Goal: Task Accomplishment & Management: Use online tool/utility

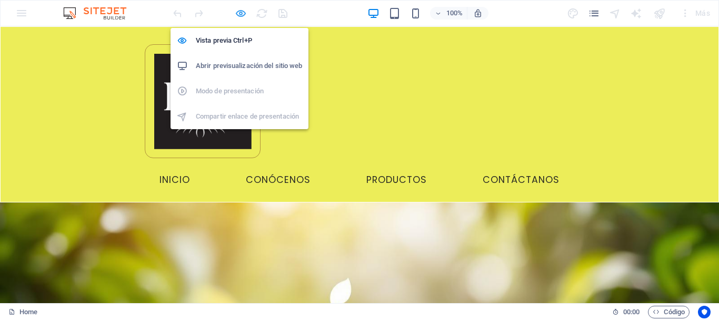
click at [240, 11] on icon "button" at bounding box center [241, 13] width 12 height 12
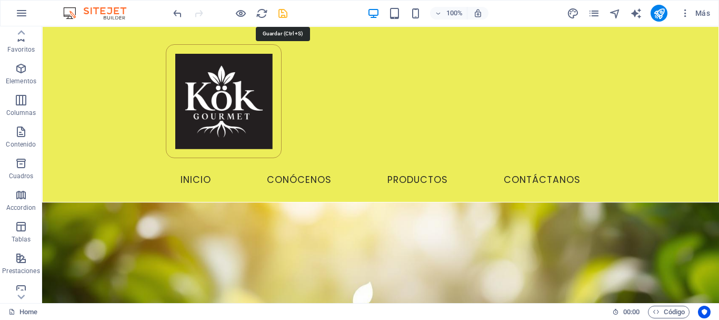
click at [280, 12] on icon "save" at bounding box center [283, 13] width 12 height 12
checkbox input "false"
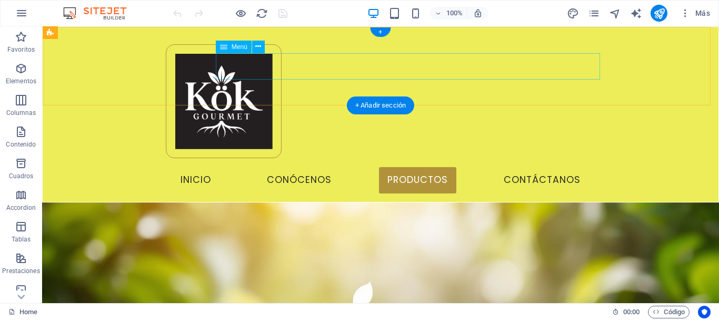
click at [253, 167] on nav "Inicio Conócenos Productos Contáctanos" at bounding box center [380, 180] width 447 height 26
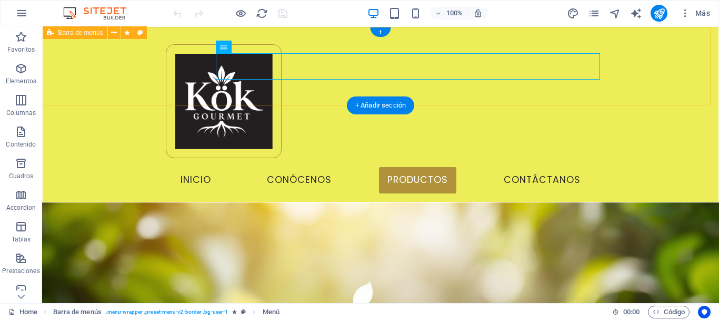
click at [657, 65] on div "Menu Inicio Conócenos Productos Contáctanos" at bounding box center [381, 114] width 676 height 174
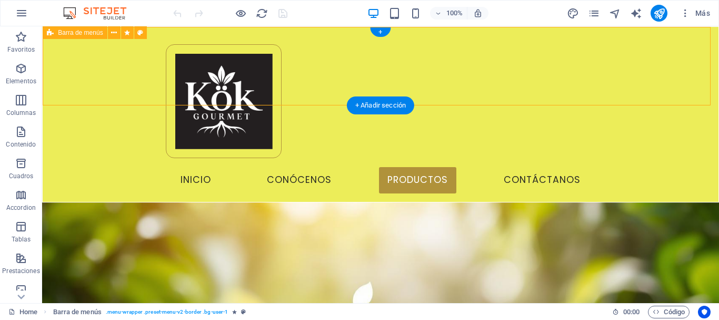
click at [131, 73] on div "Menu Inicio Conócenos Productos Contáctanos" at bounding box center [381, 114] width 676 height 174
click at [102, 63] on div "Menu Inicio Conócenos Productos Contáctanos" at bounding box center [381, 114] width 676 height 174
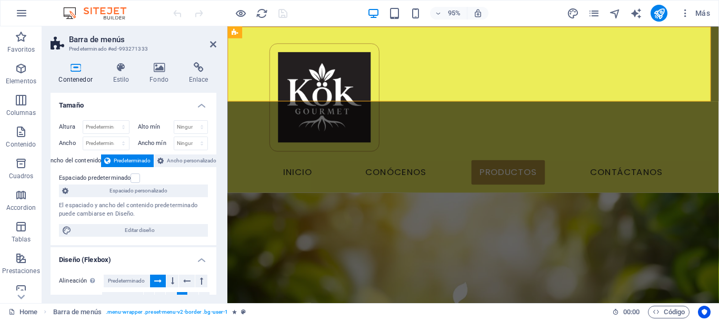
click at [206, 44] on h2 "Barra de menús" at bounding box center [142, 39] width 147 height 9
click at [211, 42] on icon at bounding box center [213, 44] width 6 height 8
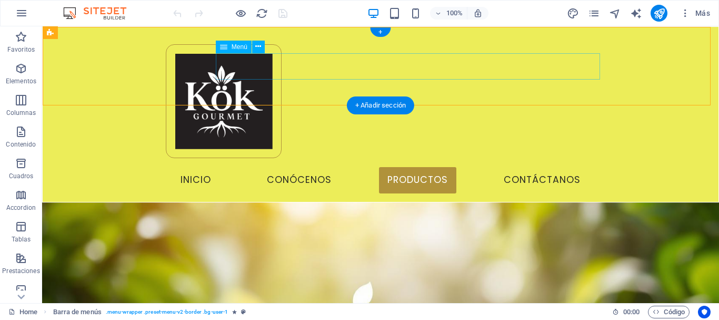
click at [409, 167] on nav "Inicio Conócenos Productos Contáctanos" at bounding box center [380, 180] width 447 height 26
select select
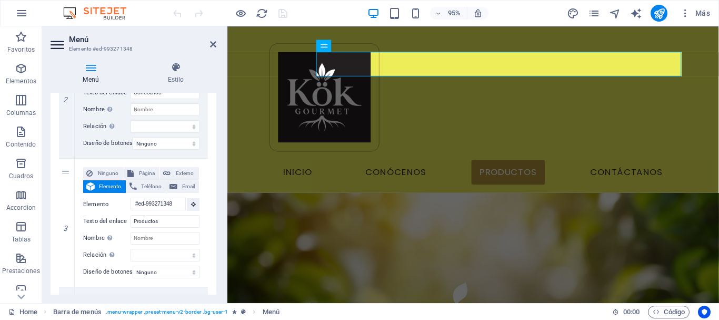
scroll to position [369, 0]
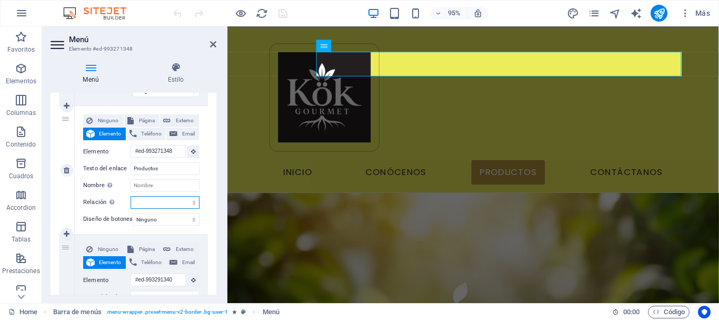
click at [192, 202] on select "alternativo autor marcador externo ayuda licencia siguiente nofollow noreferrer…" at bounding box center [165, 202] width 69 height 13
select select
click at [131, 196] on select "alternativo autor marcador externo ayuda licencia siguiente nofollow noreferrer…" at bounding box center [165, 202] width 69 height 13
select select
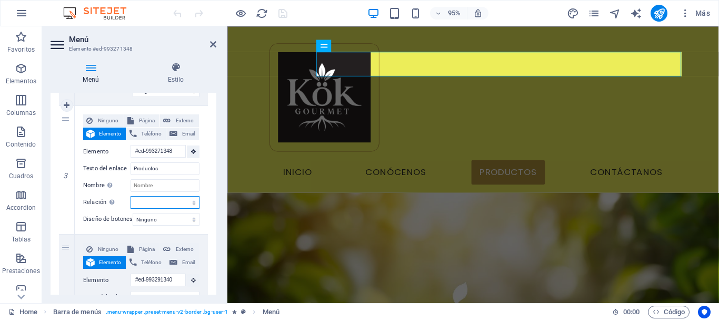
select select
click at [160, 203] on select "alternativo autor marcador externo ayuda licencia siguiente nofollow noreferrer…" at bounding box center [165, 202] width 69 height 13
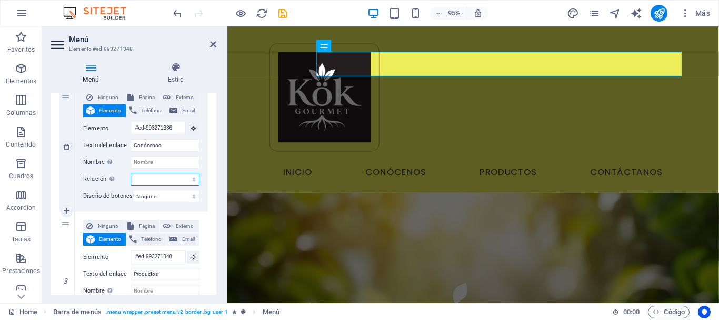
click at [168, 175] on select "alternativo autor marcador externo ayuda licencia siguiente nofollow noreferrer…" at bounding box center [165, 179] width 69 height 13
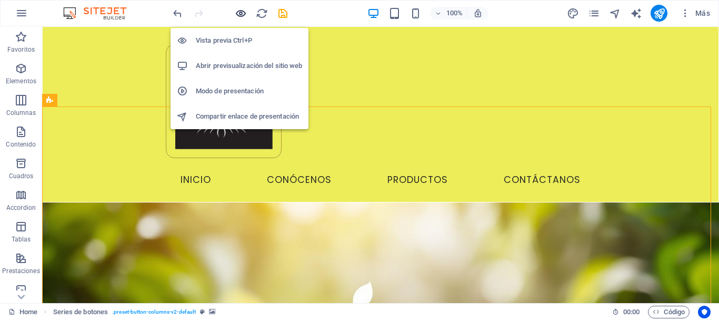
click at [244, 13] on icon "button" at bounding box center [241, 13] width 12 height 12
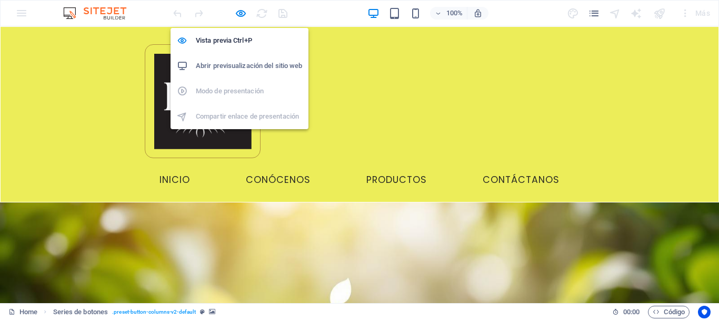
click at [254, 64] on h6 "Abrir previsualización del sitio web" at bounding box center [249, 66] width 106 height 13
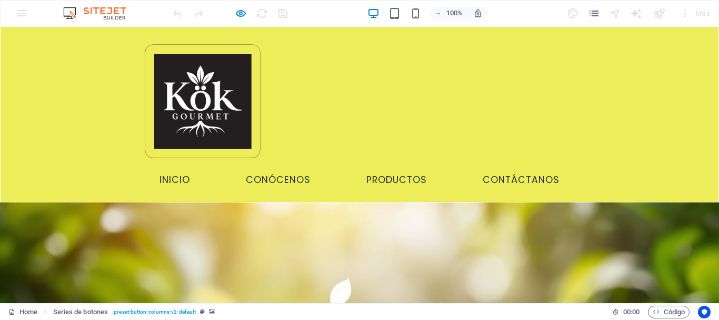
click at [362, 167] on ul "Inicio Conócenos Productos Contáctanos" at bounding box center [359, 180] width 447 height 26
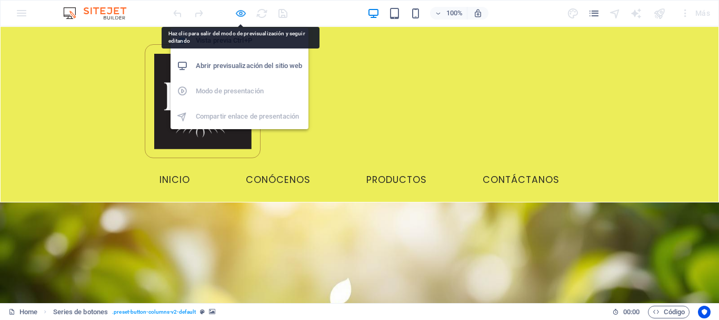
click at [244, 10] on icon "button" at bounding box center [241, 13] width 12 height 12
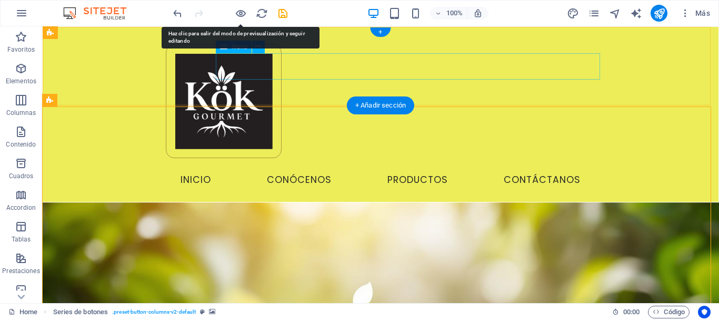
click at [389, 167] on nav "Inicio Conócenos Productos Contáctanos" at bounding box center [380, 180] width 447 height 26
select select
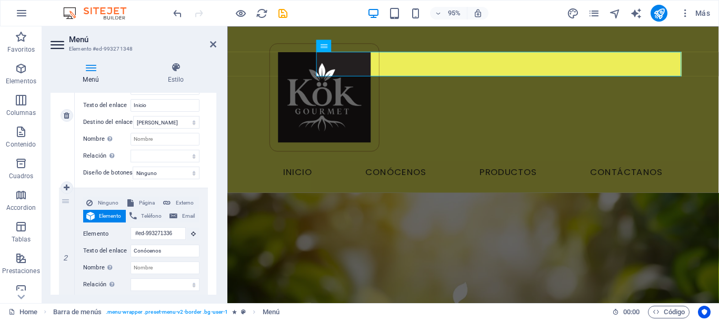
scroll to position [105, 0]
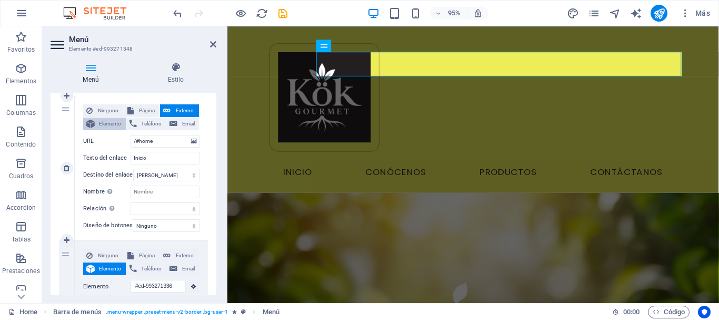
click at [97, 123] on button "Elemento" at bounding box center [104, 123] width 43 height 13
select select
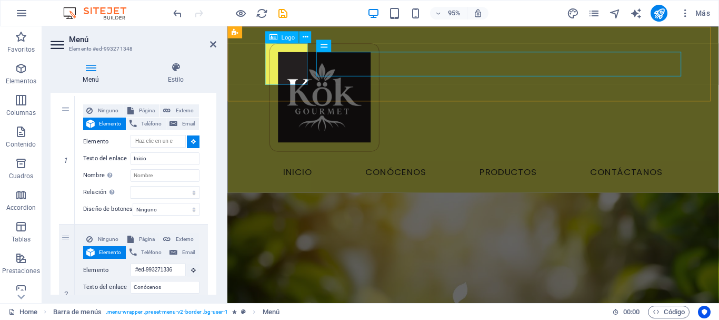
click at [294, 72] on div at bounding box center [486, 101] width 429 height 114
type input "#ed-993271336"
select select
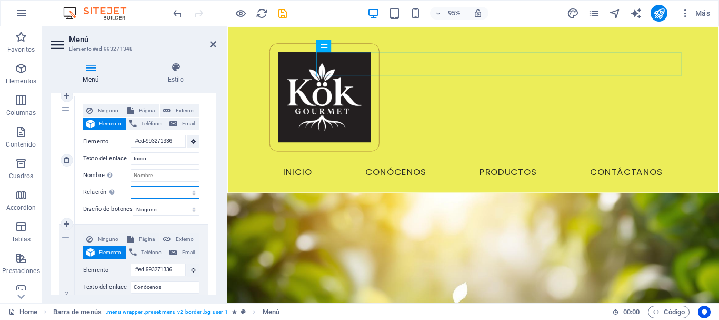
click at [155, 186] on select "alternativo autor marcador externo ayuda licencia siguiente nofollow noreferrer…" at bounding box center [165, 192] width 69 height 13
click at [100, 190] on label "Relación Define la relación de este enlace con el destino del enlace . Por ejem…" at bounding box center [106, 192] width 47 height 13
click at [131, 190] on select "alternativo autor marcador externo ayuda licencia siguiente nofollow noreferrer…" at bounding box center [165, 192] width 69 height 13
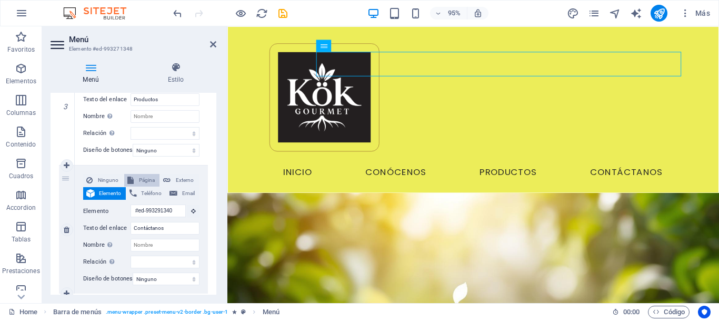
scroll to position [369, 0]
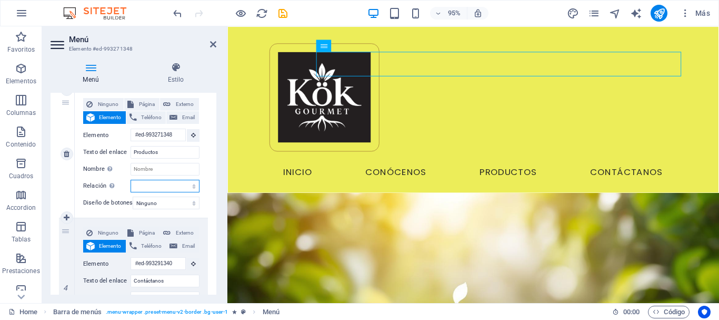
click at [151, 186] on select "alternativo autor marcador externo ayuda licencia siguiente nofollow noreferrer…" at bounding box center [165, 186] width 69 height 13
select select "prev"
click at [131, 180] on select "alternativo autor marcador externo ayuda licencia siguiente nofollow noreferrer…" at bounding box center [165, 186] width 69 height 13
select select
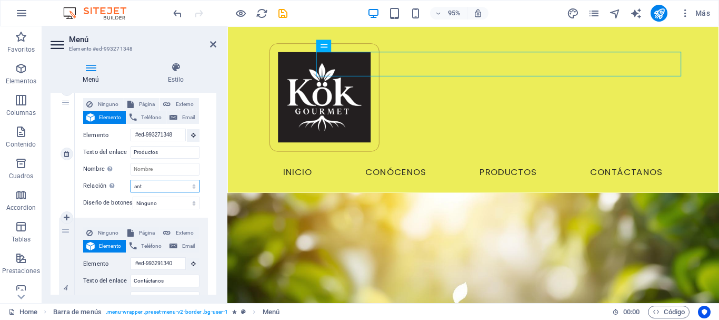
select select
click at [161, 163] on input "Nombre Una descripción adicional del enlace no debería ser igual al texto del e…" at bounding box center [165, 169] width 69 height 13
click at [165, 191] on select "alternativo autor marcador externo ayuda licencia siguiente nofollow noreferrer…" at bounding box center [165, 186] width 69 height 13
select select "bookmark"
click at [131, 180] on select "alternativo autor marcador externo ayuda licencia siguiente nofollow noreferrer…" at bounding box center [165, 186] width 69 height 13
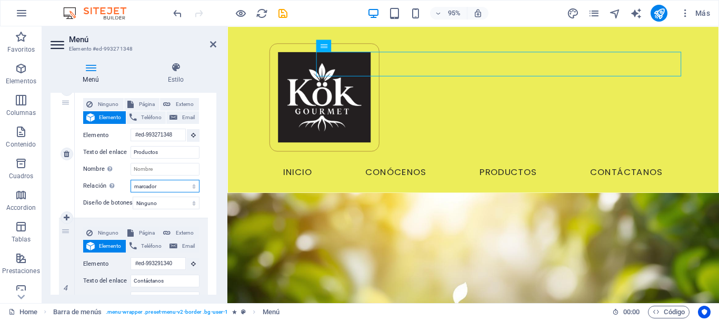
select select
click at [159, 180] on select "alternativo autor marcador externo ayuda licencia siguiente nofollow noreferrer…" at bounding box center [165, 186] width 69 height 13
select select
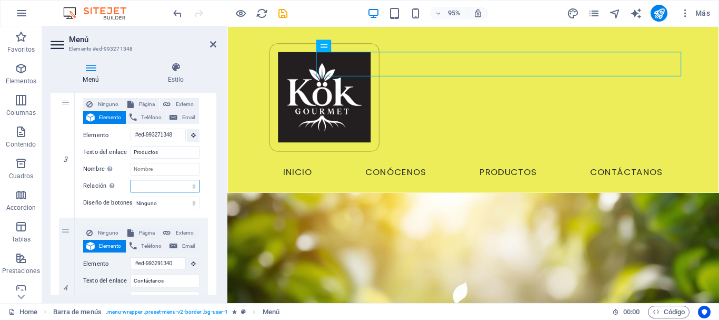
click at [131, 180] on select "alternativo autor marcador externo ayuda licencia siguiente nofollow noreferrer…" at bounding box center [165, 186] width 69 height 13
select select
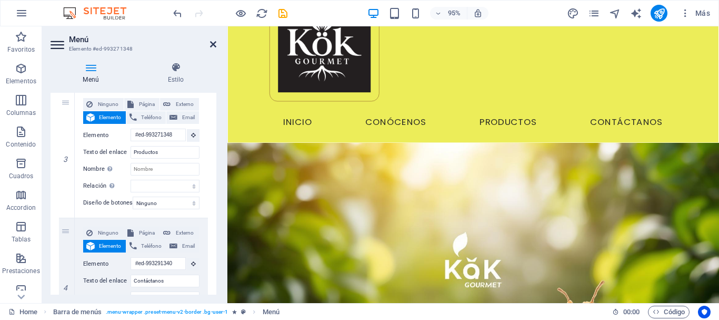
click at [216, 43] on icon at bounding box center [213, 44] width 6 height 8
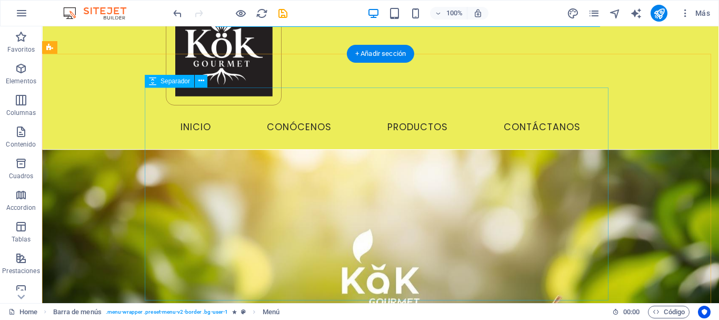
scroll to position [0, 0]
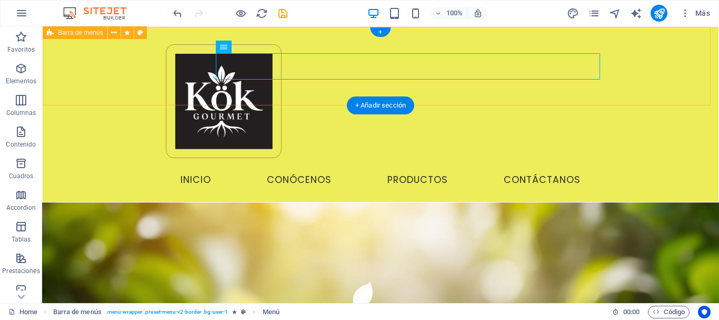
click at [133, 77] on div "Menu Inicio Conócenos Productos Contáctanos" at bounding box center [381, 114] width 676 height 174
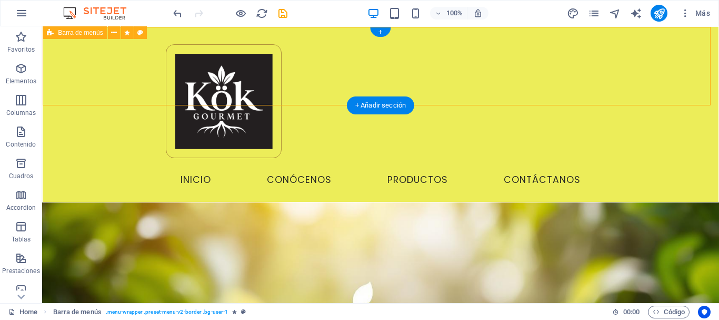
click at [118, 60] on div "Menu Inicio Conócenos Productos Contáctanos" at bounding box center [381, 114] width 676 height 174
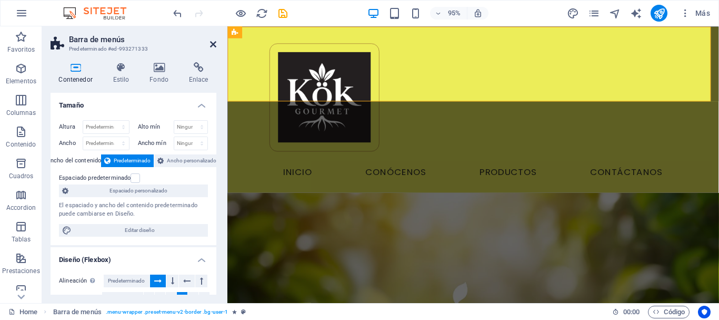
click at [212, 45] on icon at bounding box center [213, 44] width 6 height 8
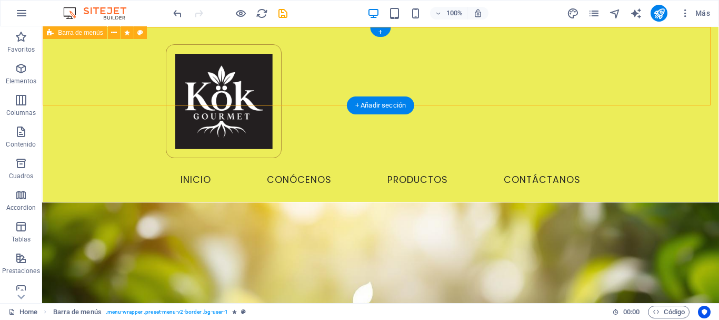
click at [102, 73] on div "Menu Inicio Conócenos Productos Contáctanos" at bounding box center [381, 114] width 676 height 174
select select "rem"
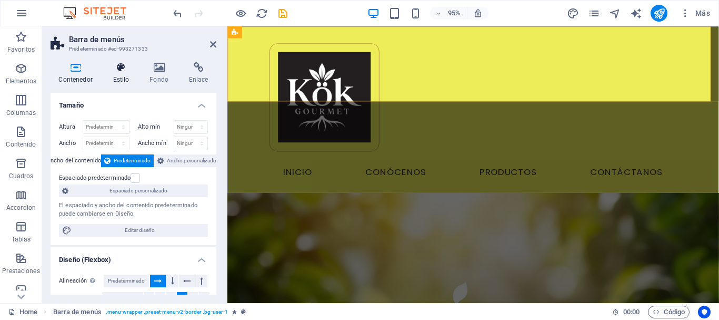
click at [115, 73] on h4 "Estilo" at bounding box center [123, 73] width 37 height 22
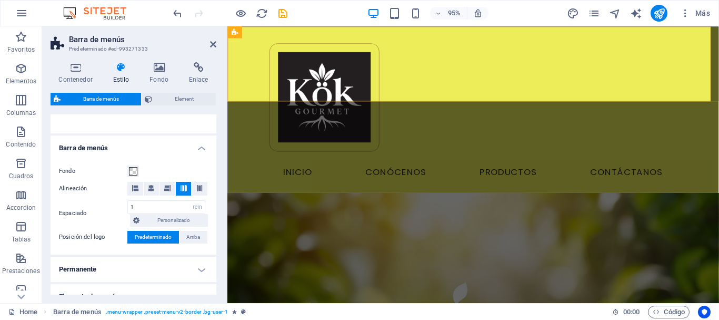
scroll to position [297, 0]
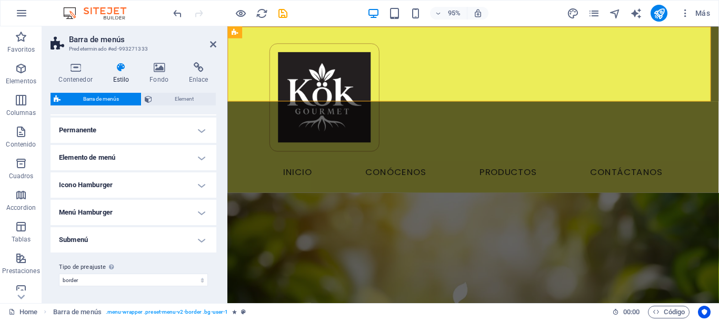
click at [183, 107] on div "Barra de menús Element Diseño La forma en la que este elemento se expande en la…" at bounding box center [134, 194] width 166 height 202
click at [182, 100] on span "Element" at bounding box center [183, 99] width 57 height 13
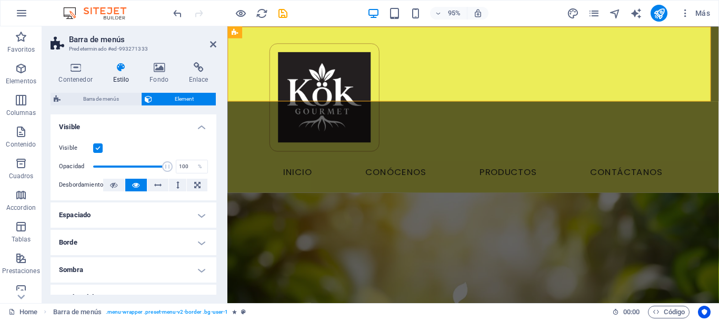
click at [121, 213] on h4 "Espaciado" at bounding box center [134, 214] width 166 height 25
click at [177, 234] on span "Personalizado" at bounding box center [183, 236] width 43 height 13
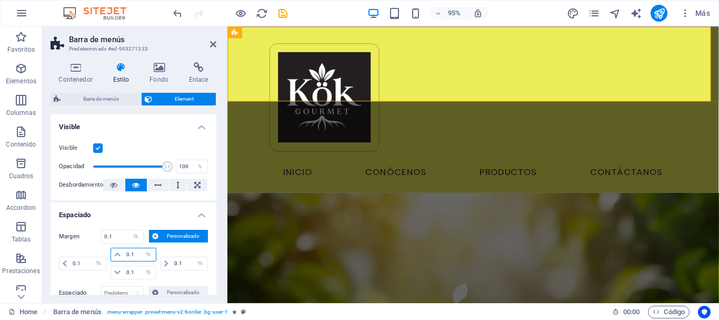
click at [133, 254] on input "0.1" at bounding box center [140, 254] width 32 height 13
click at [120, 253] on icon at bounding box center [117, 254] width 6 height 6
click at [183, 230] on span "Personalizado" at bounding box center [183, 236] width 43 height 13
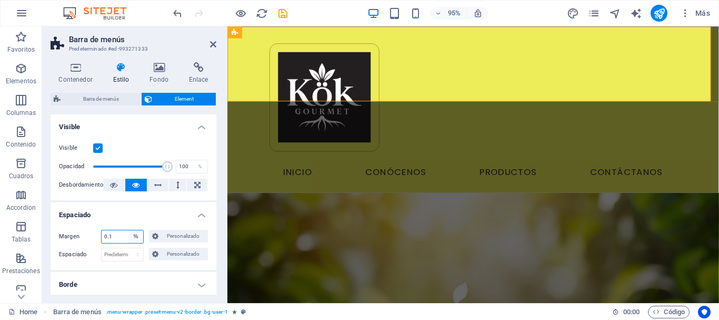
click at [136, 240] on select "Predeterminado automático px % rem vw vh Personalizado" at bounding box center [135, 236] width 15 height 13
select select "default"
click at [128, 230] on select "Predeterminado automático px % rem vw vh Personalizado" at bounding box center [135, 236] width 15 height 13
select select "DISABLED_OPTION_VALUE"
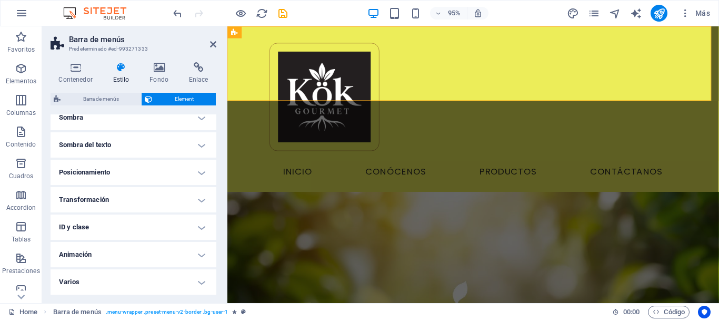
click at [145, 174] on h4 "Posicionamiento" at bounding box center [134, 172] width 166 height 25
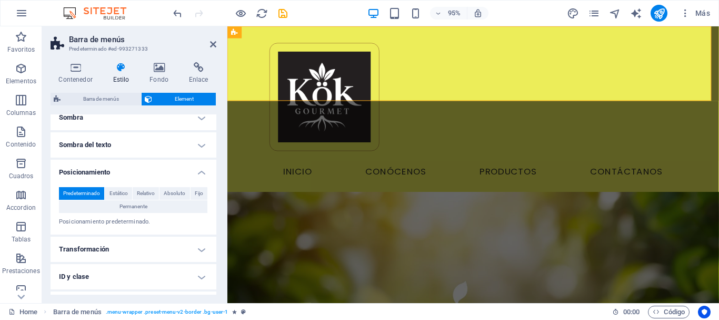
scroll to position [244, 0]
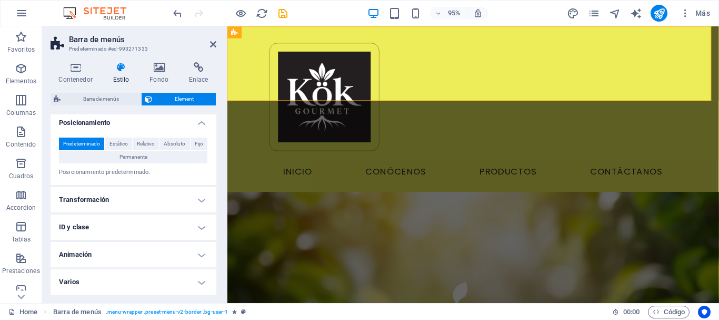
click at [114, 196] on h4 "Transformación" at bounding box center [134, 199] width 166 height 25
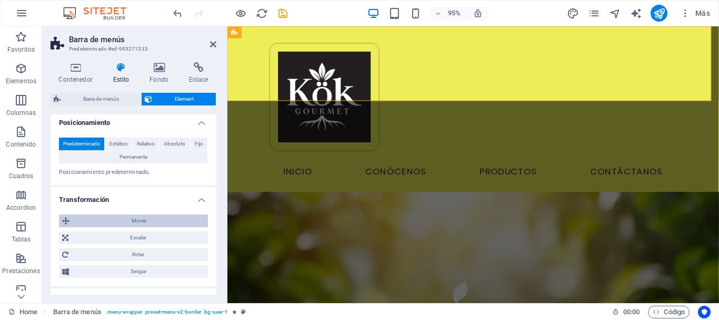
click at [109, 219] on span "Mover" at bounding box center [139, 220] width 132 height 13
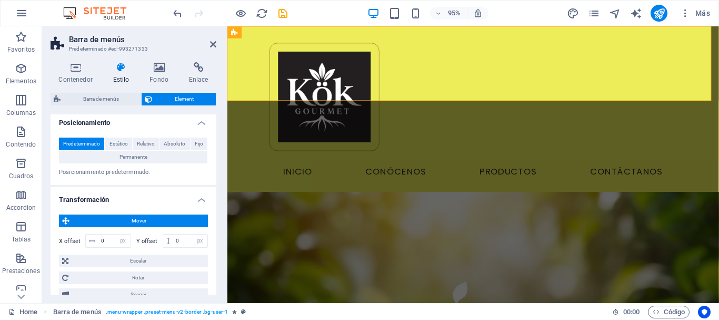
click at [109, 219] on span "Mover" at bounding box center [139, 220] width 132 height 13
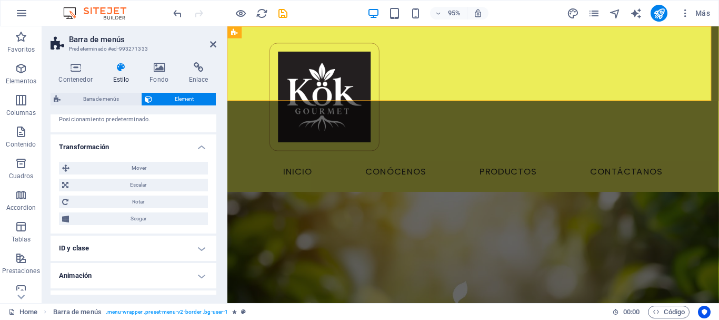
scroll to position [318, 0]
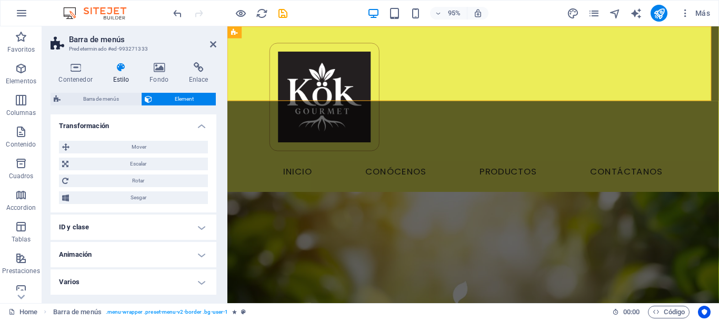
click at [101, 217] on h4 "ID y clase" at bounding box center [134, 226] width 166 height 25
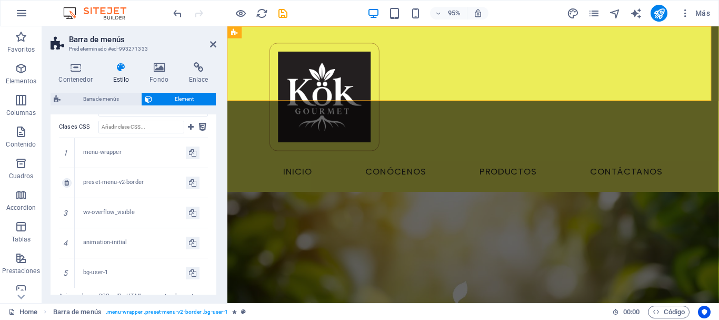
scroll to position [370, 0]
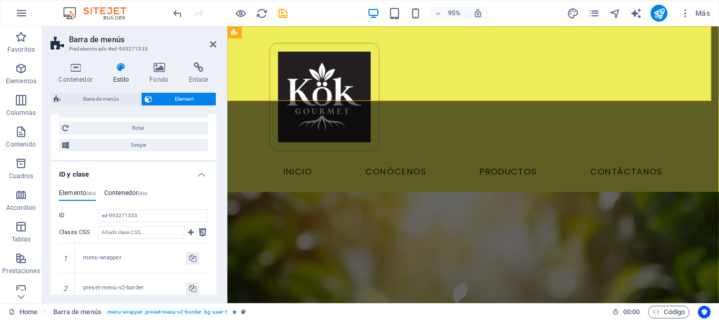
click at [137, 191] on h4 "Contenedor (div)" at bounding box center [125, 195] width 43 height 12
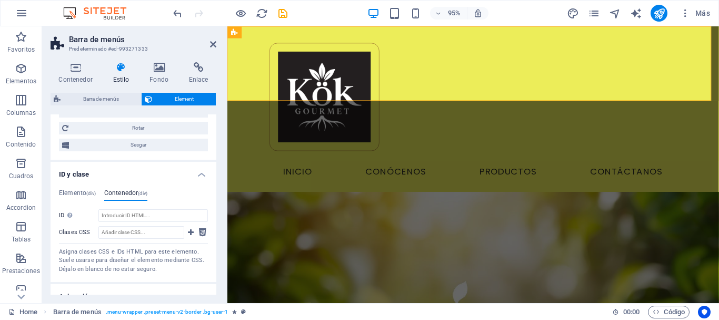
scroll to position [412, 0]
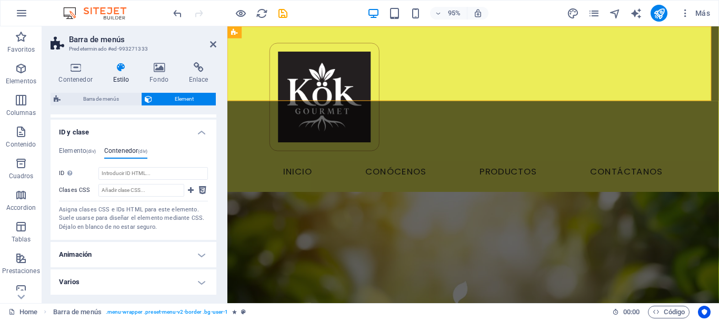
click at [153, 259] on h4 "Animación" at bounding box center [134, 254] width 166 height 25
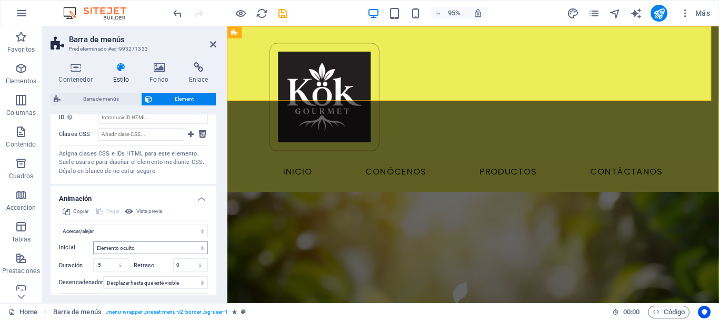
scroll to position [521, 0]
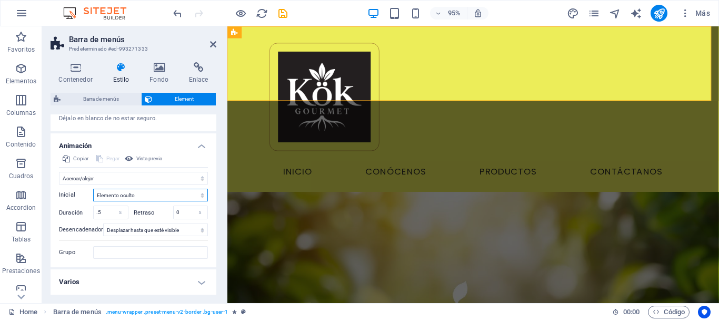
click at [201, 192] on select "Elemento oculto Elemento mostrado" at bounding box center [150, 195] width 115 height 13
click at [160, 279] on h4 "Varios" at bounding box center [134, 281] width 166 height 25
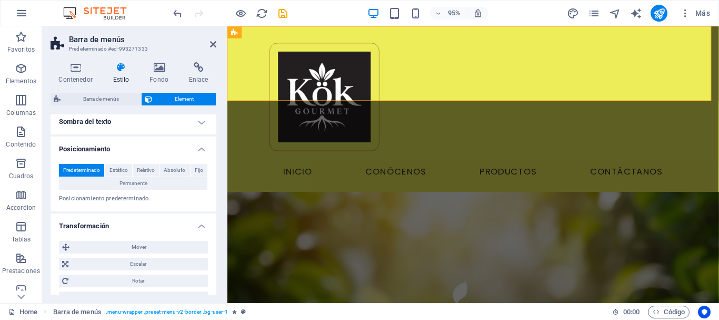
scroll to position [112, 0]
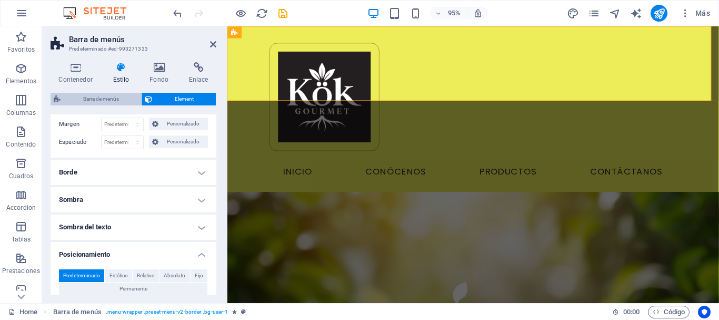
click at [83, 96] on span "Barra de menús" at bounding box center [101, 99] width 74 height 13
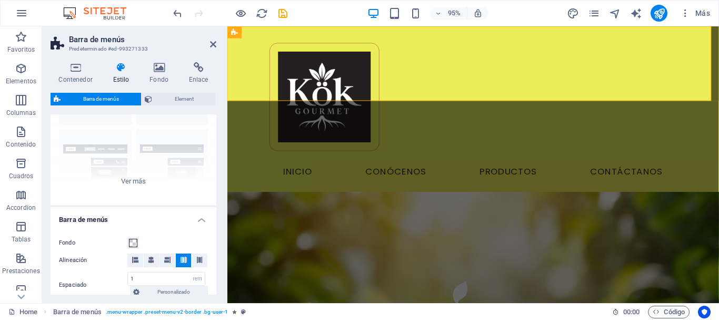
scroll to position [139, 0]
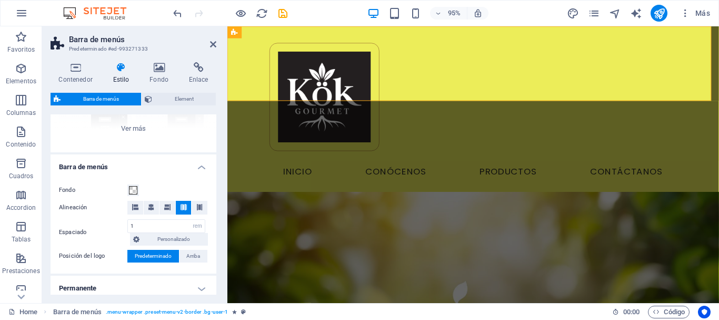
click at [181, 207] on icon at bounding box center [184, 207] width 6 height 6
click at [151, 205] on icon at bounding box center [151, 207] width 6 height 6
click at [167, 209] on icon at bounding box center [167, 207] width 6 height 6
click at [186, 209] on button at bounding box center [184, 208] width 16 height 14
click at [197, 205] on icon at bounding box center [199, 207] width 6 height 6
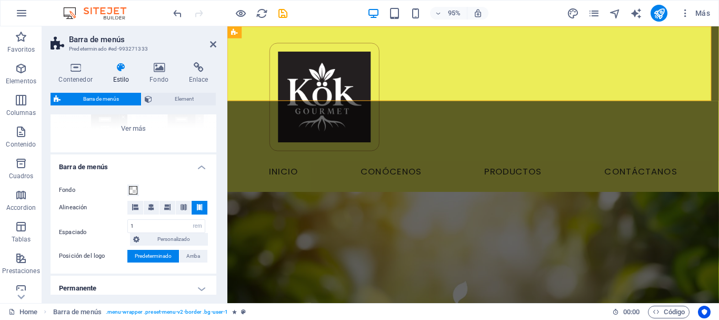
click at [220, 45] on aside "Barra de menús Predeterminado #ed-993271333 Contenedor Estilo Fondo Enlace Tama…" at bounding box center [134, 164] width 185 height 276
click at [217, 44] on aside "Barra de menús Predeterminado #ed-993271333 Contenedor Estilo Fondo Enlace Tama…" at bounding box center [134, 164] width 185 height 276
click at [214, 44] on icon at bounding box center [213, 44] width 6 height 8
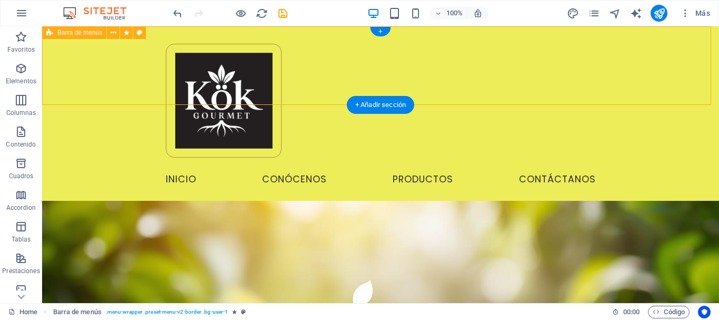
click at [105, 67] on div "Menu Inicio Conócenos Productos Contáctanos" at bounding box center [380, 113] width 677 height 174
click at [156, 74] on div "Menu Inicio Conócenos Productos Contáctanos" at bounding box center [380, 113] width 677 height 174
click at [120, 67] on div "Menu Inicio Conócenos Productos Contáctanos" at bounding box center [380, 113] width 677 height 174
select select "rem"
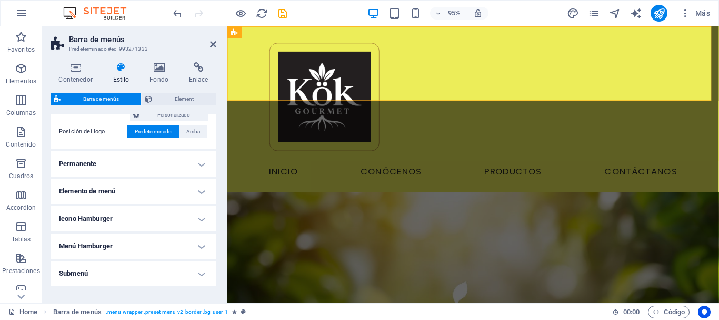
scroll to position [158, 0]
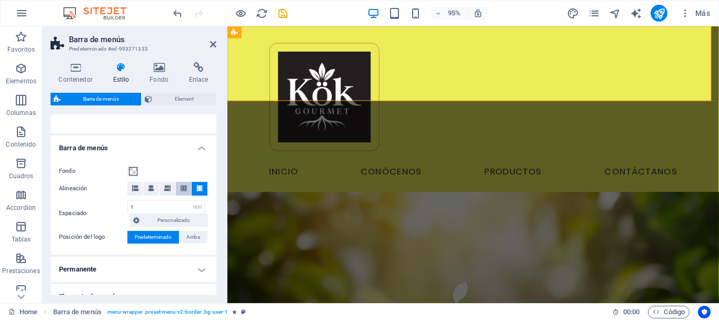
click at [182, 183] on span at bounding box center [184, 189] width 6 height 14
click at [216, 45] on aside "Barra de menús Predeterminado #ed-993271333 Contenedor Estilo Fondo Enlace Tama…" at bounding box center [134, 164] width 185 height 276
click at [212, 45] on icon at bounding box center [213, 44] width 6 height 8
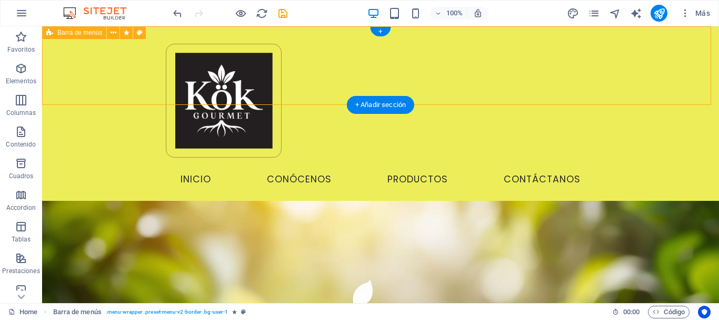
click at [116, 73] on div "Menu Inicio Conócenos Productos Contáctanos" at bounding box center [380, 113] width 677 height 174
select select "rem"
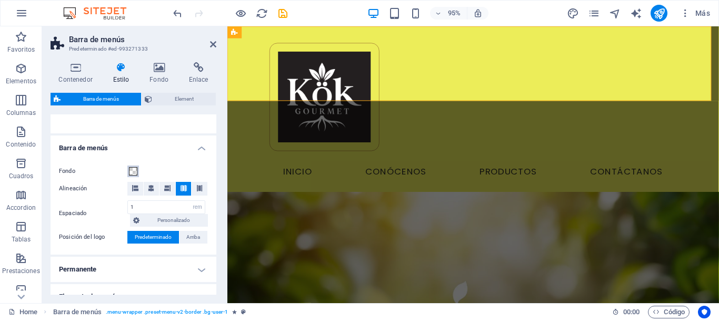
click at [136, 170] on span at bounding box center [133, 171] width 8 height 8
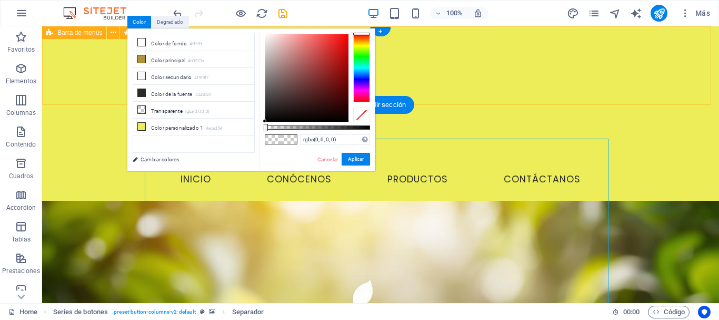
click at [503, 94] on div "Menu Inicio Conócenos Productos Contáctanos" at bounding box center [380, 113] width 677 height 174
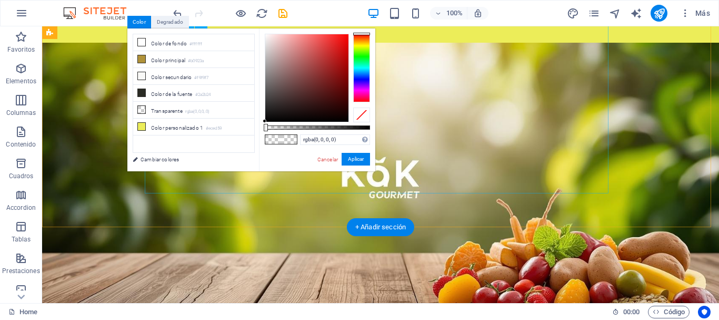
scroll to position [0, 0]
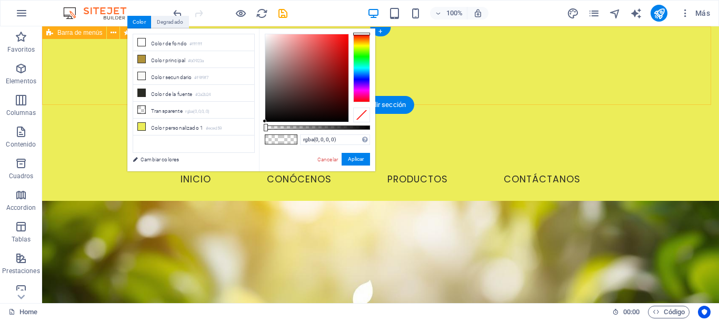
click at [637, 76] on div "Menu Inicio Conócenos Productos Contáctanos" at bounding box center [380, 113] width 677 height 174
select select "rem"
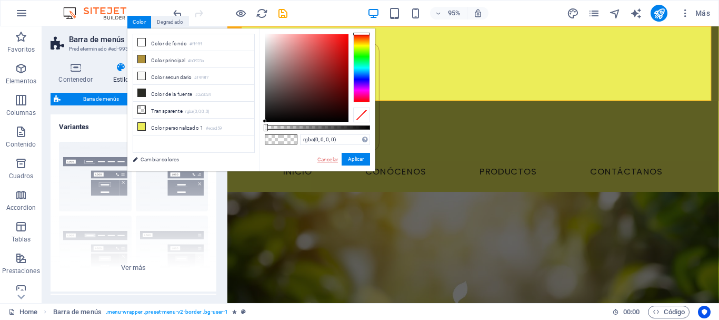
click at [324, 158] on link "Cancelar" at bounding box center [327, 159] width 23 height 8
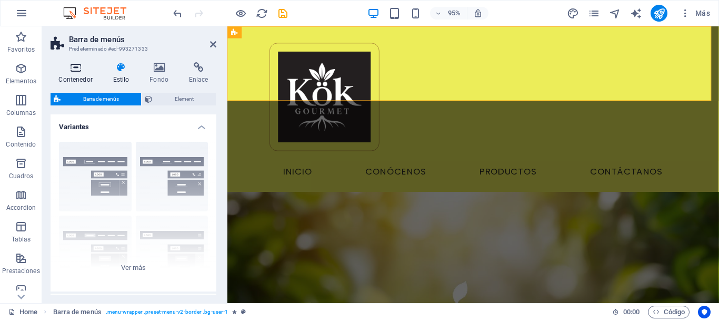
click at [73, 75] on h4 "Contenedor" at bounding box center [78, 73] width 54 height 22
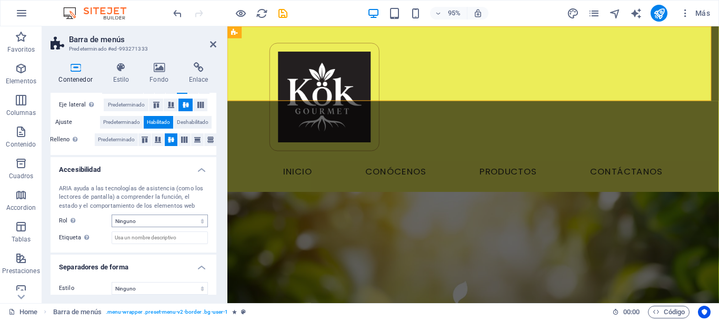
scroll to position [53, 0]
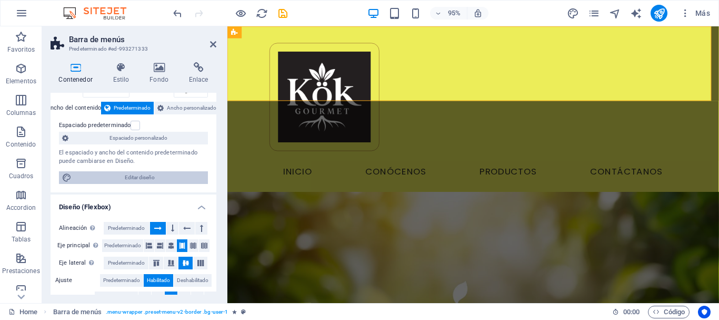
click at [129, 177] on span "Editar diseño" at bounding box center [140, 177] width 130 height 13
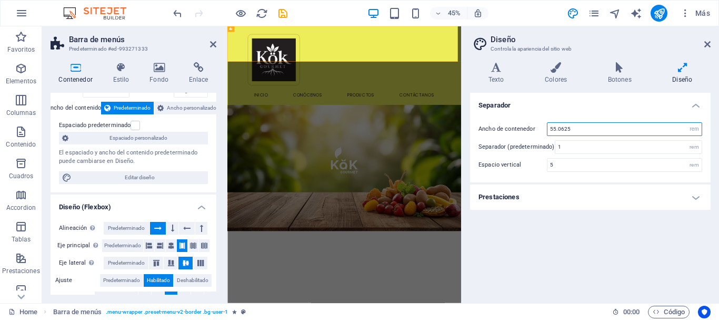
click at [572, 129] on input "55.0625" at bounding box center [625, 129] width 154 height 13
click at [698, 129] on select "rem px" at bounding box center [694, 129] width 15 height 13
select select "px"
click at [687, 123] on select "rem px" at bounding box center [694, 129] width 15 height 13
click at [583, 130] on input "881" at bounding box center [625, 129] width 154 height 13
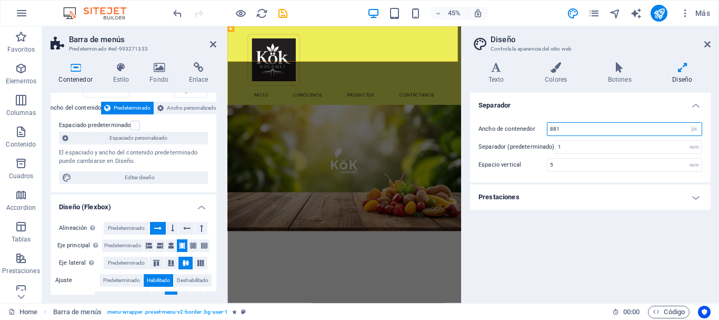
drag, startPoint x: 583, startPoint y: 130, endPoint x: 533, endPoint y: 131, distance: 50.0
click at [533, 131] on div "Ancho de contenedor 881 rem px" at bounding box center [591, 129] width 224 height 14
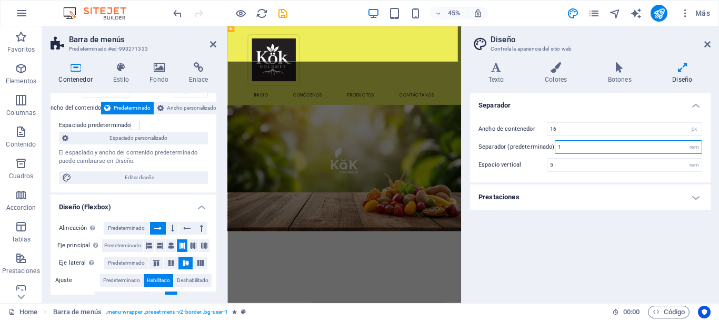
click at [594, 153] on input "1" at bounding box center [629, 147] width 146 height 13
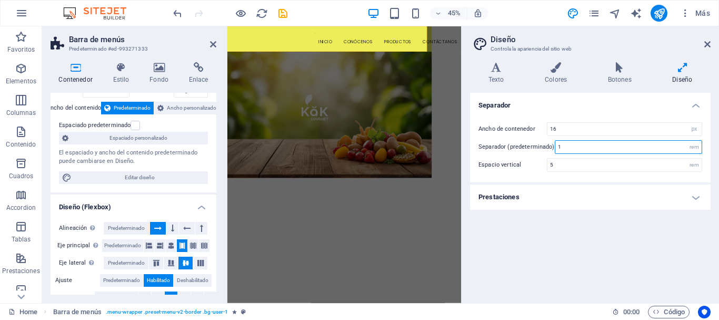
scroll to position [0, 0]
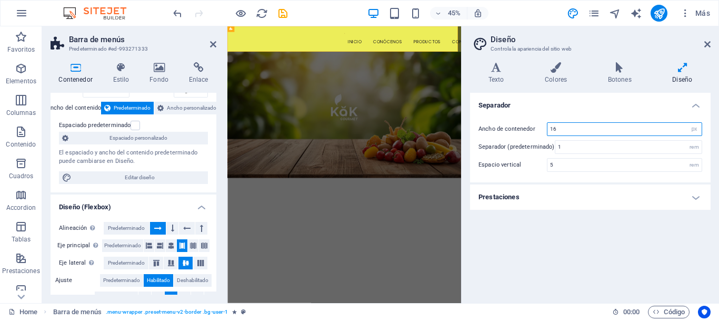
click at [572, 128] on input "16" at bounding box center [625, 129] width 154 height 13
click at [703, 129] on div "Ancho de contenedor 16 rem px Separador (predeterminado) 1 rem Espacio vertical…" at bounding box center [590, 147] width 245 height 71
click at [700, 129] on select "rem px" at bounding box center [694, 129] width 15 height 13
click at [650, 126] on input "16" at bounding box center [625, 129] width 154 height 13
type input "55.0625"
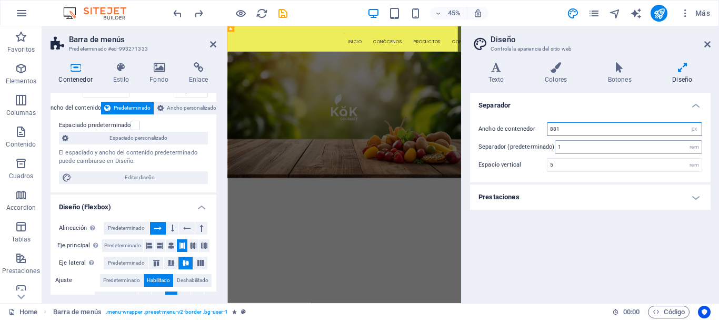
select select "rem"
click at [583, 130] on input "55.0625" at bounding box center [625, 129] width 154 height 13
click at [572, 150] on input "1" at bounding box center [629, 147] width 146 height 13
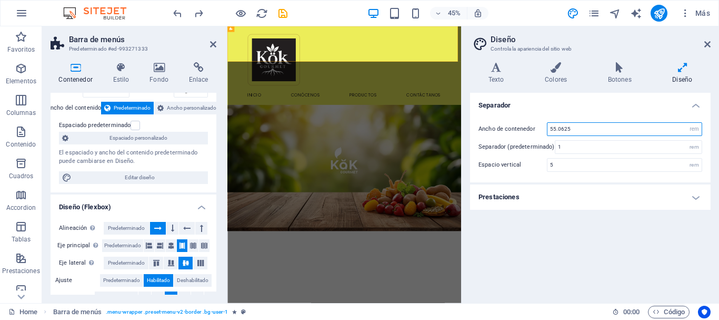
drag, startPoint x: 550, startPoint y: 130, endPoint x: 572, endPoint y: 130, distance: 22.1
click at [572, 130] on input "55.0625" at bounding box center [625, 129] width 154 height 13
type input "60"
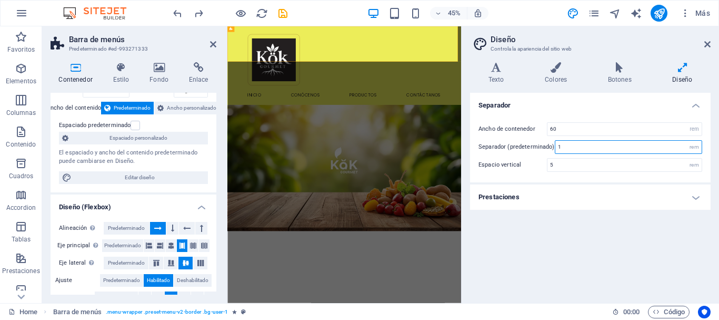
click at [571, 145] on input "1" at bounding box center [629, 147] width 146 height 13
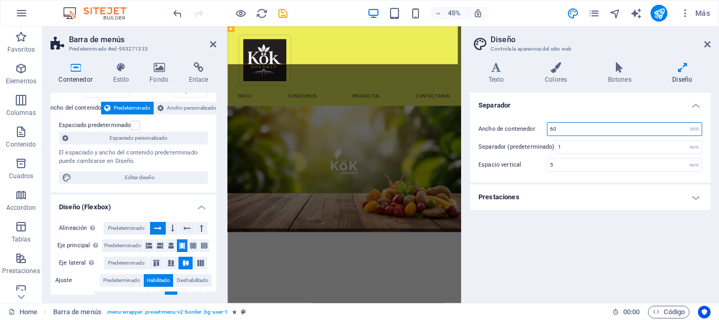
click at [562, 129] on input "60" at bounding box center [625, 129] width 154 height 13
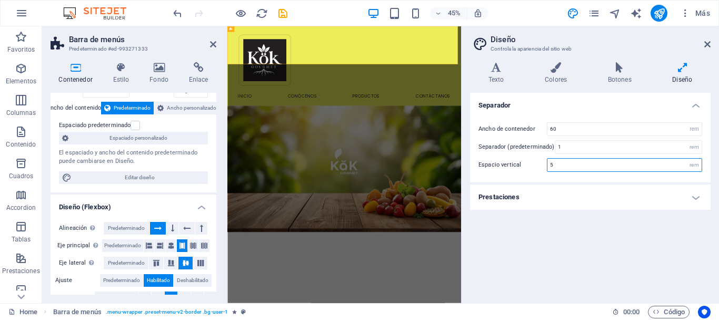
click at [574, 163] on input "5" at bounding box center [625, 164] width 154 height 13
click at [558, 200] on h4 "Prestaciones" at bounding box center [590, 196] width 241 height 25
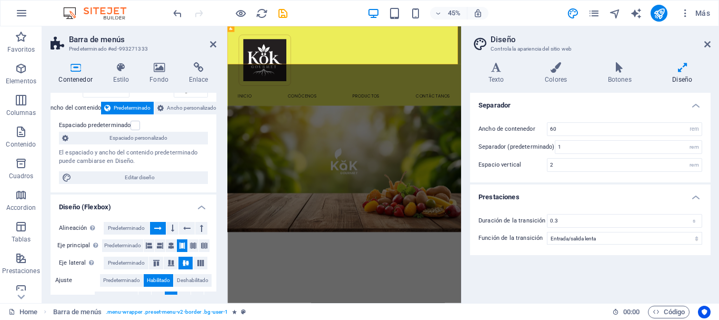
click at [558, 200] on h4 "Prestaciones" at bounding box center [590, 193] width 241 height 19
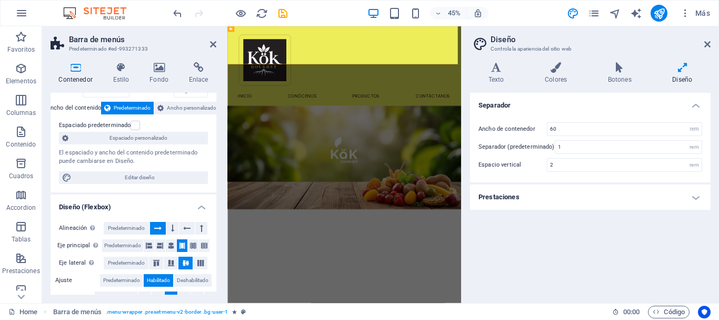
click at [543, 199] on h4 "Prestaciones" at bounding box center [590, 196] width 241 height 25
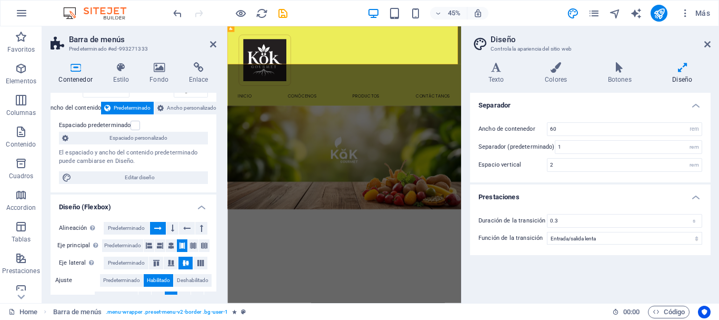
click at [543, 199] on h4 "Prestaciones" at bounding box center [590, 193] width 241 height 19
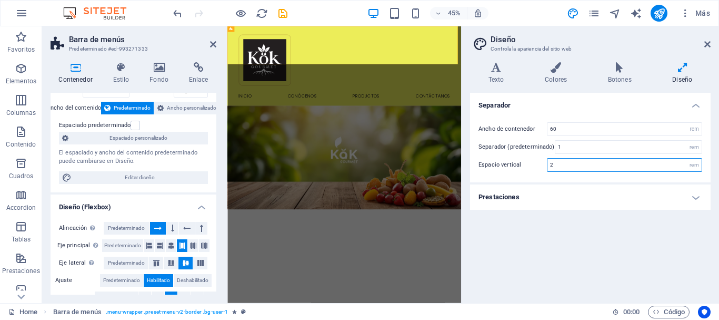
click at [581, 170] on input "2" at bounding box center [625, 164] width 154 height 13
click at [554, 206] on h4 "Prestaciones" at bounding box center [590, 196] width 241 height 25
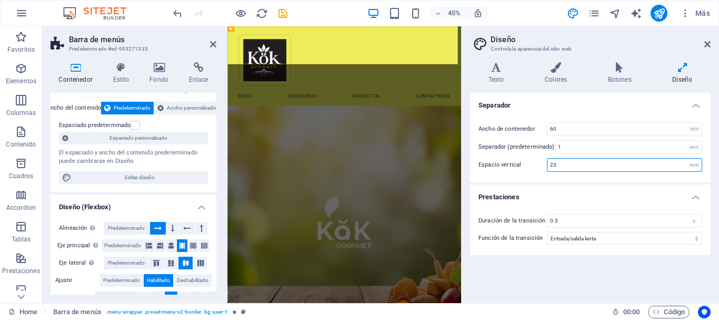
click at [585, 162] on input "23" at bounding box center [625, 164] width 154 height 13
type input "1"
click at [555, 186] on h4 "Prestaciones" at bounding box center [590, 193] width 241 height 19
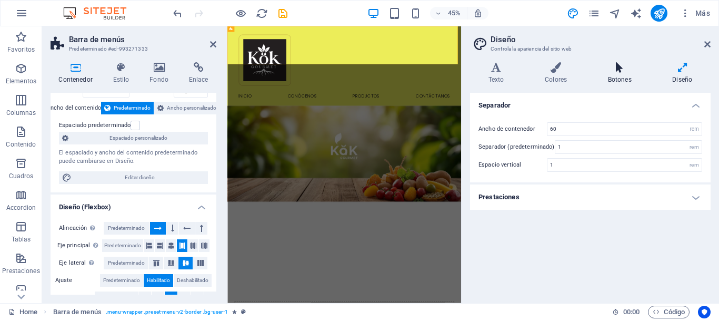
click at [628, 73] on h4 "Botones" at bounding box center [622, 73] width 65 height 22
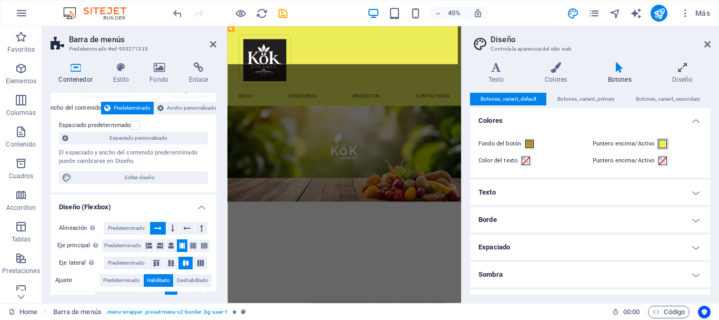
click at [660, 145] on span at bounding box center [663, 144] width 8 height 8
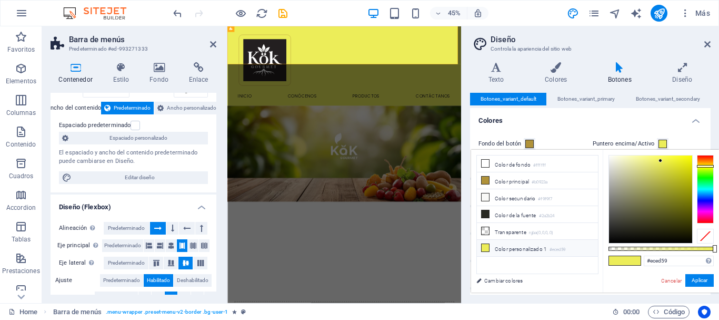
click at [527, 240] on li "Color personalizado 1 #eced59" at bounding box center [537, 248] width 121 height 17
click at [527, 245] on li "Color personalizado 1 #eced59" at bounding box center [537, 248] width 121 height 17
click at [602, 117] on h4 "Colores" at bounding box center [590, 117] width 241 height 19
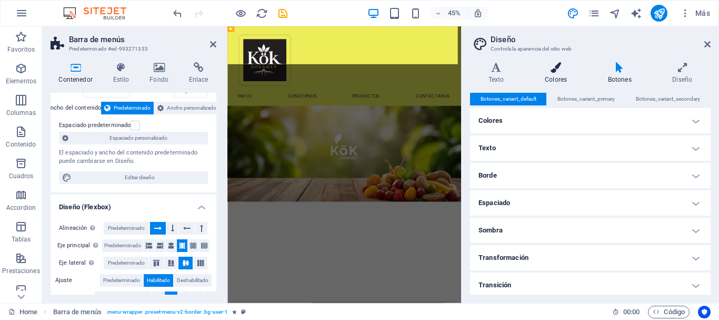
click at [569, 70] on icon at bounding box center [556, 67] width 59 height 11
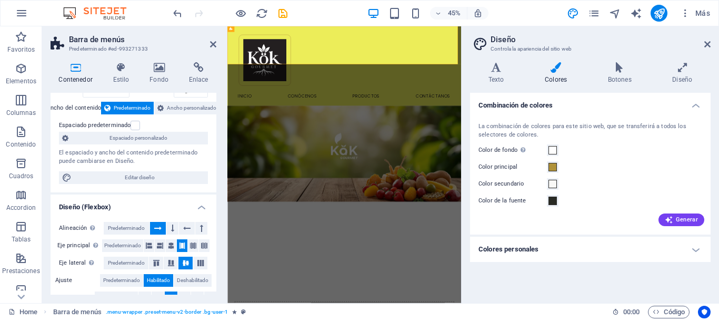
click at [691, 240] on h4 "Colores personales" at bounding box center [590, 248] width 241 height 25
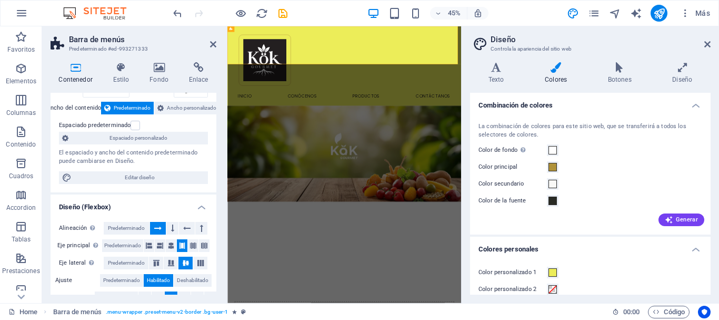
scroll to position [62, 0]
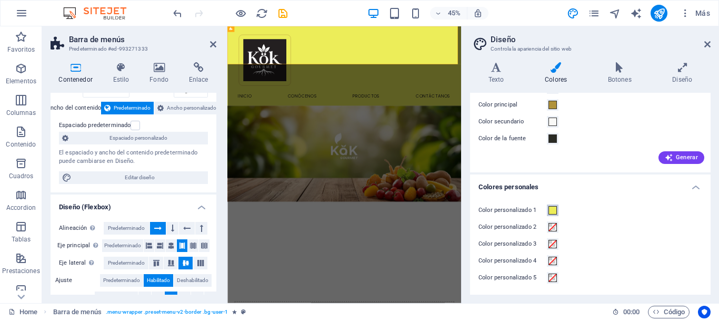
click at [555, 204] on button "Color personalizado 1" at bounding box center [553, 210] width 12 height 12
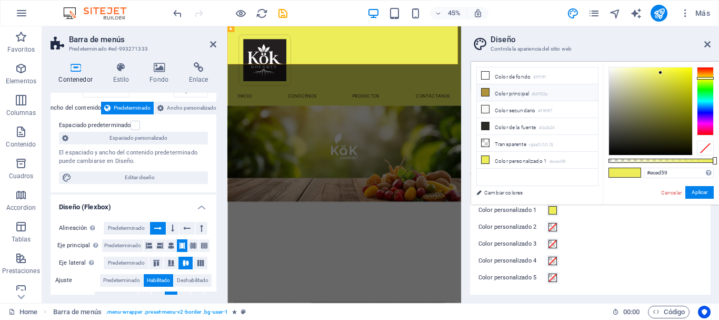
click at [545, 91] on small "#b0923a" at bounding box center [540, 94] width 16 height 7
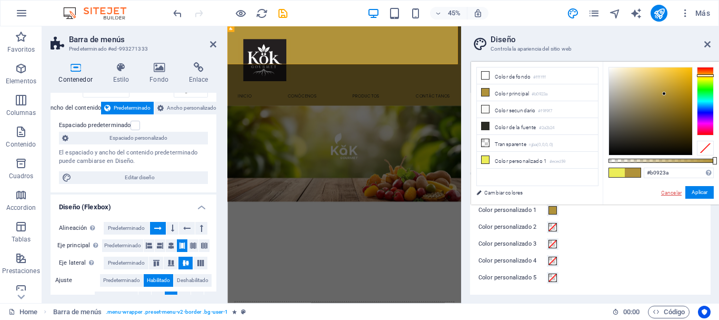
click at [663, 192] on link "Cancelar" at bounding box center [671, 193] width 23 height 8
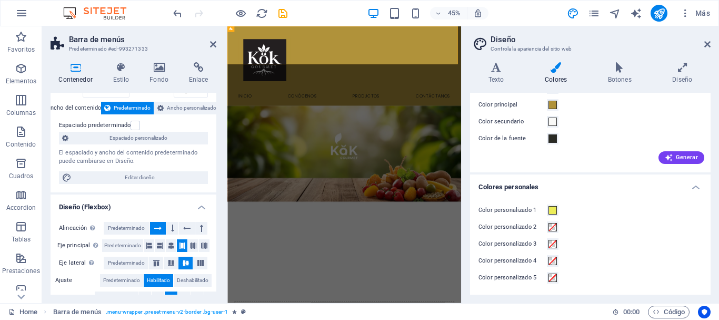
click at [544, 208] on label "Color personalizado 1" at bounding box center [513, 210] width 68 height 13
click at [547, 208] on button "Color personalizado 1" at bounding box center [553, 210] width 12 height 12
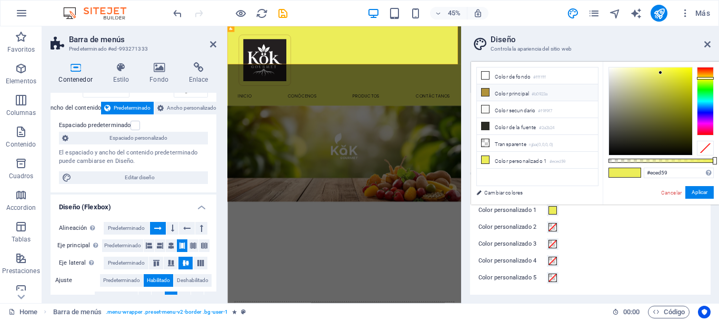
click at [516, 91] on li "Color principal #b0923a" at bounding box center [537, 92] width 121 height 17
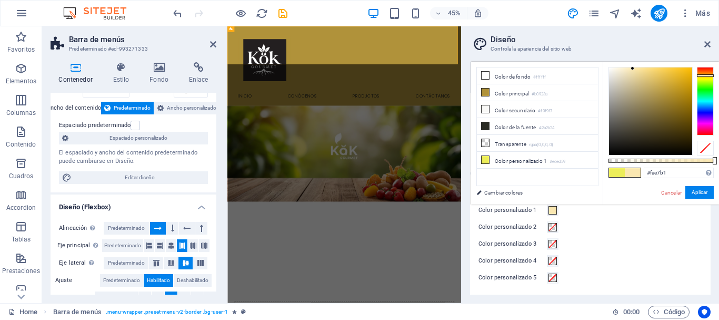
drag, startPoint x: 666, startPoint y: 94, endPoint x: 633, endPoint y: 68, distance: 41.3
click at [633, 68] on div at bounding box center [633, 68] width 4 height 4
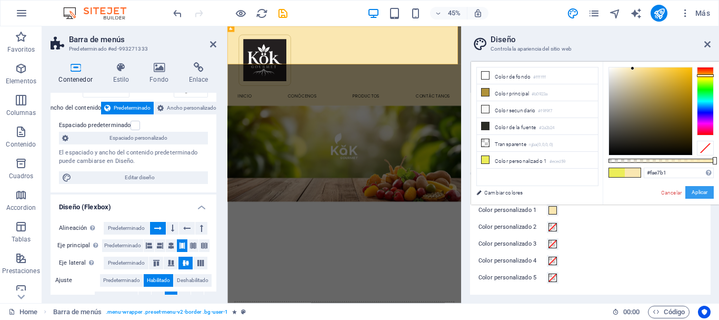
click at [699, 191] on button "Aplicar" at bounding box center [700, 192] width 28 height 13
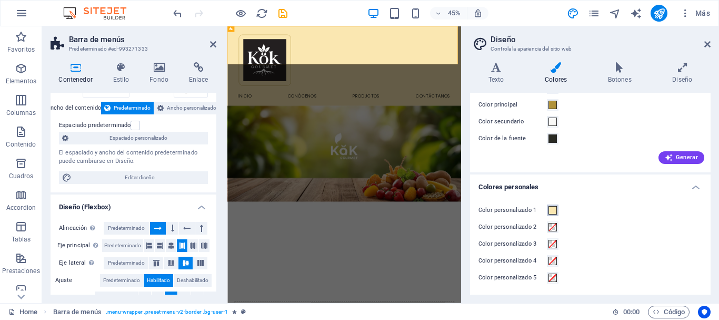
click at [554, 211] on span at bounding box center [553, 210] width 8 height 8
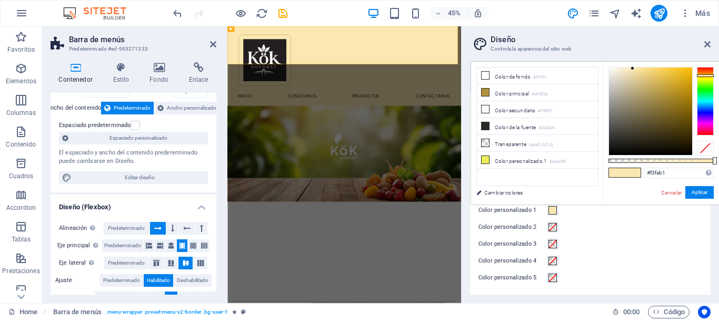
click at [703, 79] on div at bounding box center [705, 101] width 17 height 68
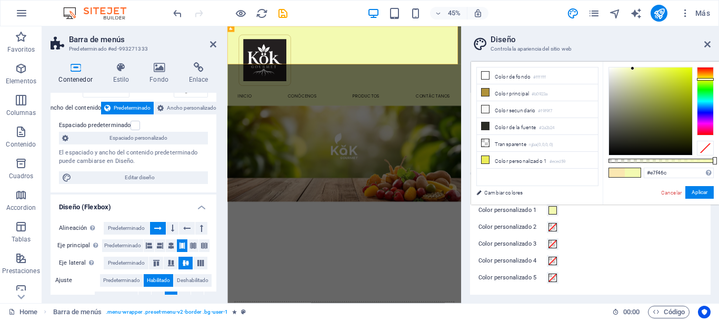
click at [655, 71] on div at bounding box center [650, 110] width 83 height 87
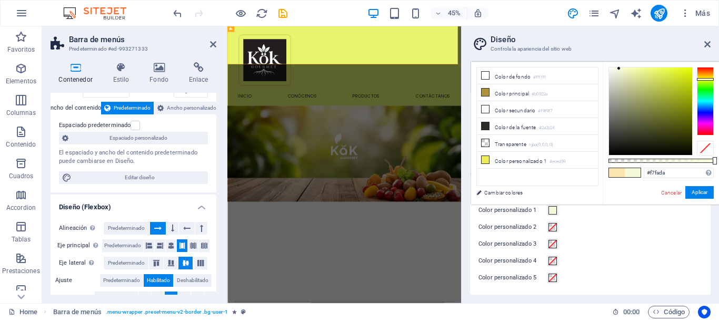
drag, startPoint x: 657, startPoint y: 71, endPoint x: 619, endPoint y: 68, distance: 38.0
click at [619, 68] on div at bounding box center [650, 110] width 83 height 87
click at [703, 193] on button "Aplicar" at bounding box center [700, 192] width 28 height 13
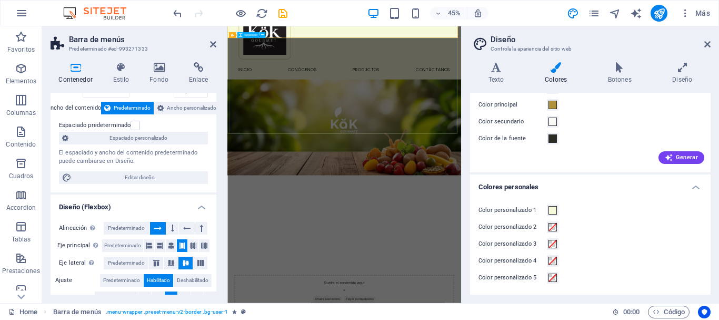
scroll to position [0, 0]
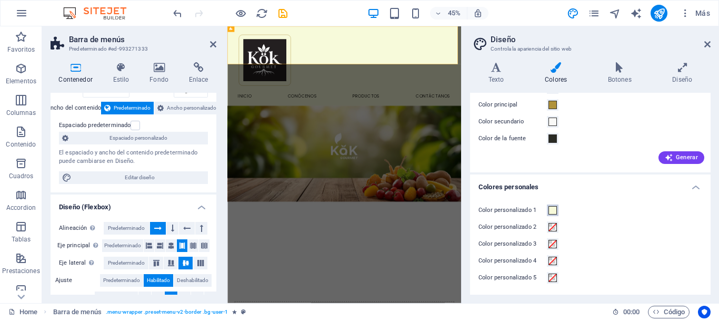
click at [551, 207] on span at bounding box center [553, 210] width 8 height 8
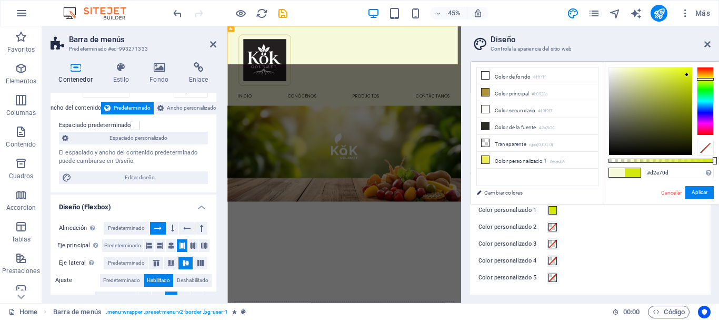
click at [687, 75] on div at bounding box center [650, 110] width 83 height 87
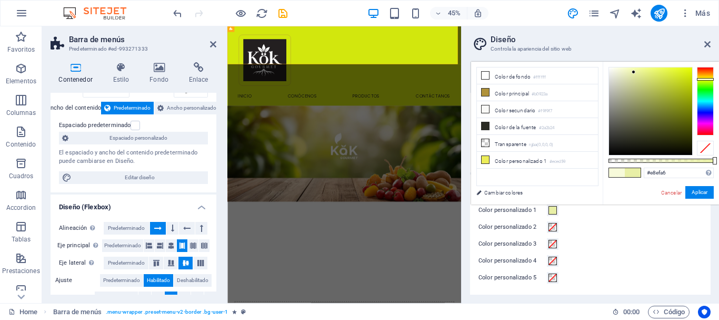
click at [634, 72] on div at bounding box center [650, 110] width 83 height 87
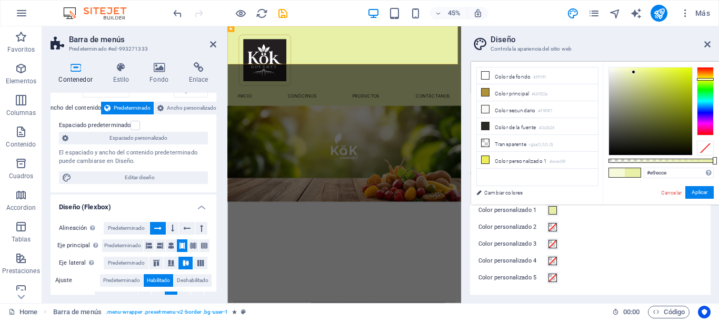
click at [619, 73] on div at bounding box center [650, 110] width 83 height 87
click at [619, 77] on div at bounding box center [650, 110] width 83 height 87
click at [626, 80] on div at bounding box center [650, 110] width 83 height 87
type input "#d5d9ac"
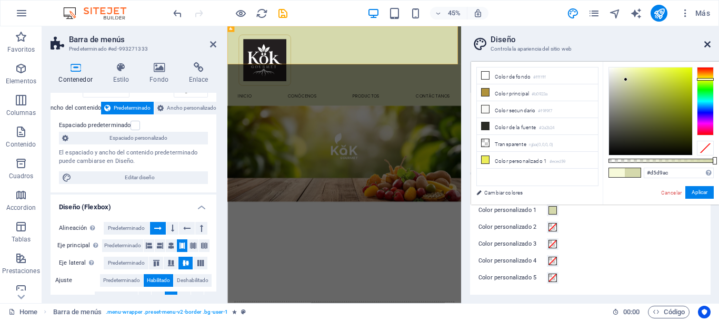
click at [709, 47] on icon at bounding box center [708, 44] width 6 height 8
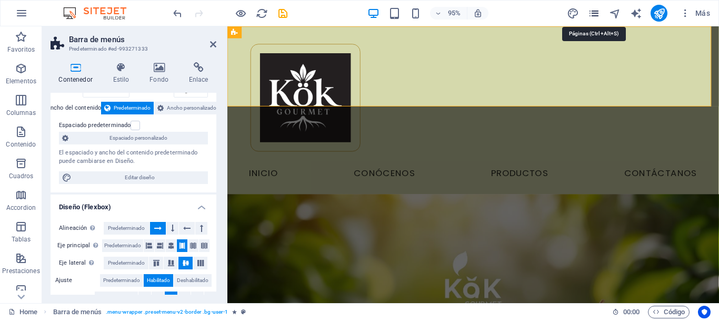
click at [594, 12] on icon "pages" at bounding box center [594, 13] width 12 height 12
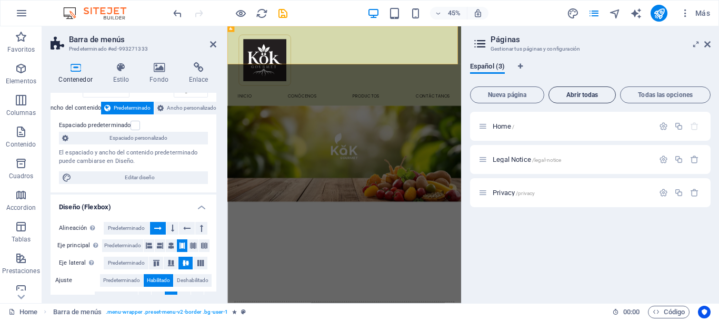
click at [571, 97] on span "Abrir todas" at bounding box center [582, 95] width 58 height 6
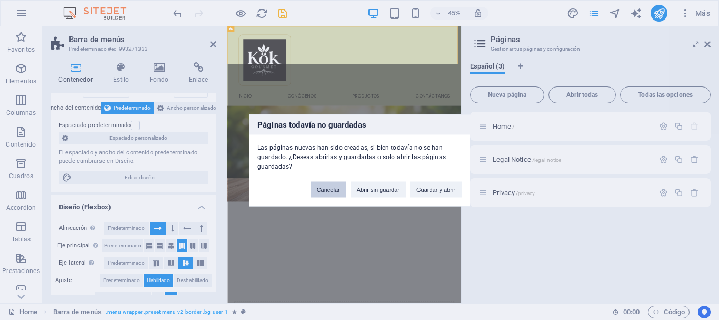
click at [327, 193] on button "Cancelar" at bounding box center [329, 189] width 36 height 16
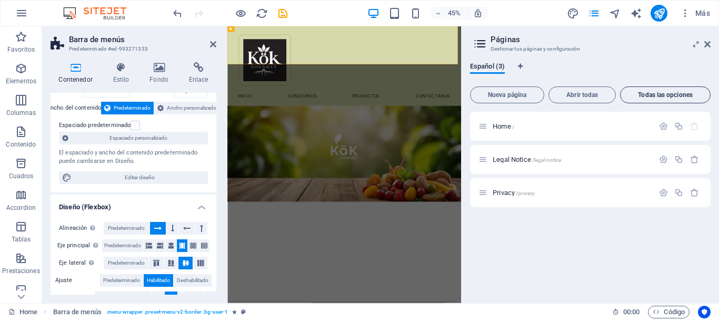
click at [657, 90] on button "Todas las opciones" at bounding box center [665, 94] width 91 height 17
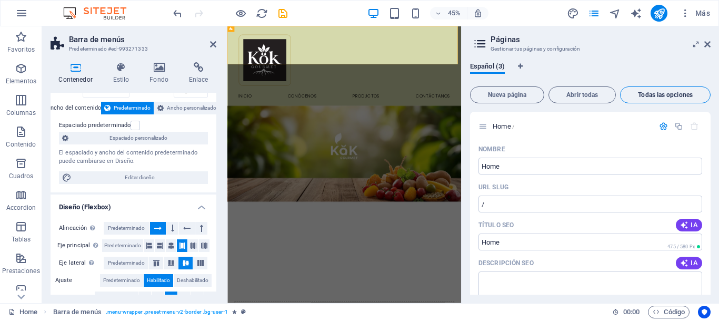
scroll to position [886, 0]
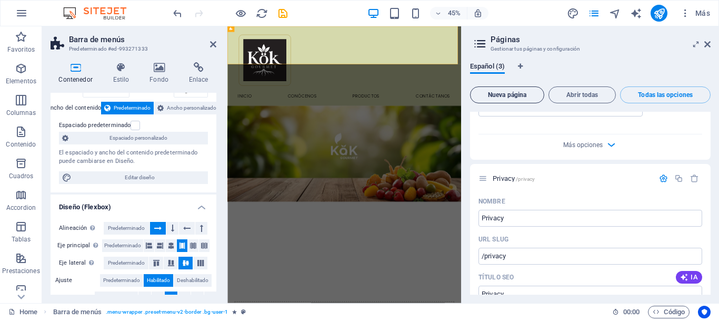
click at [513, 92] on span "Nueva página" at bounding box center [507, 95] width 65 height 6
click at [485, 65] on span "Español (4)" at bounding box center [487, 67] width 35 height 15
click at [491, 44] on h3 "Gestionar tus páginas y configuración" at bounding box center [590, 48] width 199 height 9
click at [615, 16] on icon "navigator" at bounding box center [615, 13] width 12 height 12
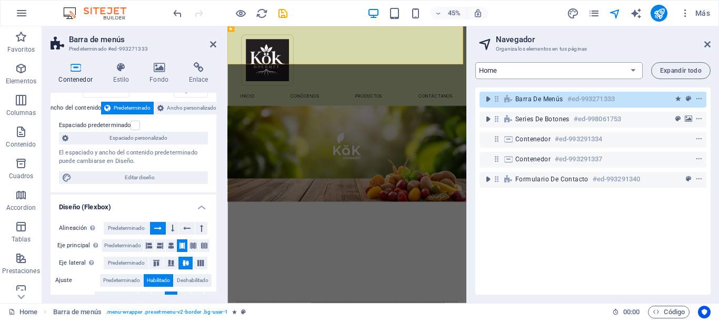
click at [636, 68] on select "Home Legal Notice Privacy Nueva página" at bounding box center [558, 70] width 167 height 17
click at [675, 73] on span "Expandir todo" at bounding box center [681, 70] width 42 height 6
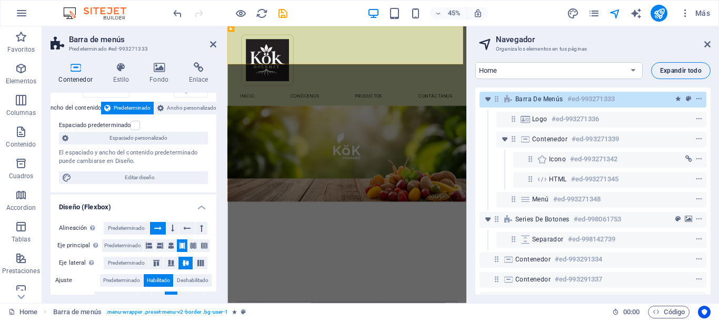
click at [675, 73] on span "Expandir todo" at bounding box center [681, 70] width 42 height 6
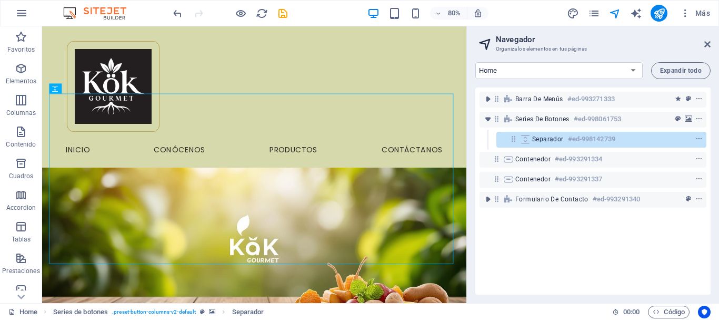
click at [714, 47] on aside "Navegador Organiza los elementos en tus páginas Home Legal Notice Privacy Nueva…" at bounding box center [593, 164] width 253 height 276
click at [708, 44] on icon at bounding box center [708, 44] width 6 height 8
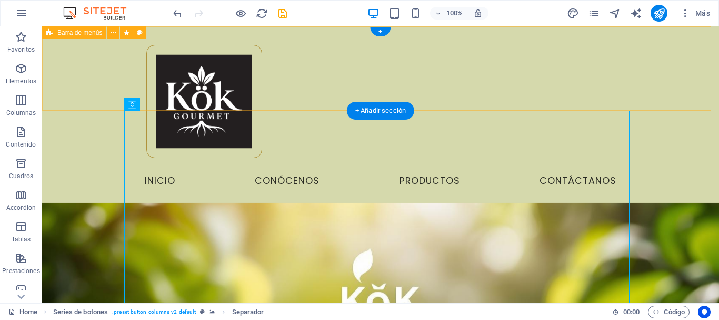
click at [679, 68] on div "Menu Inicio Conócenos Productos Contáctanos" at bounding box center [380, 114] width 677 height 176
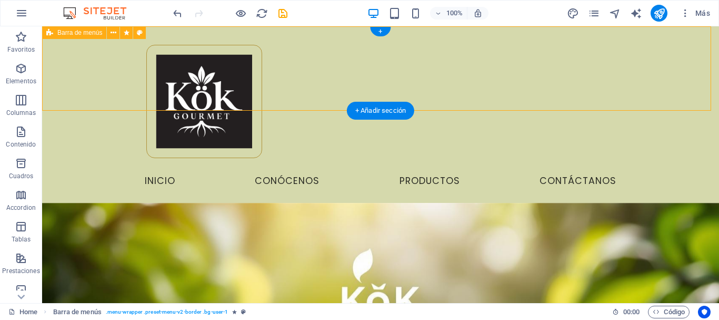
click at [78, 54] on div "Menu Inicio Conócenos Productos Contáctanos" at bounding box center [380, 114] width 677 height 176
click at [92, 66] on div "Menu Inicio Conócenos Productos Contáctanos" at bounding box center [380, 114] width 677 height 176
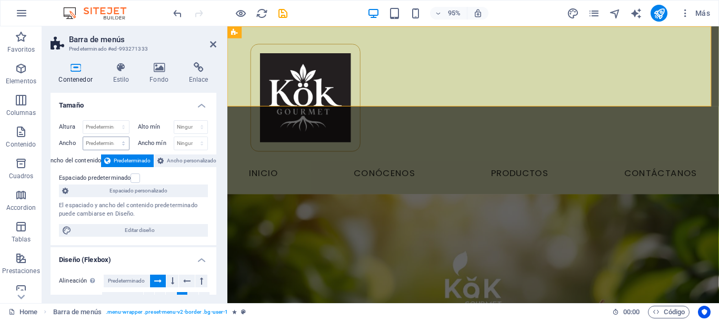
scroll to position [53, 0]
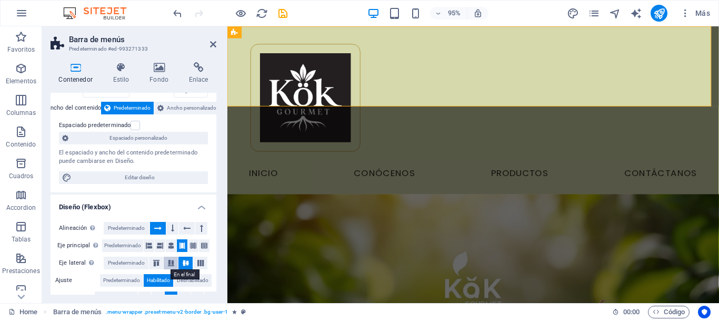
click at [173, 264] on icon at bounding box center [171, 263] width 13 height 6
click at [182, 262] on icon at bounding box center [186, 263] width 13 height 6
click at [195, 245] on icon at bounding box center [193, 245] width 6 height 13
click at [205, 244] on icon at bounding box center [204, 245] width 6 height 13
click at [214, 44] on icon at bounding box center [213, 44] width 6 height 8
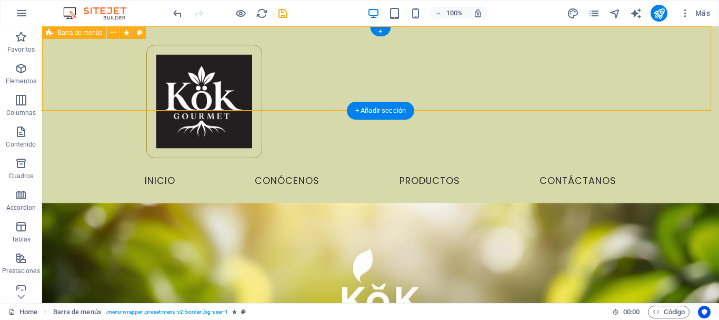
click at [87, 72] on div "Menu Inicio Conócenos Productos Contáctanos" at bounding box center [380, 114] width 677 height 176
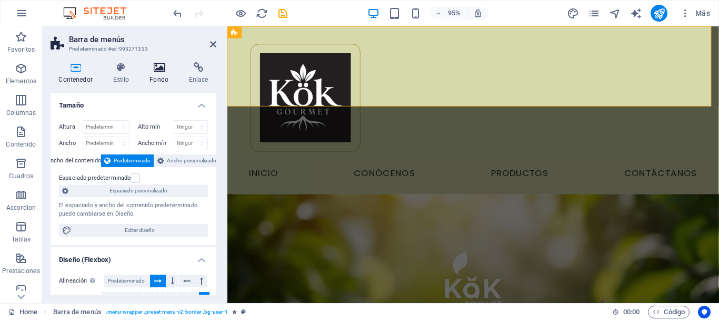
click at [160, 77] on h4 "Fondo" at bounding box center [161, 73] width 39 height 22
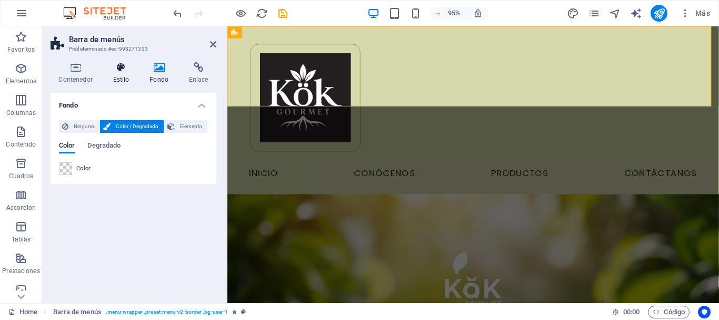
click at [127, 74] on h4 "Estilo" at bounding box center [123, 73] width 37 height 22
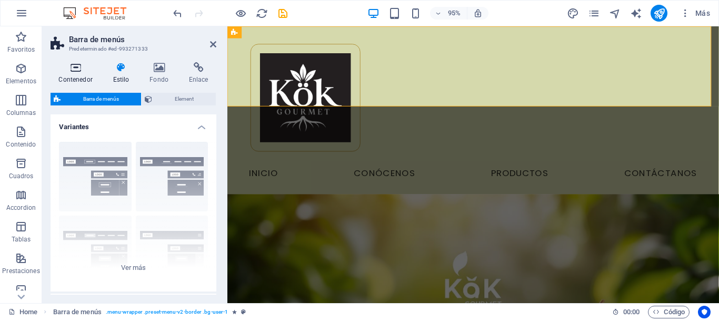
click at [71, 70] on icon at bounding box center [76, 67] width 50 height 11
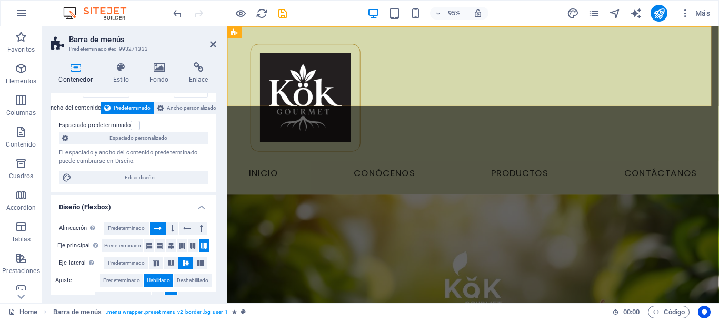
scroll to position [105, 0]
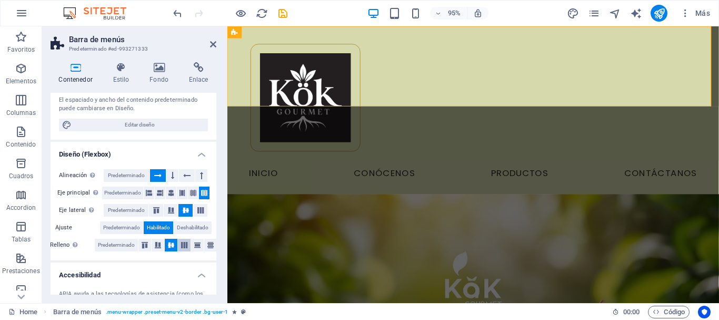
click at [186, 246] on icon at bounding box center [184, 245] width 13 height 6
click at [167, 244] on icon at bounding box center [171, 245] width 13 height 6
click at [172, 176] on icon at bounding box center [172, 175] width 3 height 13
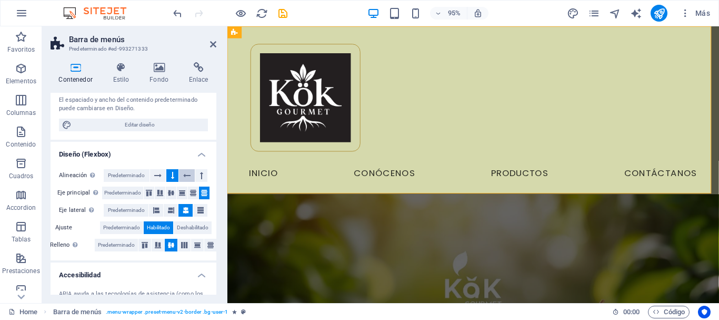
click at [183, 175] on icon at bounding box center [186, 175] width 7 height 13
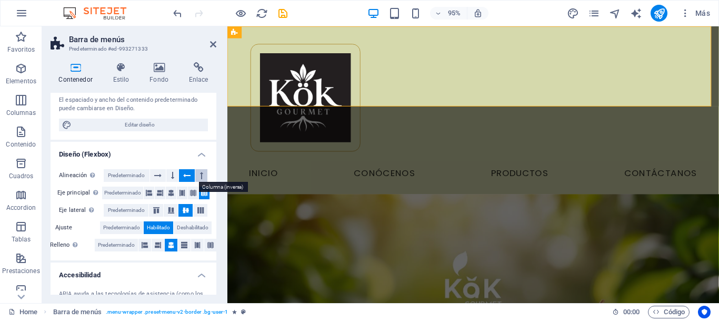
click at [201, 176] on icon at bounding box center [201, 175] width 3 height 13
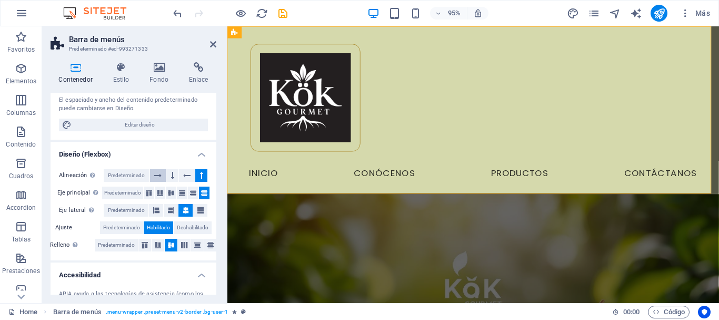
click at [157, 172] on icon at bounding box center [157, 175] width 7 height 13
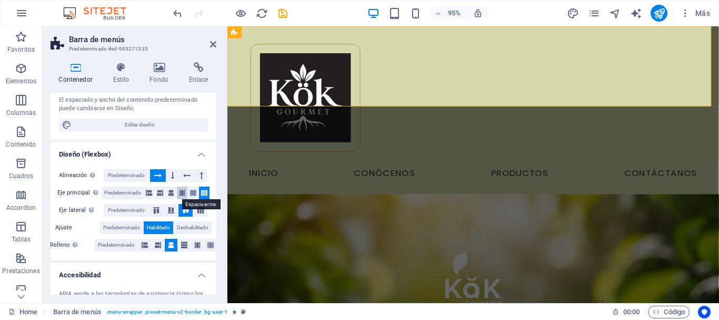
click at [182, 194] on icon at bounding box center [182, 192] width 6 height 13
click at [192, 194] on icon at bounding box center [193, 192] width 6 height 13
click at [203, 196] on icon at bounding box center [204, 192] width 6 height 13
click at [172, 196] on icon at bounding box center [171, 192] width 6 height 13
click at [184, 192] on icon at bounding box center [182, 192] width 6 height 13
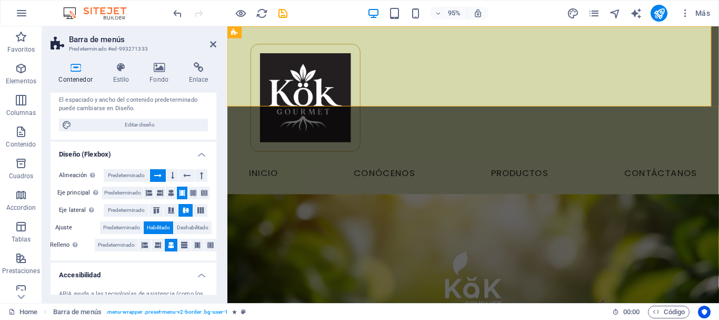
click at [198, 152] on h4 "Diseño (Flexbox)" at bounding box center [134, 151] width 166 height 19
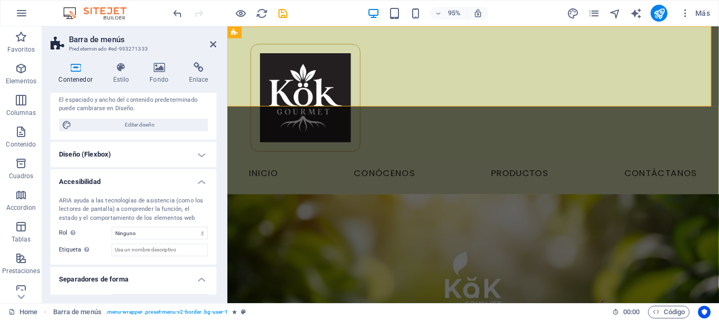
scroll to position [126, 0]
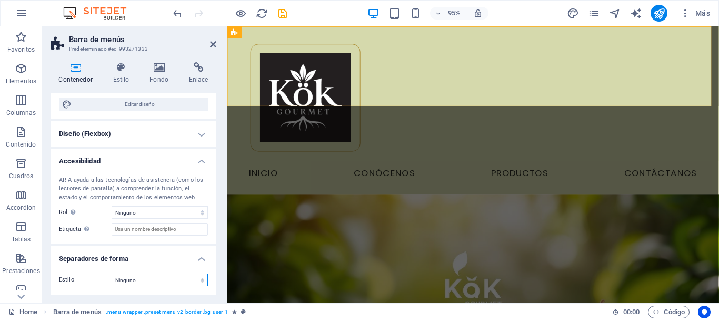
click at [147, 279] on select "Ninguno Triángulo Cuadrado Diagonal Polígono 1 Polígono 2 Zigzag Múltiples zigz…" at bounding box center [160, 279] width 96 height 13
click at [112, 273] on select "Ninguno Triángulo Cuadrado Diagonal Polígono 1 Polígono 2 Zigzag Múltiples zigz…" at bounding box center [160, 279] width 96 height 13
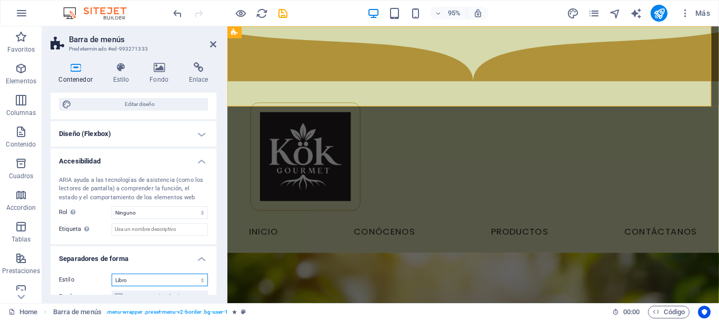
click at [155, 277] on select "Ninguno Triángulo Cuadrado Diagonal Polígono 1 Polígono 2 Zigzag Múltiples zigz…" at bounding box center [160, 279] width 96 height 13
click at [112, 273] on select "Ninguno Triángulo Cuadrado Diagonal Polígono 1 Polígono 2 Zigzag Múltiples zigz…" at bounding box center [160, 279] width 96 height 13
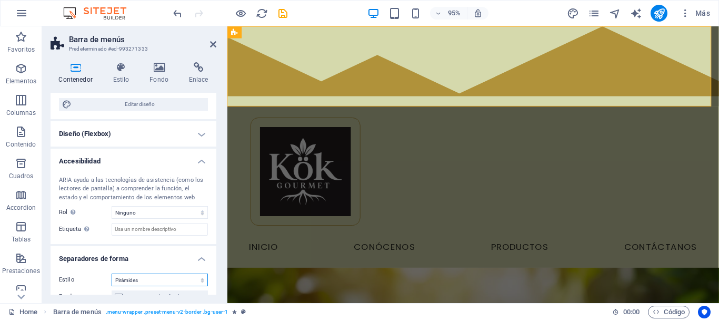
click at [145, 276] on select "Ninguno Triángulo Cuadrado Diagonal Polígono 1 Polígono 2 Zigzag Múltiples zigz…" at bounding box center [160, 279] width 96 height 13
click at [112, 273] on select "Ninguno Triángulo Cuadrado Diagonal Polígono 1 Polígono 2 Zigzag Múltiples zigz…" at bounding box center [160, 279] width 96 height 13
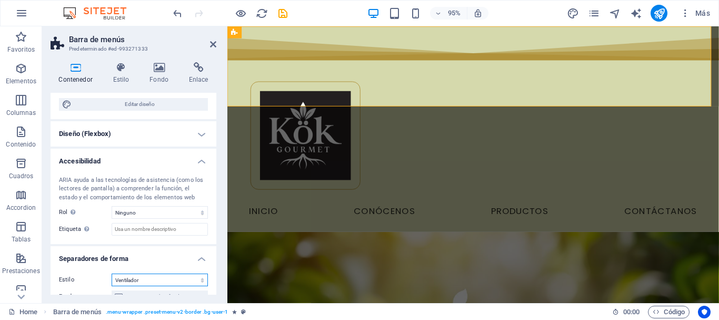
click at [154, 278] on select "Ninguno Triángulo Cuadrado Diagonal Polígono 1 Polígono 2 Zigzag Múltiples zigz…" at bounding box center [160, 279] width 96 height 13
click at [112, 273] on select "Ninguno Triángulo Cuadrado Diagonal Polígono 1 Polígono 2 Zigzag Múltiples zigz…" at bounding box center [160, 279] width 96 height 13
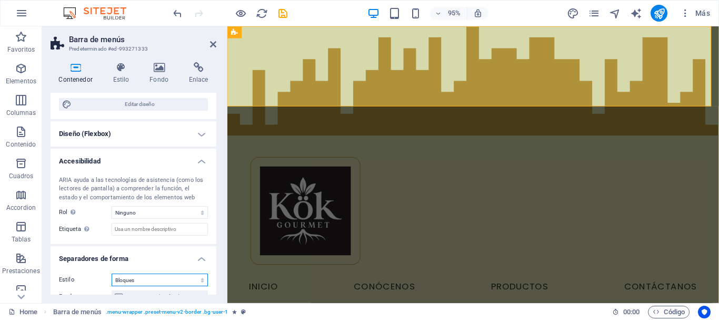
click at [151, 279] on select "Ninguno Triángulo Cuadrado Diagonal Polígono 1 Polígono 2 Zigzag Múltiples zigz…" at bounding box center [160, 279] width 96 height 13
click at [112, 273] on select "Ninguno Triángulo Cuadrado Diagonal Polígono 1 Polígono 2 Zigzag Múltiples zigz…" at bounding box center [160, 279] width 96 height 13
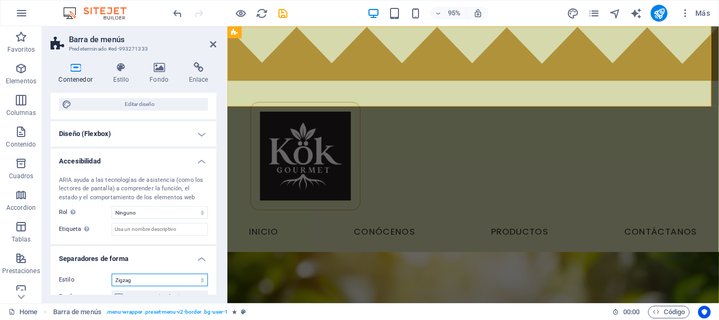
click at [151, 276] on select "Ninguno Triángulo Cuadrado Diagonal Polígono 1 Polígono 2 Zigzag Múltiples zigz…" at bounding box center [160, 279] width 96 height 13
click at [112, 273] on select "Ninguno Triángulo Cuadrado Diagonal Polígono 1 Polígono 2 Zigzag Múltiples zigz…" at bounding box center [160, 279] width 96 height 13
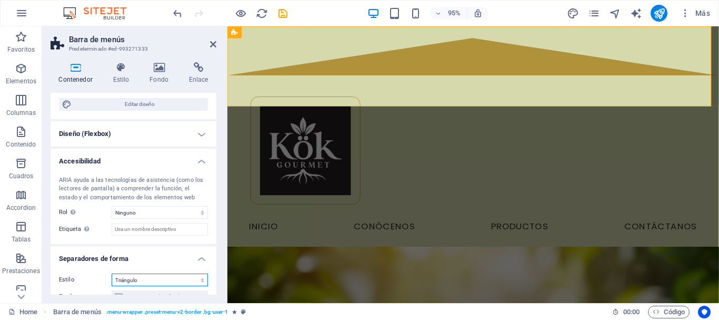
click at [183, 277] on select "Ninguno Triángulo Cuadrado Diagonal Polígono 1 Polígono 2 Zigzag Múltiples zigz…" at bounding box center [160, 279] width 96 height 13
select select "none"
click at [112, 273] on select "Ninguno Triángulo Cuadrado Diagonal Polígono 1 Polígono 2 Zigzag Múltiples zigz…" at bounding box center [160, 279] width 96 height 13
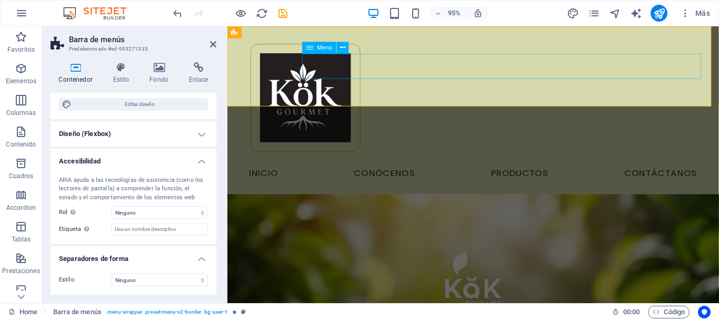
click at [405, 168] on nav "Inicio Conócenos Productos Contáctanos" at bounding box center [486, 181] width 489 height 26
click at [414, 46] on div "Menu Inicio Conócenos Productos Contáctanos" at bounding box center [486, 114] width 518 height 176
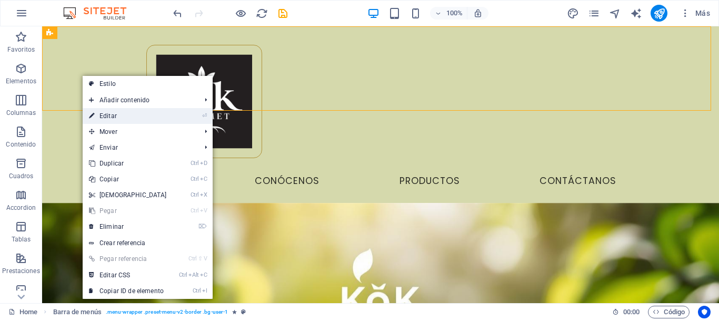
click at [150, 112] on link "⏎ Editar" at bounding box center [128, 116] width 91 height 16
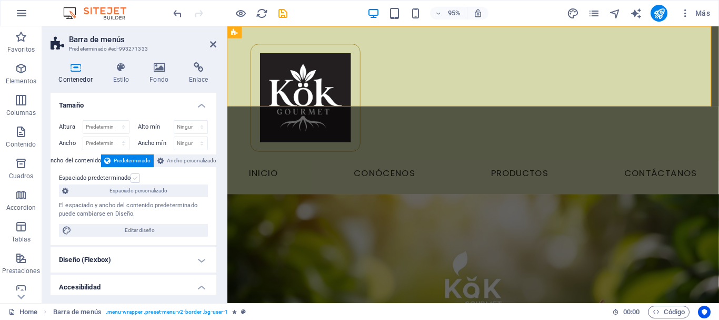
click at [133, 176] on label at bounding box center [135, 177] width 9 height 9
click at [0, 0] on input "Espaciado predeterminado" at bounding box center [0, 0] width 0 height 0
click at [135, 177] on label at bounding box center [135, 177] width 9 height 9
click at [0, 0] on input "Espaciado predeterminado" at bounding box center [0, 0] width 0 height 0
click at [177, 156] on span "Ancho personalizado" at bounding box center [191, 160] width 49 height 13
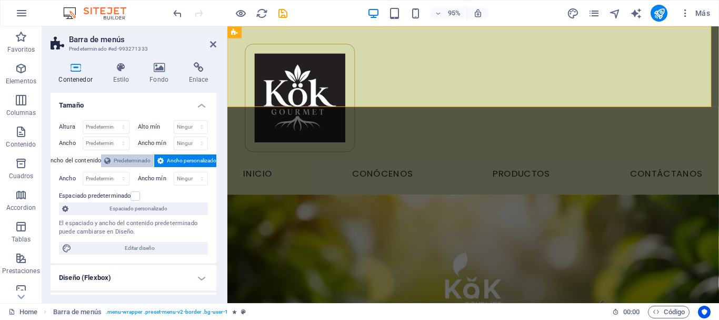
click at [114, 157] on span "Predeterminado" at bounding box center [132, 160] width 37 height 13
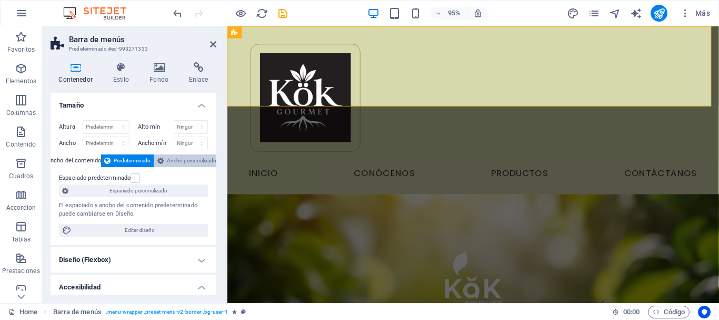
click at [175, 160] on span "Ancho personalizado" at bounding box center [191, 160] width 49 height 13
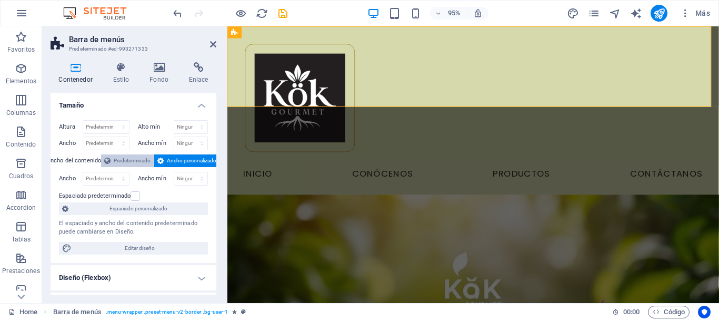
click at [126, 165] on span "Predeterminado" at bounding box center [132, 160] width 37 height 13
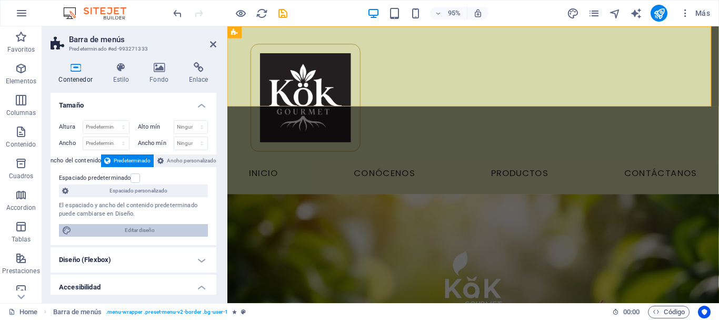
scroll to position [53, 0]
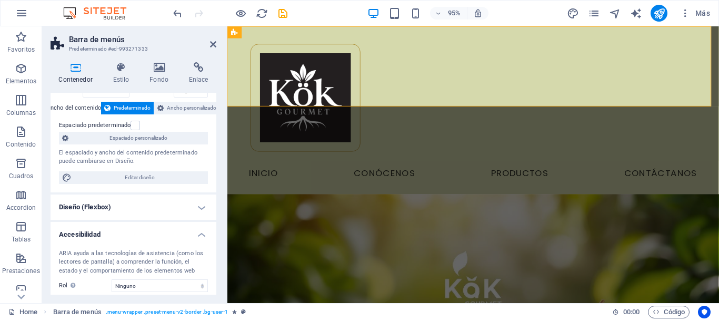
click at [108, 209] on h4 "Diseño (Flexbox)" at bounding box center [134, 206] width 166 height 25
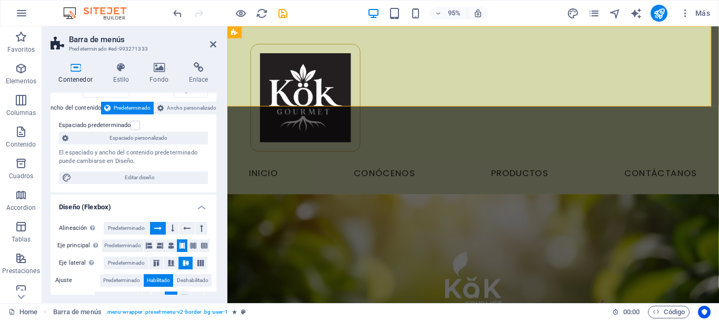
scroll to position [105, 0]
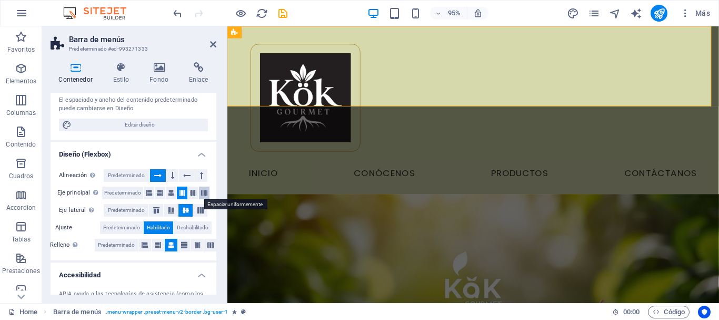
click at [204, 191] on icon at bounding box center [204, 192] width 6 height 13
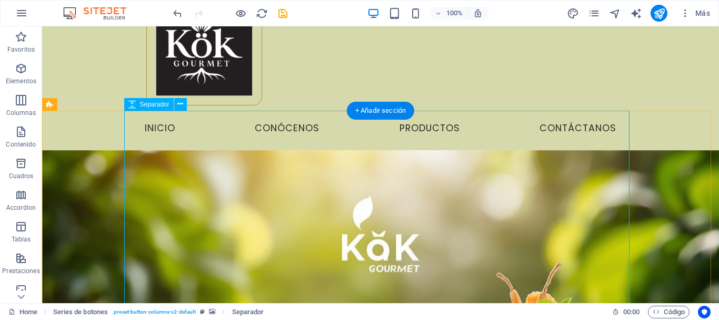
scroll to position [0, 0]
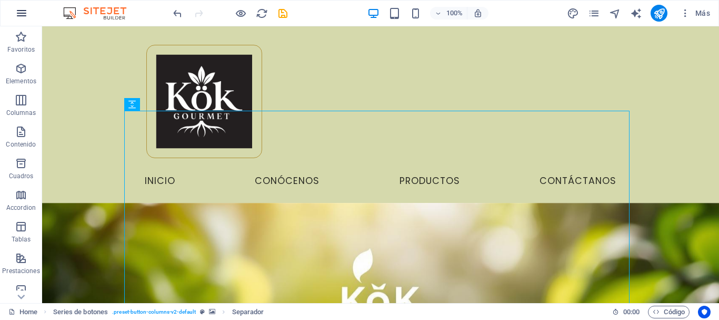
click at [22, 14] on icon "button" at bounding box center [21, 13] width 13 height 13
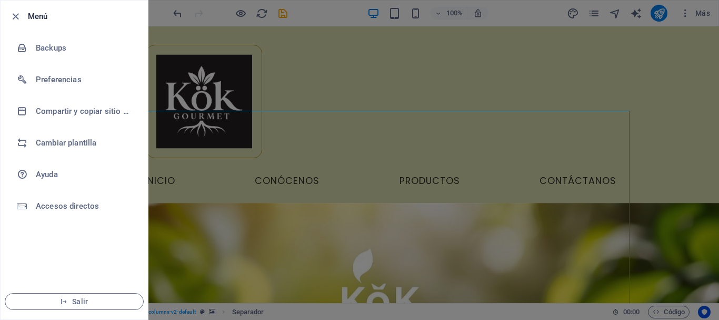
click at [520, 16] on div at bounding box center [359, 160] width 719 height 320
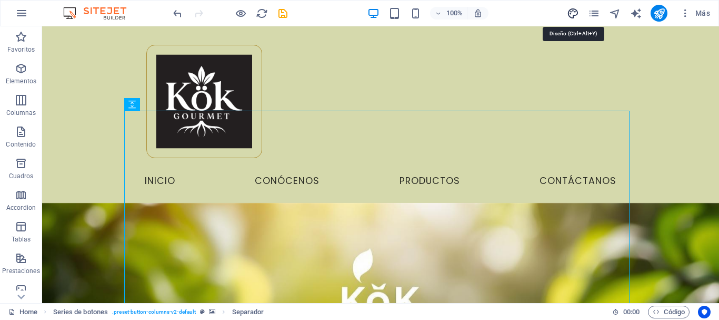
click at [568, 14] on icon "design" at bounding box center [573, 13] width 12 height 12
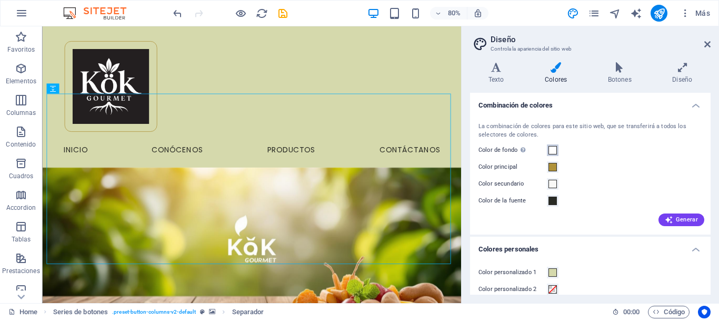
click at [553, 150] on span at bounding box center [553, 150] width 8 height 8
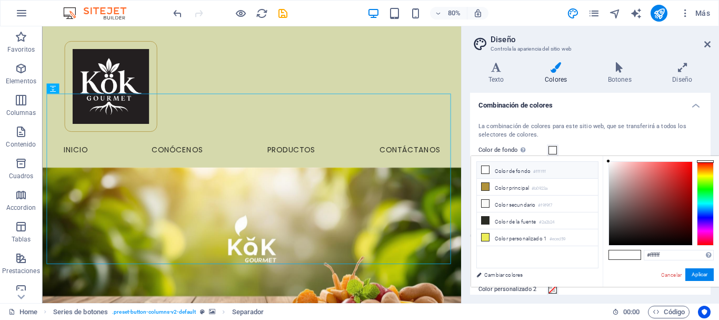
click at [495, 170] on li "Color de fondo #ffffff" at bounding box center [537, 170] width 121 height 17
click at [608, 162] on div at bounding box center [609, 161] width 4 height 4
click at [611, 165] on div at bounding box center [650, 203] width 83 height 83
drag, startPoint x: 610, startPoint y: 164, endPoint x: 605, endPoint y: 152, distance: 13.2
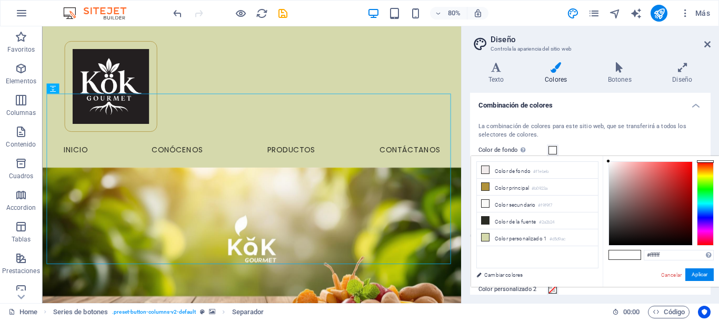
click at [605, 152] on body "[DOMAIN_NAME] Home Favoritos Elementos Columnas Contenido Cuadros Accordion Tab…" at bounding box center [359, 160] width 719 height 320
click at [702, 177] on div at bounding box center [705, 203] width 17 height 84
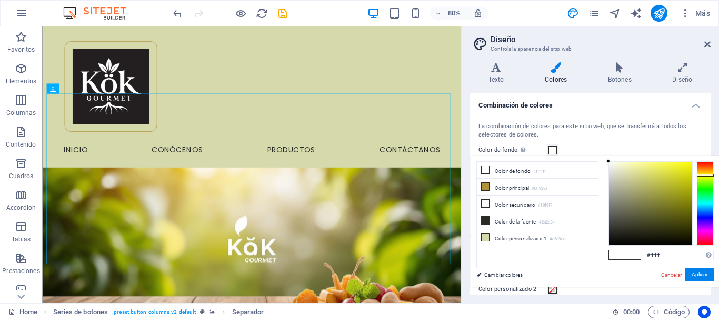
click at [705, 175] on div at bounding box center [705, 203] width 17 height 84
click at [705, 175] on div at bounding box center [705, 175] width 17 height 3
type input "#fdffda"
drag, startPoint x: 609, startPoint y: 161, endPoint x: 621, endPoint y: 161, distance: 12.1
click at [621, 161] on div at bounding box center [621, 161] width 4 height 4
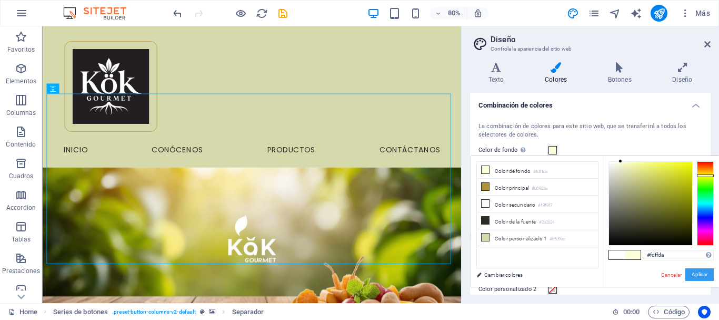
click at [705, 272] on button "Aplicar" at bounding box center [700, 274] width 28 height 13
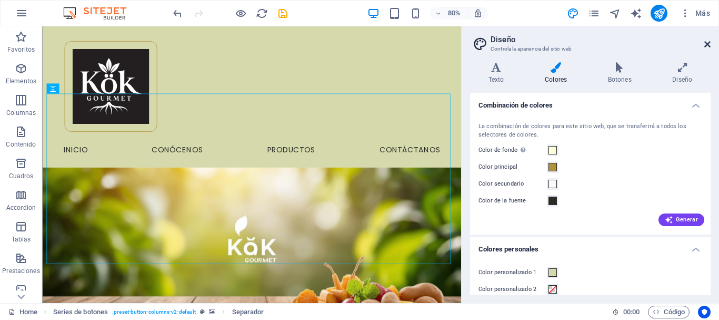
click at [707, 48] on icon at bounding box center [708, 44] width 6 height 8
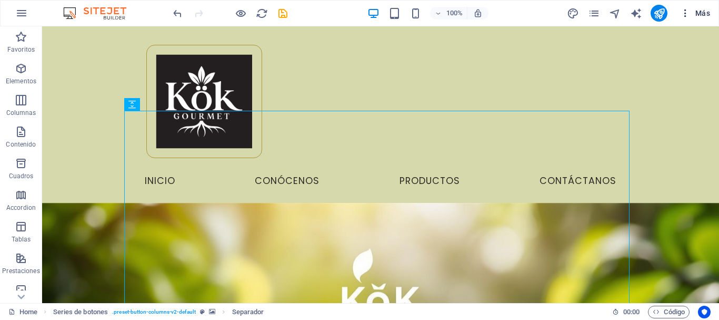
click at [686, 12] on icon "button" at bounding box center [685, 13] width 11 height 11
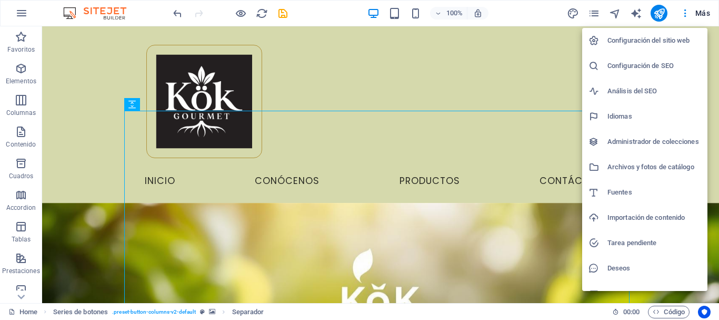
click at [661, 142] on h6 "Administrador de colecciones" at bounding box center [655, 141] width 94 height 13
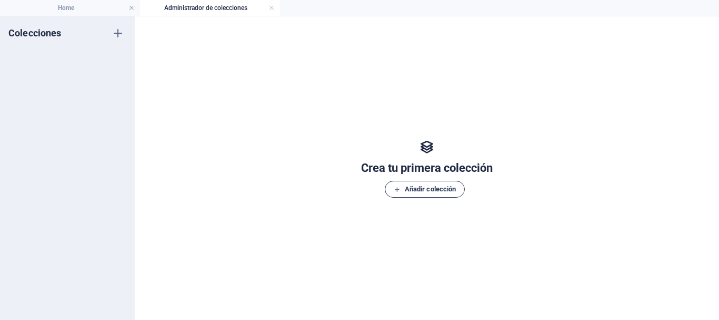
click at [449, 187] on span "Añadir colección" at bounding box center [425, 189] width 63 height 13
click at [99, 59] on input "Nueva colección" at bounding box center [66, 54] width 69 height 13
click at [80, 50] on input "Nueva colección" at bounding box center [66, 54] width 69 height 13
click at [112, 33] on div "Colecciones Nueva colección Nueva colección" at bounding box center [67, 167] width 135 height 303
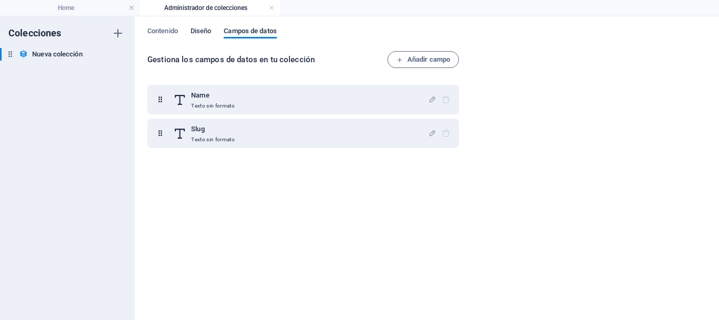
click at [204, 32] on span "Diseño" at bounding box center [201, 32] width 21 height 15
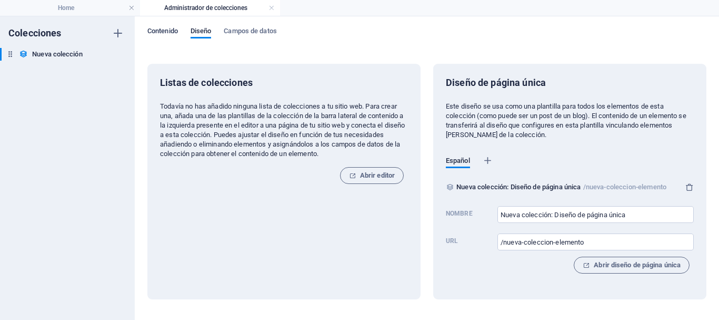
click at [153, 31] on span "Contenido" at bounding box center [162, 32] width 31 height 15
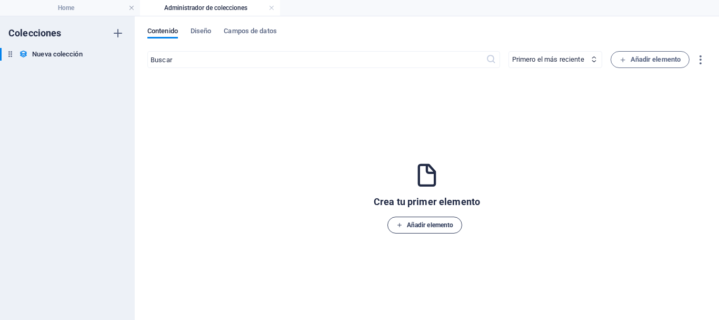
click at [433, 223] on span "Añadir elemento" at bounding box center [424, 225] width 57 height 13
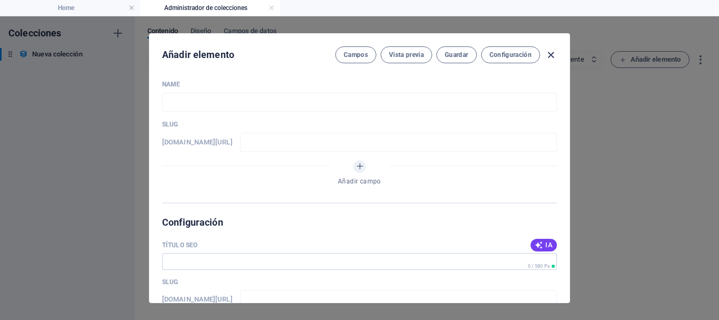
click at [552, 55] on icon "button" at bounding box center [551, 55] width 12 height 12
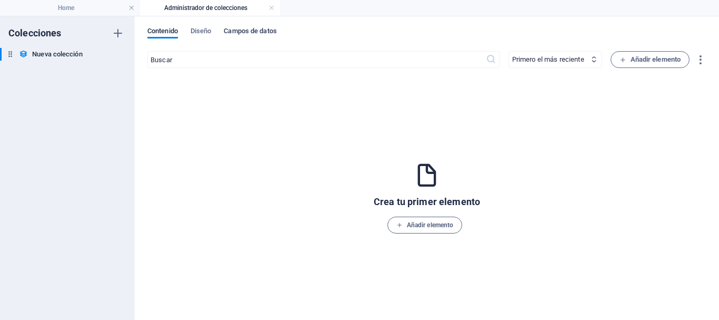
click at [246, 29] on span "Campos de datos" at bounding box center [250, 32] width 53 height 15
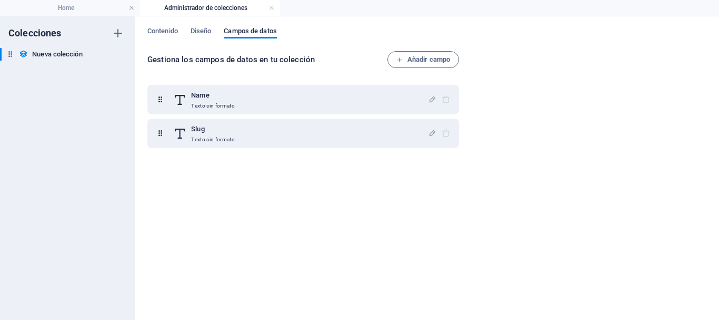
click at [199, 24] on div "Contenido Diseño Campos de datos Gestiona los campos de datos en tu colección A…" at bounding box center [427, 167] width 584 height 303
click at [205, 33] on span "Diseño" at bounding box center [201, 32] width 21 height 15
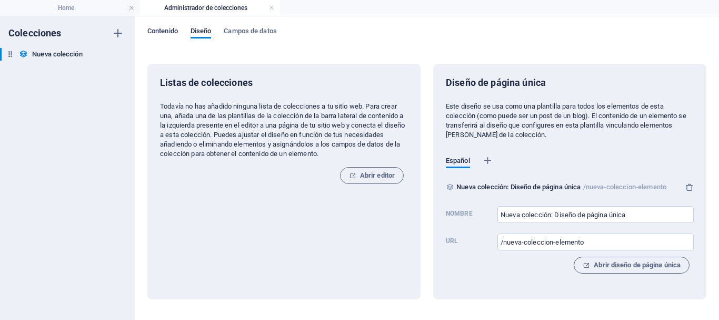
click at [164, 32] on span "Contenido" at bounding box center [162, 32] width 31 height 15
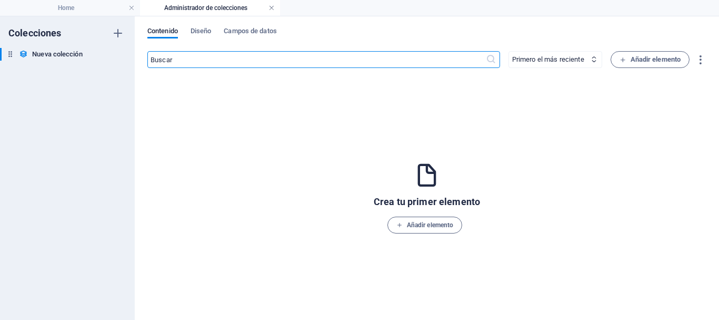
click at [270, 5] on link at bounding box center [272, 8] width 6 height 10
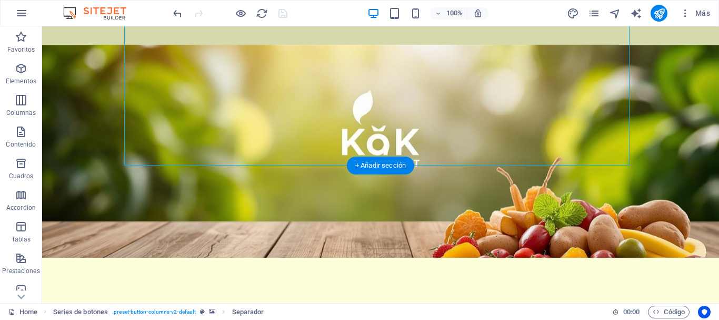
scroll to position [211, 0]
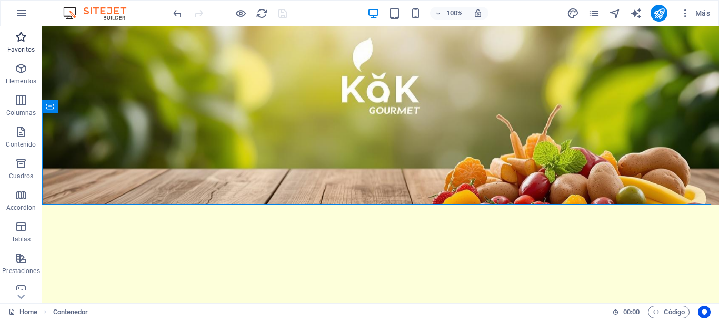
click at [19, 45] on p "Favoritos" at bounding box center [20, 49] width 27 height 8
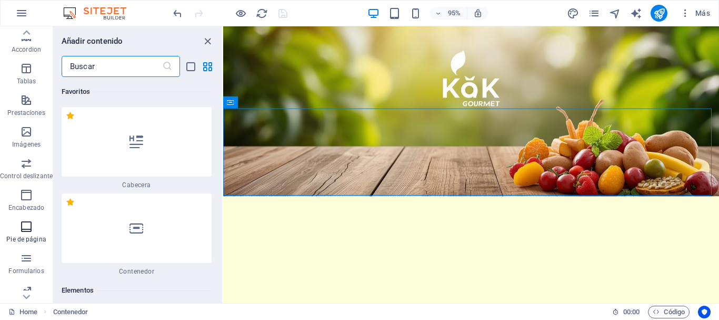
scroll to position [197, 0]
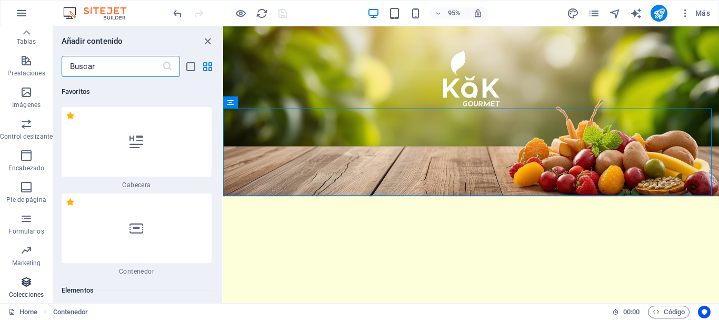
click at [31, 285] on icon "button" at bounding box center [26, 281] width 13 height 13
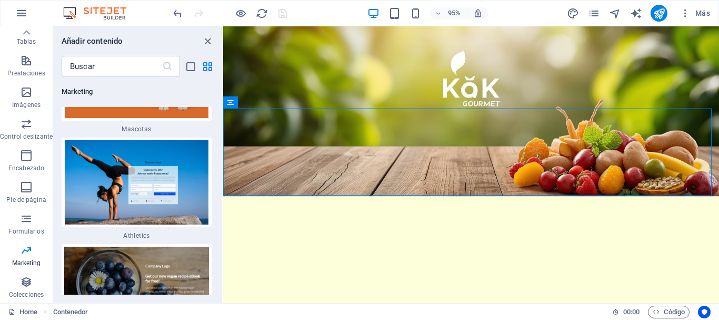
scroll to position [18275, 0]
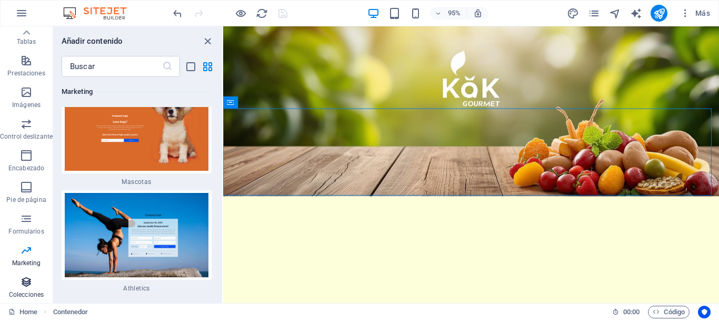
click at [28, 296] on p "Colecciones" at bounding box center [26, 294] width 35 height 8
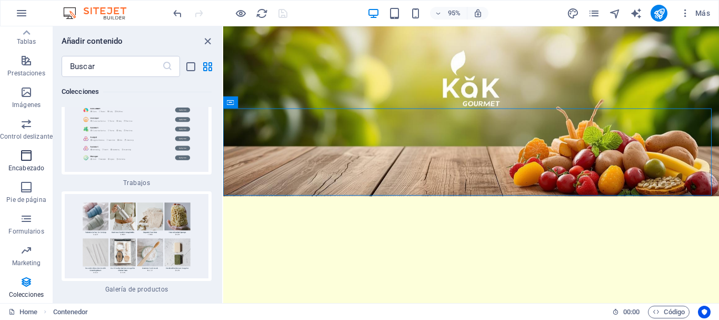
scroll to position [92, 0]
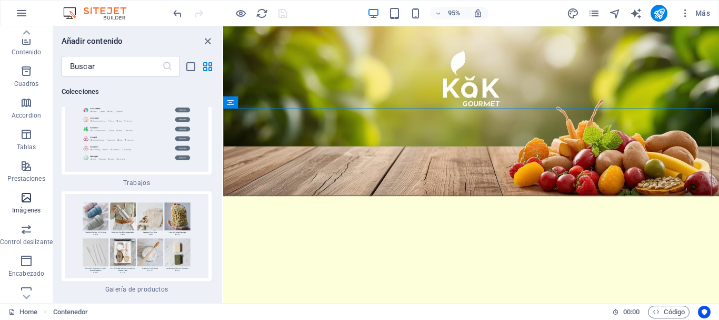
click at [28, 189] on button "Imágenes" at bounding box center [26, 203] width 53 height 32
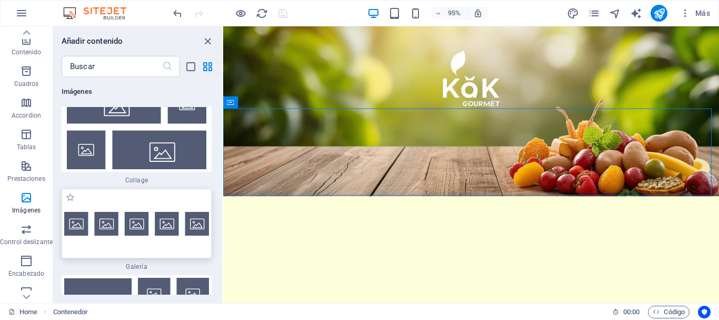
scroll to position [10723, 0]
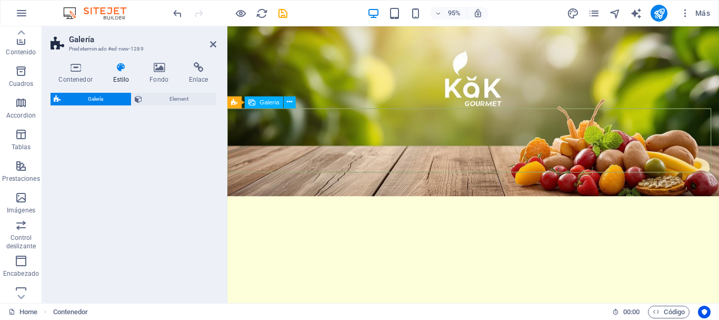
select select "rem"
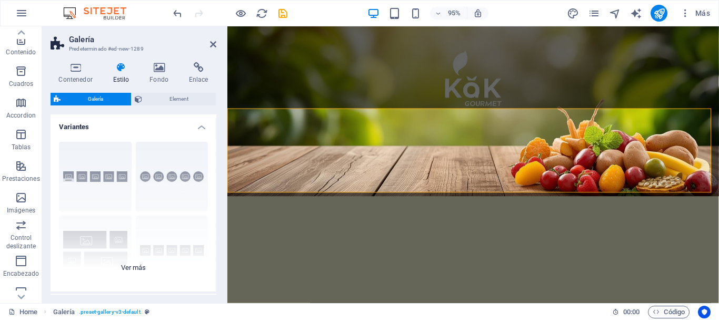
scroll to position [53, 0]
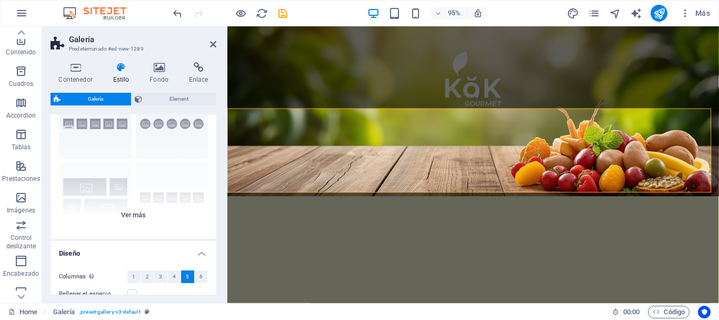
click at [147, 213] on div "Leyendas Círculo Collage Predeterminado Cuadrícula Cuadrícula despla..." at bounding box center [134, 160] width 166 height 158
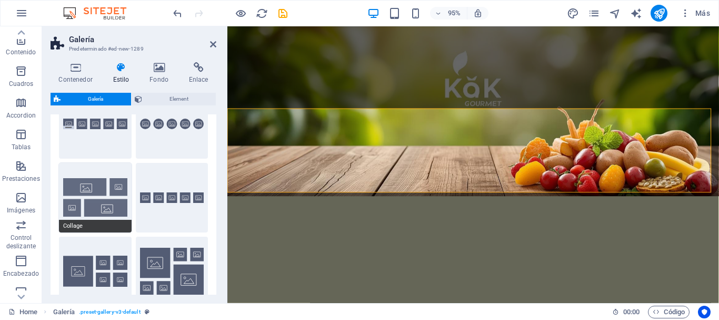
scroll to position [0, 0]
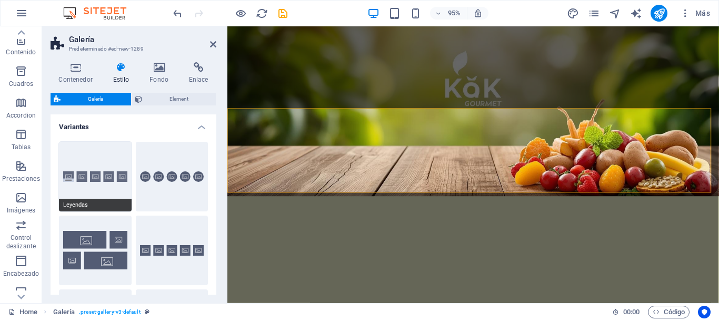
click at [77, 173] on button "Leyendas" at bounding box center [95, 177] width 73 height 70
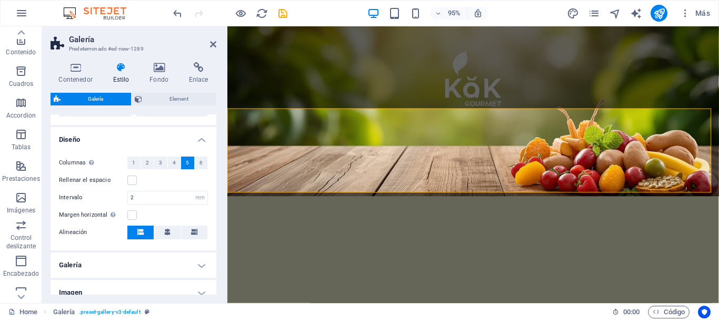
scroll to position [190, 0]
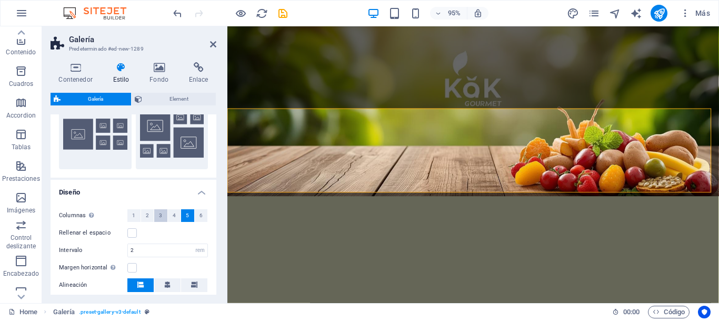
click at [160, 216] on span "3" at bounding box center [160, 215] width 3 height 13
click at [131, 237] on div "Rellenar el espacio" at bounding box center [133, 232] width 149 height 13
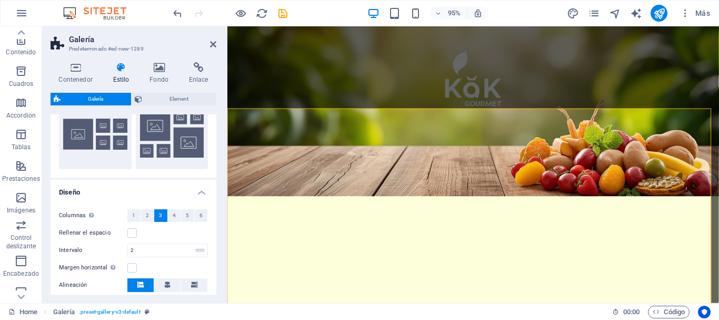
scroll to position [242, 0]
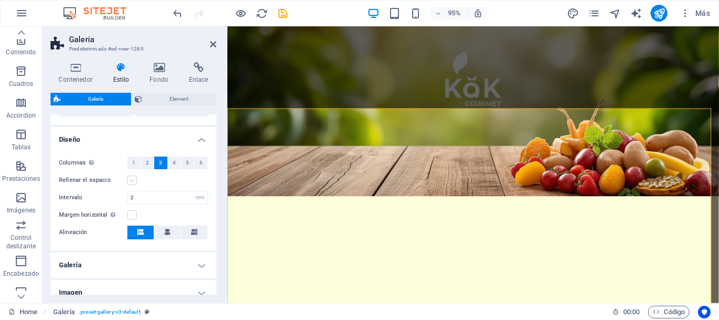
click at [134, 181] on label at bounding box center [131, 179] width 9 height 9
click at [0, 0] on input "Rellenar el espacio" at bounding box center [0, 0] width 0 height 0
click at [171, 165] on button "4" at bounding box center [174, 162] width 13 height 13
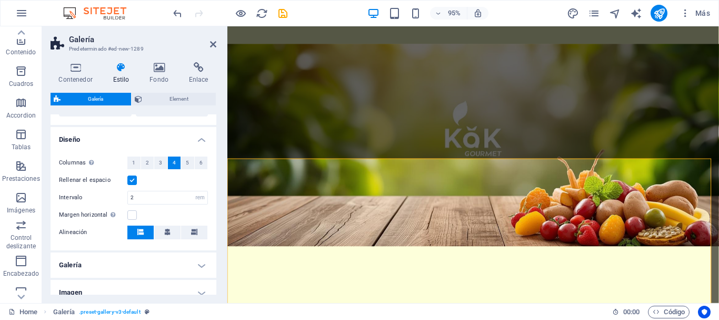
scroll to position [295, 0]
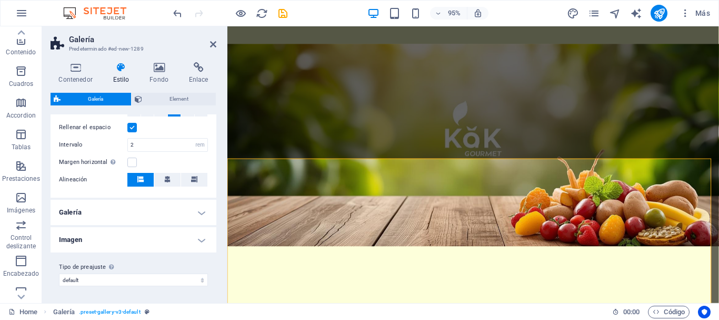
click at [183, 212] on h4 "Galería" at bounding box center [134, 212] width 166 height 25
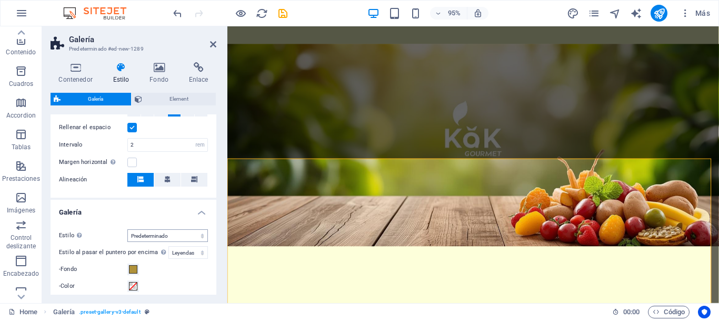
scroll to position [400, 0]
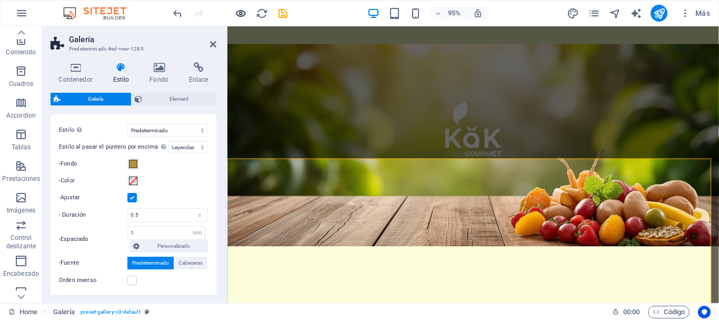
click at [240, 11] on icon "button" at bounding box center [241, 13] width 12 height 12
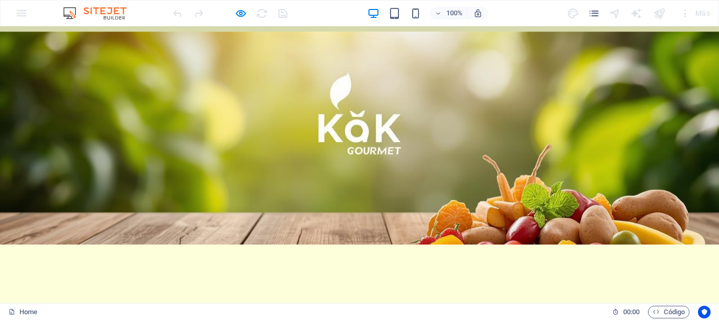
scroll to position [0, 0]
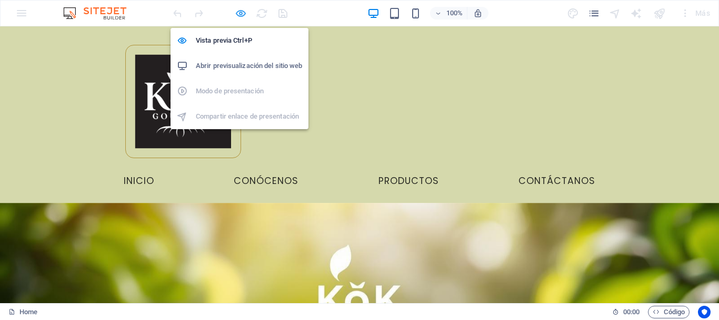
click at [242, 12] on icon "button" at bounding box center [241, 13] width 12 height 12
select select "rem"
select select "captions"
select select "rem"
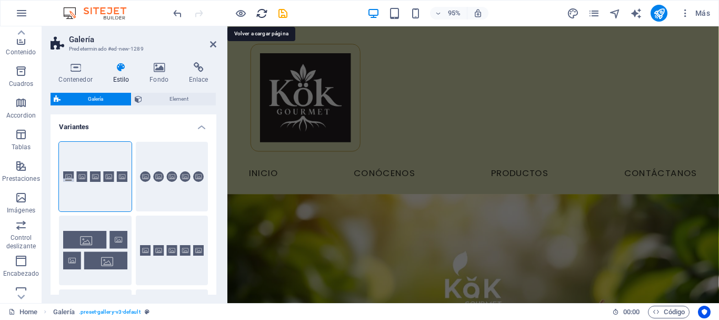
click at [262, 13] on icon "reload" at bounding box center [262, 13] width 12 height 12
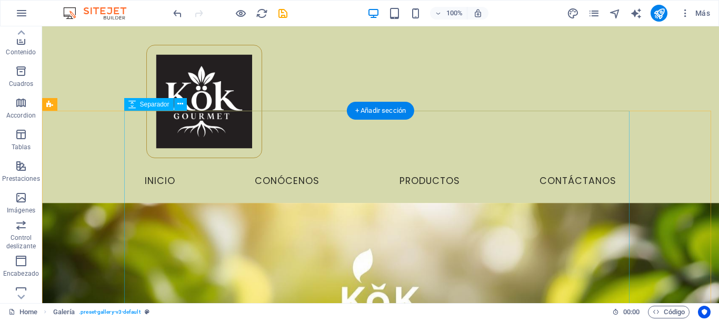
scroll to position [158, 0]
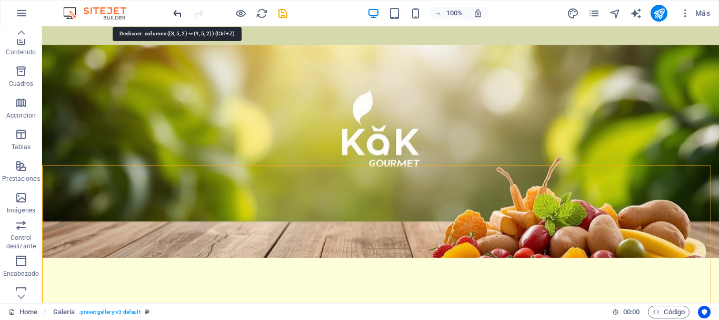
click at [183, 15] on icon "undo" at bounding box center [178, 13] width 12 height 12
click at [175, 18] on icon "undo" at bounding box center [178, 13] width 12 height 12
click at [180, 16] on icon "undo" at bounding box center [178, 13] width 12 height 12
click at [180, 15] on icon "undo" at bounding box center [178, 13] width 12 height 12
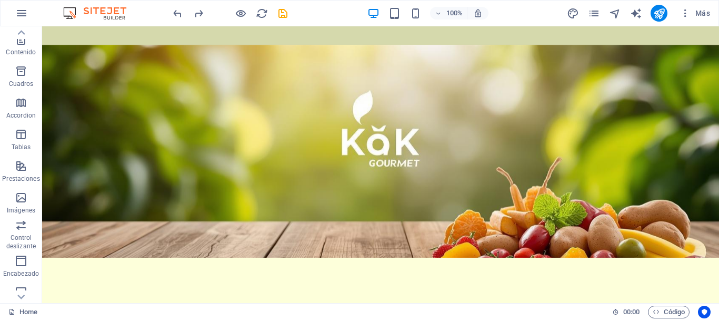
scroll to position [197, 0]
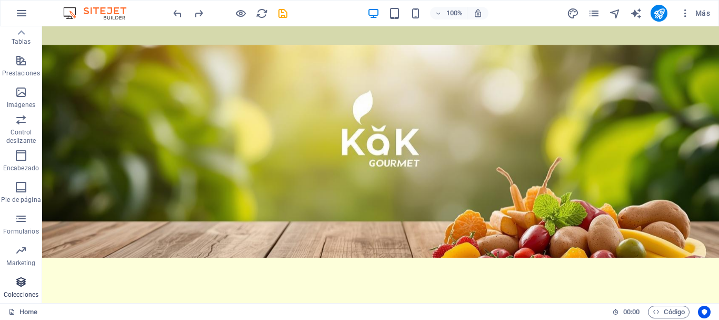
click at [20, 282] on icon "button" at bounding box center [21, 281] width 13 height 13
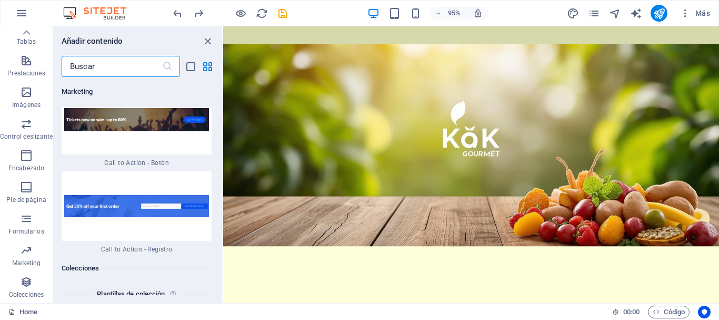
scroll to position [19434, 0]
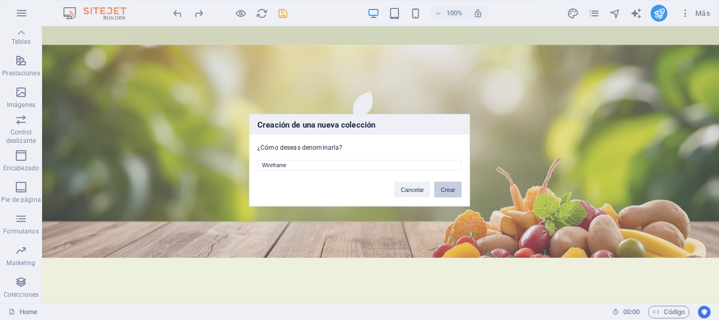
click at [450, 185] on button "Crear" at bounding box center [447, 189] width 27 height 16
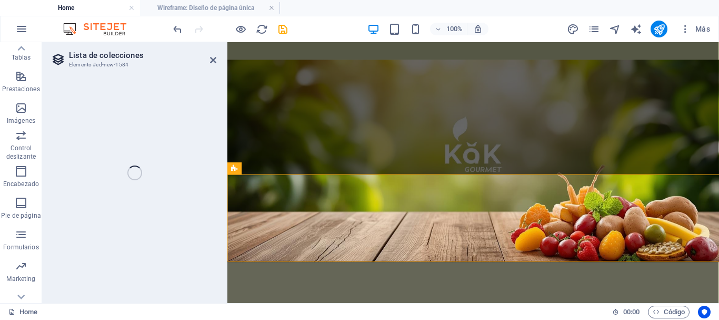
select select "68dd6f4b2c4ede517f0536db"
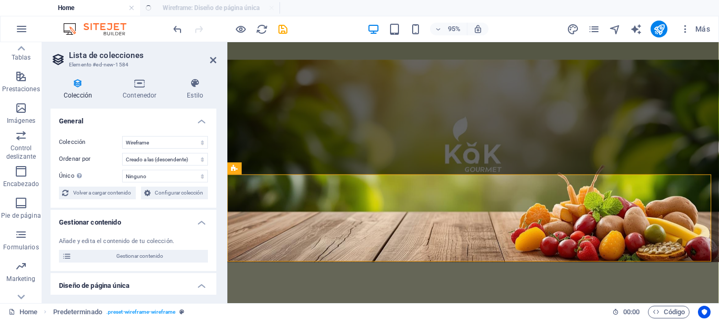
select select "createdAt_DESC"
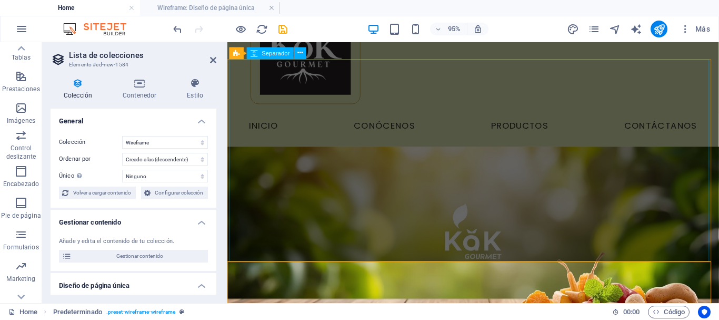
scroll to position [172, 0]
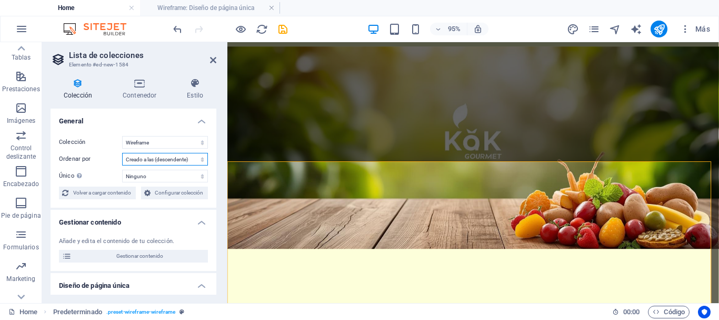
click at [201, 162] on select "Creado a las (ascendente) Creado a las (descendente) Actualizado a las (ascende…" at bounding box center [165, 159] width 86 height 13
click at [114, 126] on h4 "General" at bounding box center [134, 117] width 166 height 19
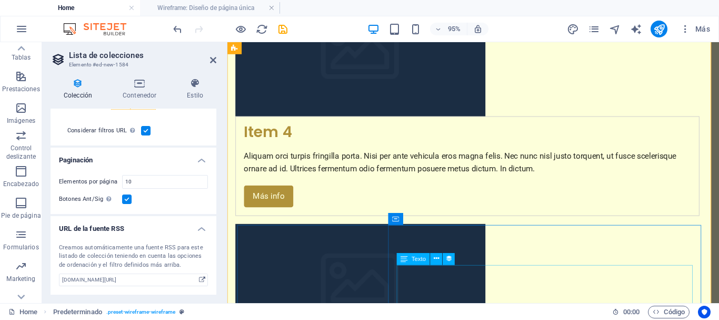
scroll to position [453, 0]
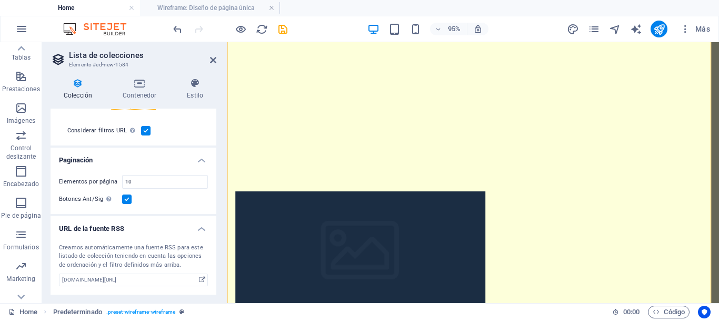
click at [344, 26] on div "95% Más" at bounding box center [442, 29] width 543 height 17
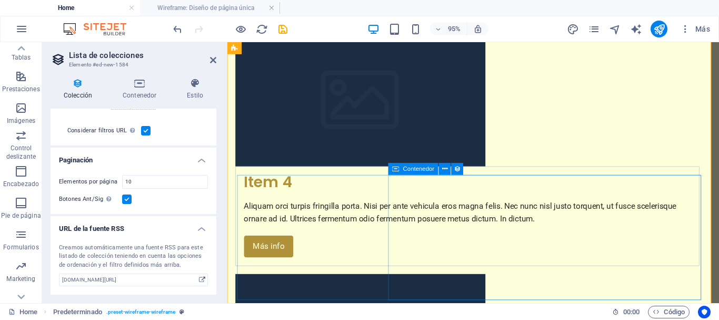
scroll to position [822, 0]
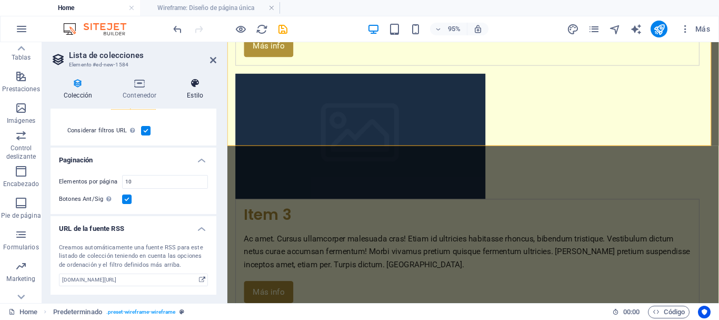
click at [194, 93] on h4 "Estilo" at bounding box center [195, 89] width 43 height 22
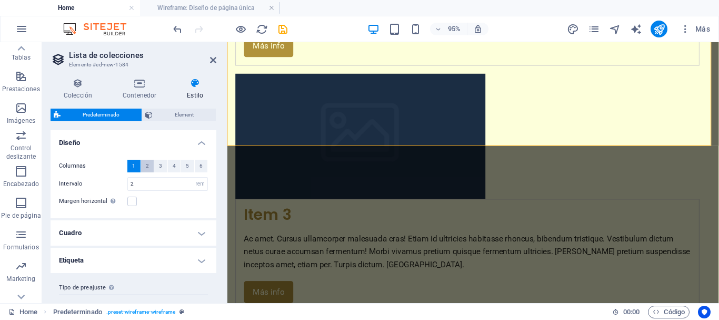
click at [148, 166] on span "2" at bounding box center [147, 166] width 3 height 13
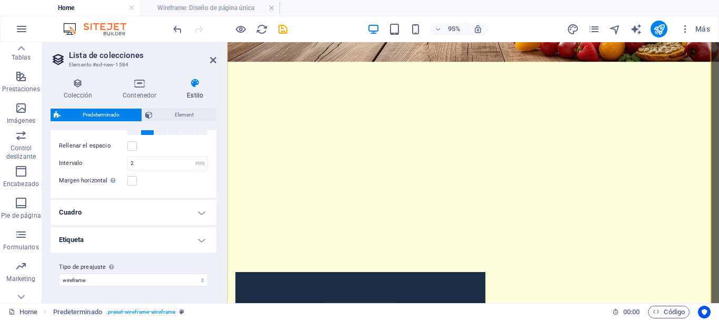
scroll to position [0, 0]
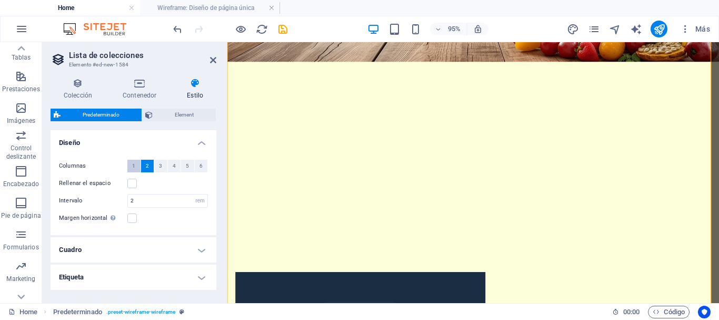
click at [135, 167] on span "1" at bounding box center [133, 166] width 3 height 13
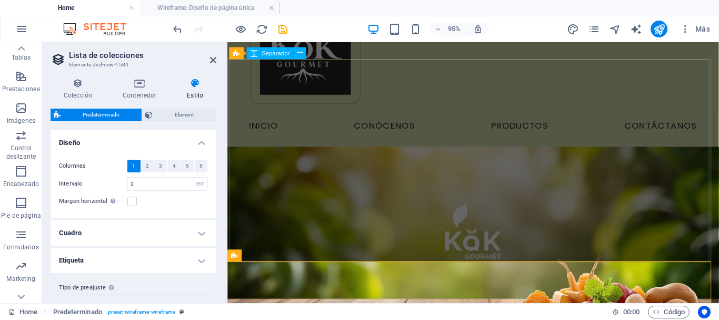
scroll to position [224, 0]
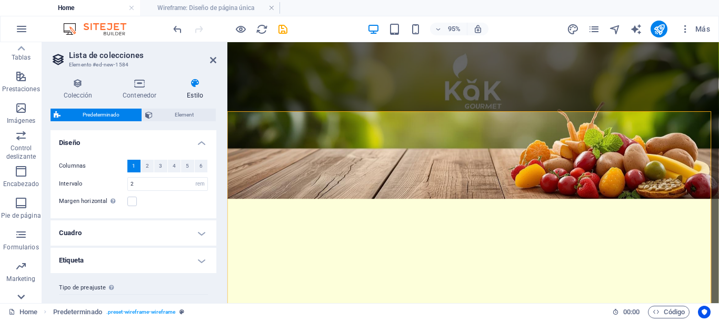
click at [25, 291] on icon at bounding box center [21, 296] width 15 height 15
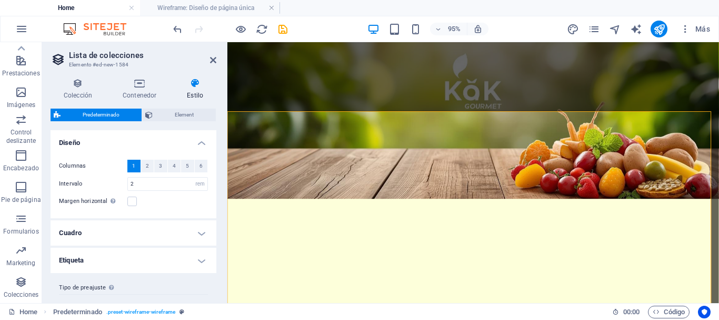
click at [25, 292] on p "Colecciones" at bounding box center [21, 294] width 35 height 8
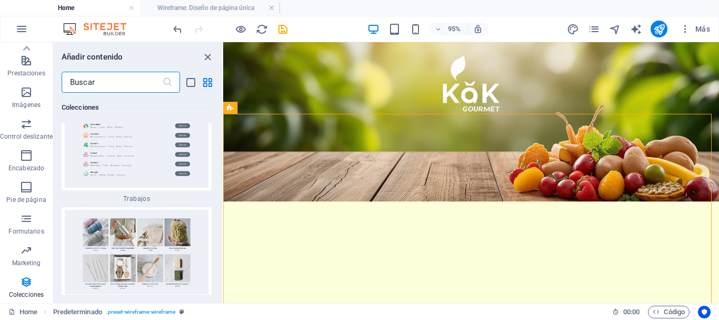
scroll to position [19802, 0]
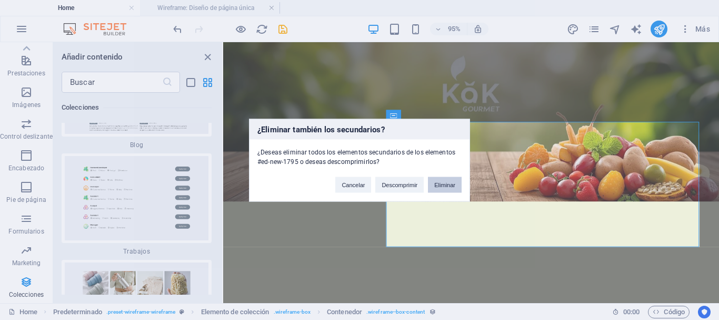
click at [438, 180] on button "Eliminar" at bounding box center [445, 184] width 34 height 16
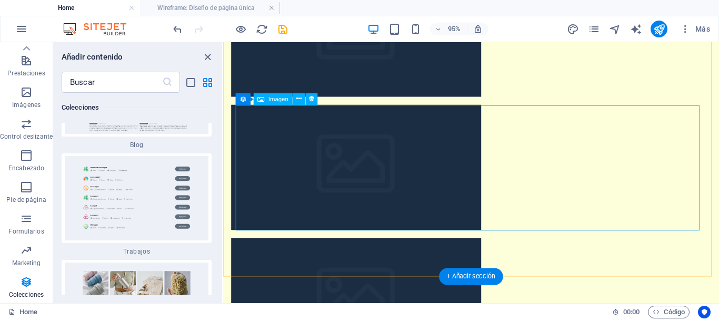
scroll to position [842, 0]
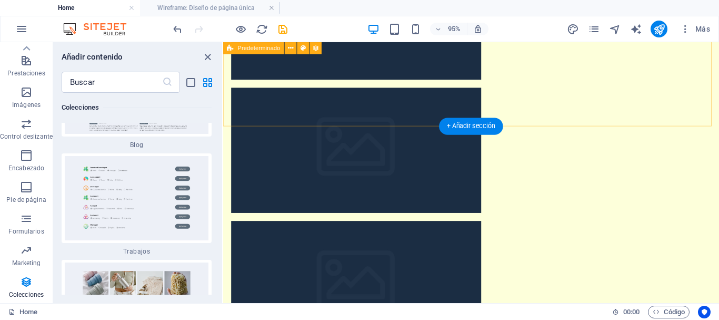
click at [430, 124] on div "Anterior Siguiente" at bounding box center [484, 112] width 522 height 623
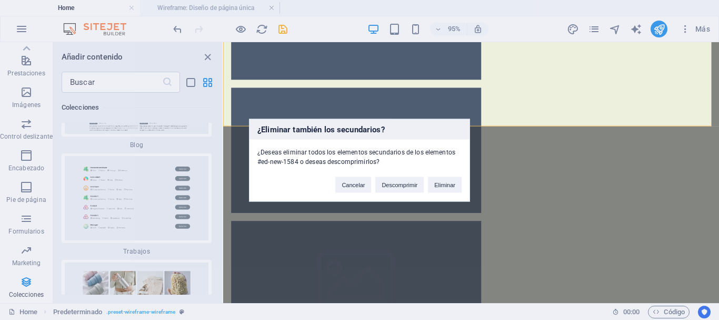
click at [442, 195] on div "¿Eliminar también los secundarios? ¿Deseas eliminar todos los elementos secunda…" at bounding box center [359, 159] width 221 height 83
click at [442, 190] on button "Eliminar" at bounding box center [445, 184] width 34 height 16
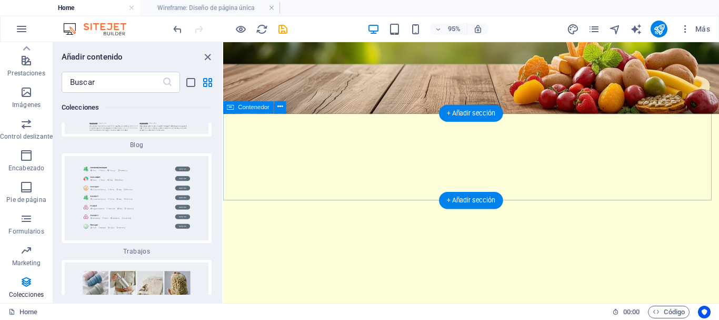
scroll to position [261, 0]
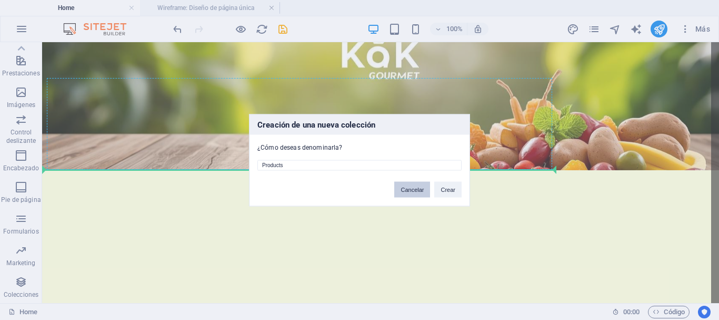
click at [426, 191] on button "Cancelar" at bounding box center [412, 189] width 36 height 16
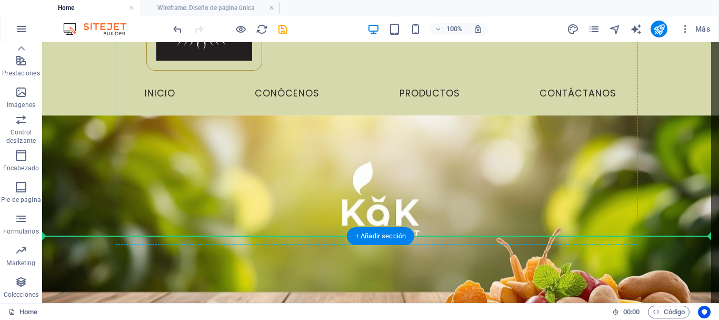
scroll to position [209, 0]
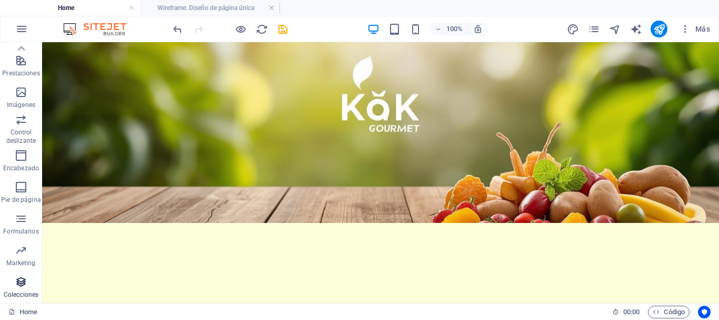
click at [25, 284] on icon "button" at bounding box center [21, 281] width 13 height 13
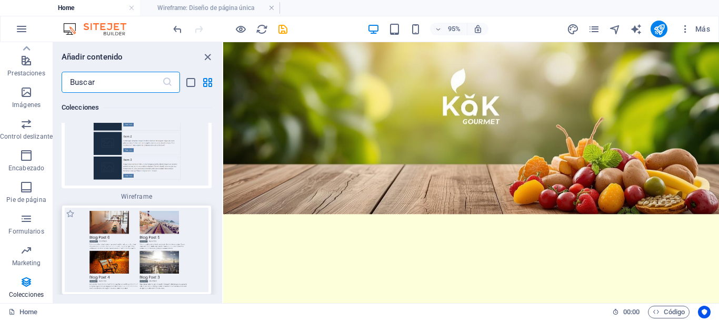
scroll to position [19749, 0]
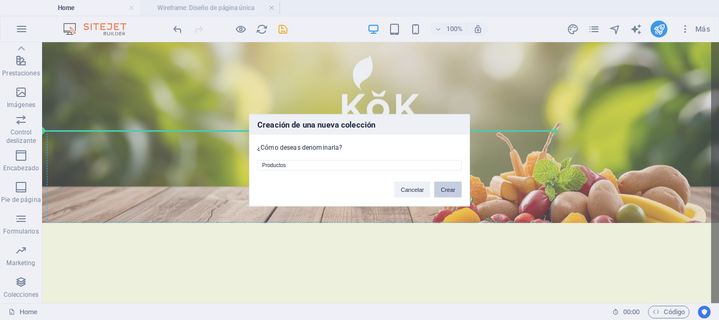
type input "Productos"
click at [459, 185] on button "Crear" at bounding box center [447, 189] width 27 height 16
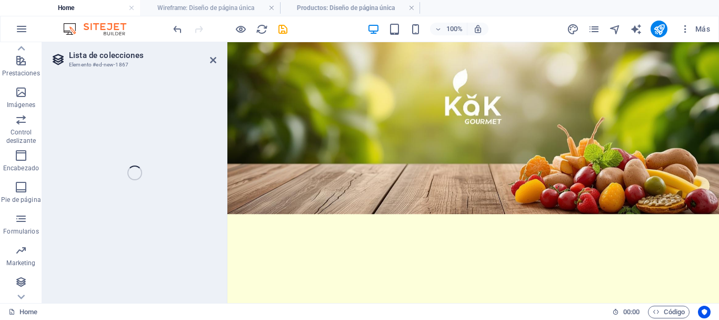
select select "68dd7079929ea692fd0f313f"
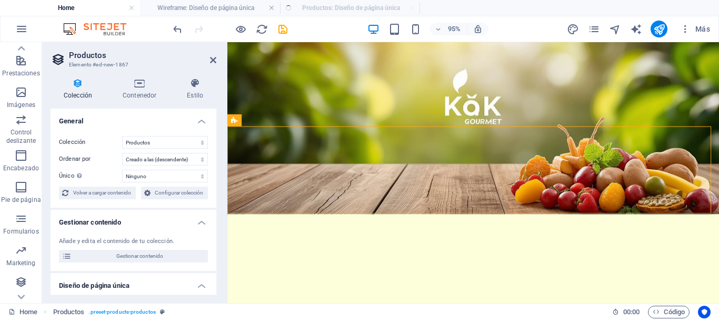
select select "createdAt_DESC"
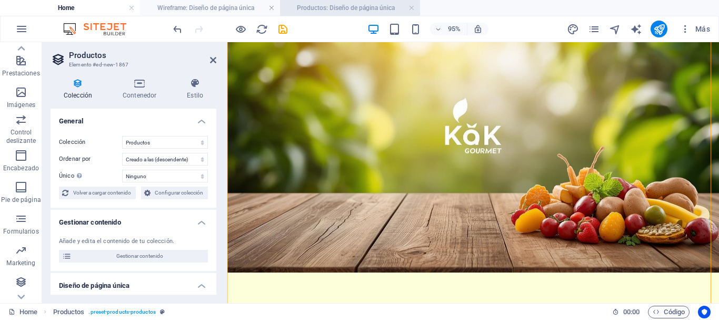
scroll to position [419, 0]
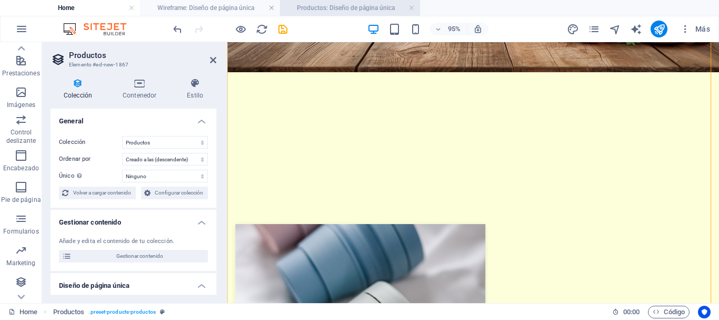
drag, startPoint x: 740, startPoint y: 140, endPoint x: 568, endPoint y: 42, distance: 198.1
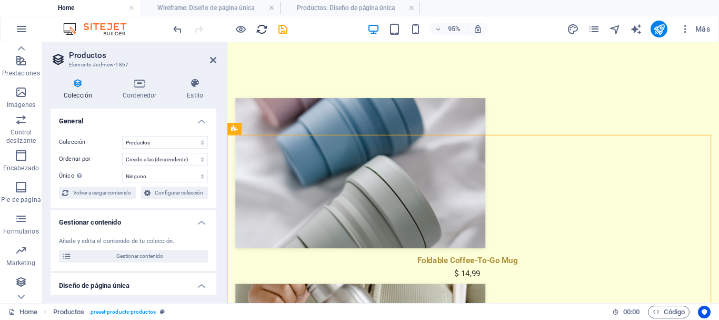
scroll to position [291, 0]
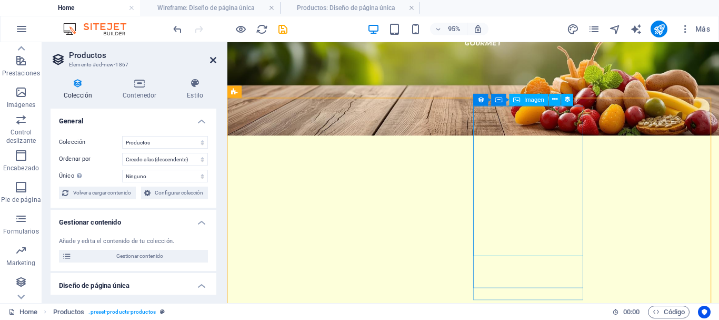
click at [212, 63] on icon at bounding box center [213, 60] width 6 height 8
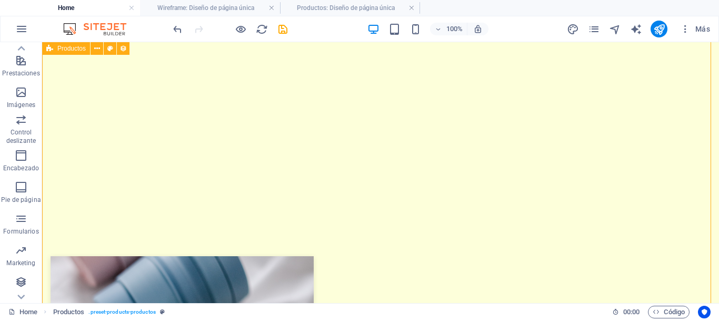
scroll to position [502, 0]
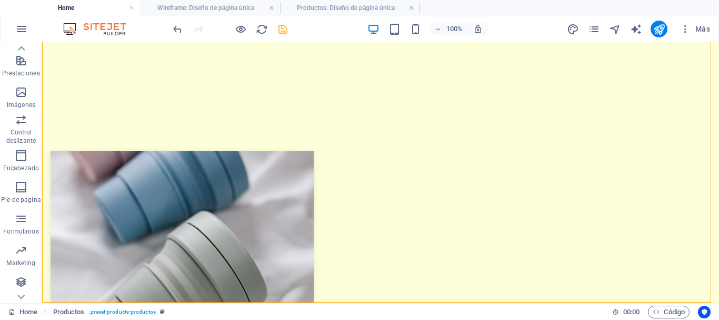
click at [285, 28] on icon "save" at bounding box center [283, 29] width 12 height 12
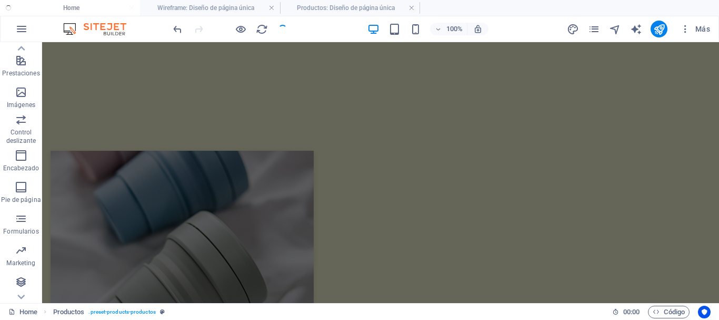
checkbox input "false"
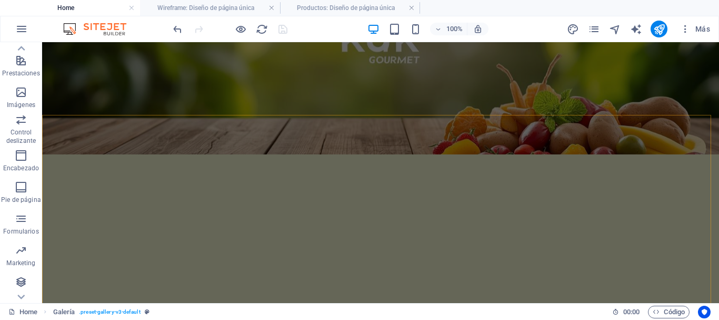
scroll to position [172, 0]
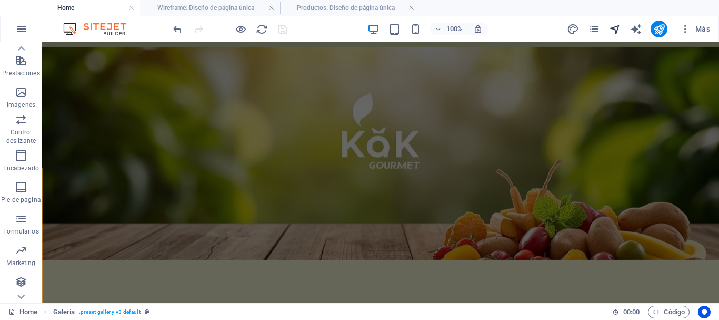
click at [613, 27] on icon "navigator" at bounding box center [615, 29] width 12 height 12
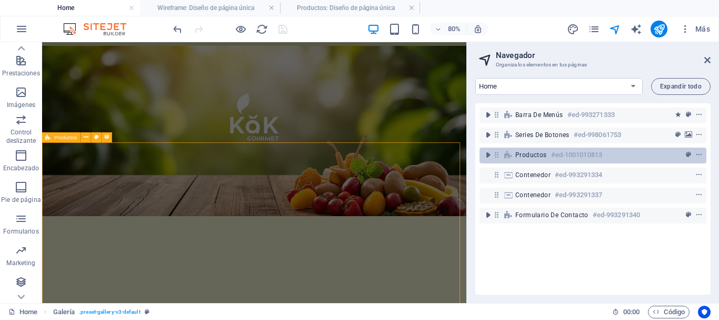
click at [540, 148] on div "Productos #ed-1001010813" at bounding box center [593, 155] width 227 height 16
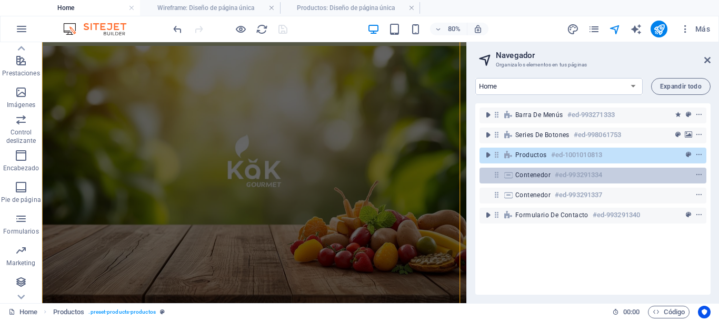
scroll to position [366, 0]
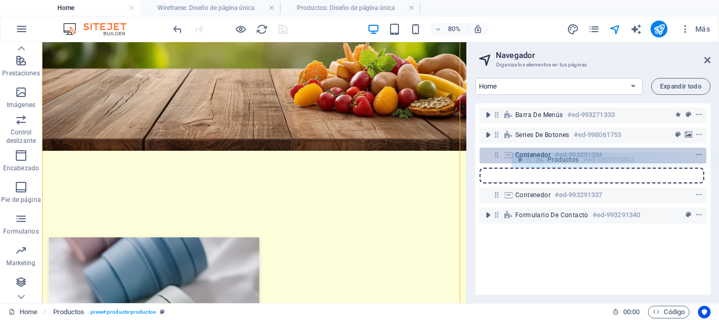
drag, startPoint x: 494, startPoint y: 154, endPoint x: 529, endPoint y: 160, distance: 35.2
click at [529, 160] on div "Barra de menús #ed-993271333 Series de botones #ed-998061753 Productos #ed-1001…" at bounding box center [592, 198] width 235 height 191
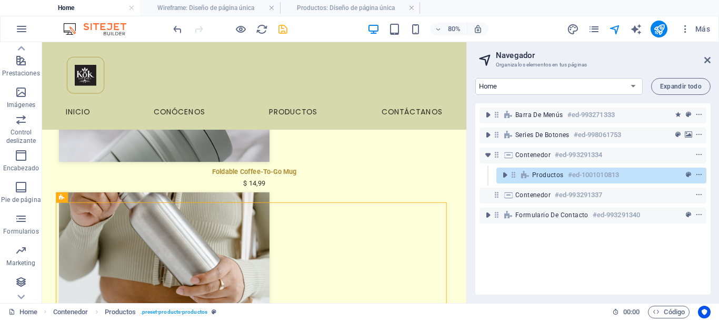
scroll to position [105, 0]
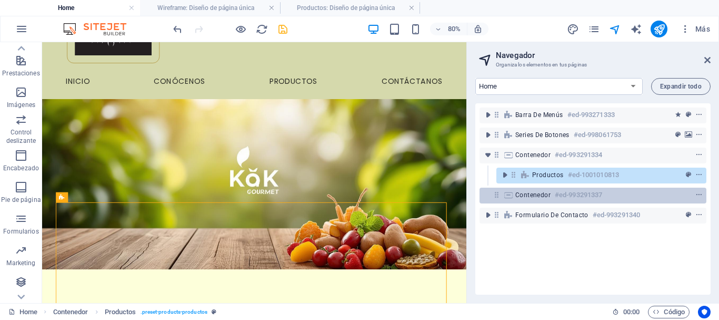
click at [501, 196] on icon at bounding box center [496, 194] width 9 height 9
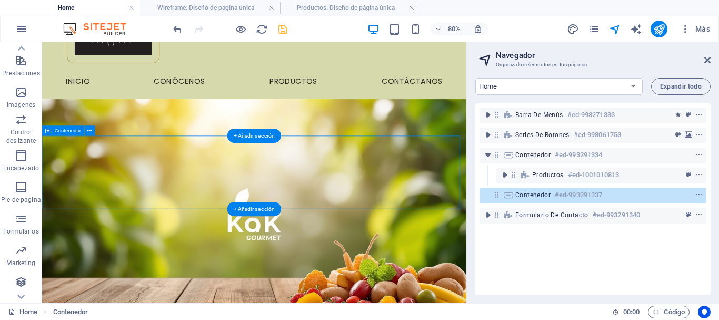
scroll to position [645, 0]
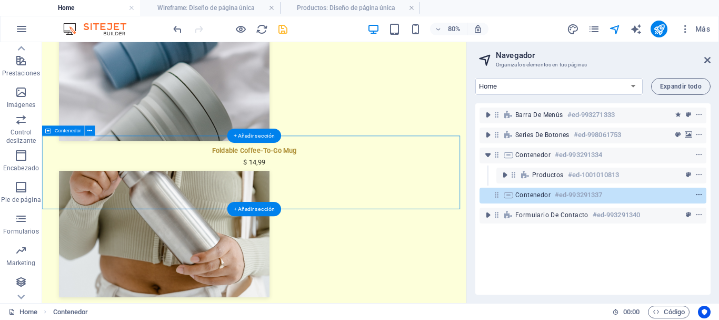
click at [699, 193] on icon "context-menu" at bounding box center [699, 194] width 7 height 7
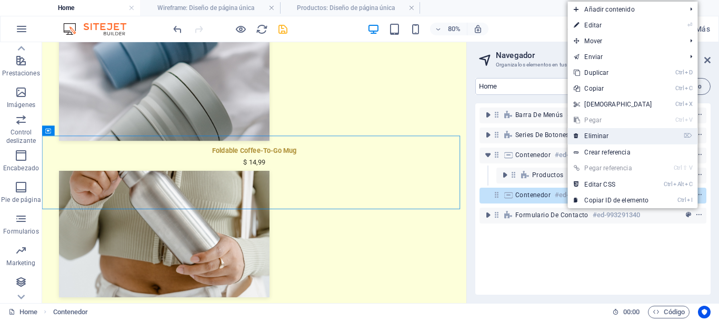
click at [615, 138] on link "⌦ Eliminar" at bounding box center [613, 136] width 91 height 16
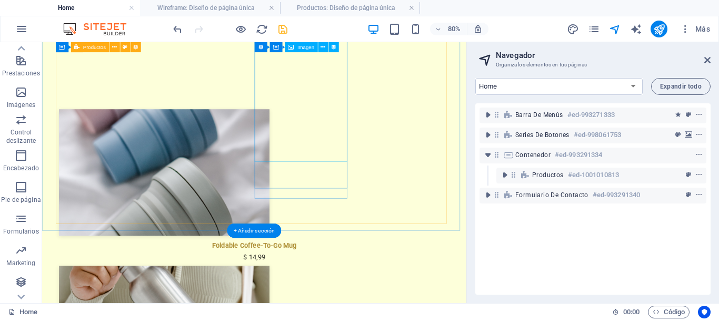
scroll to position [629, 0]
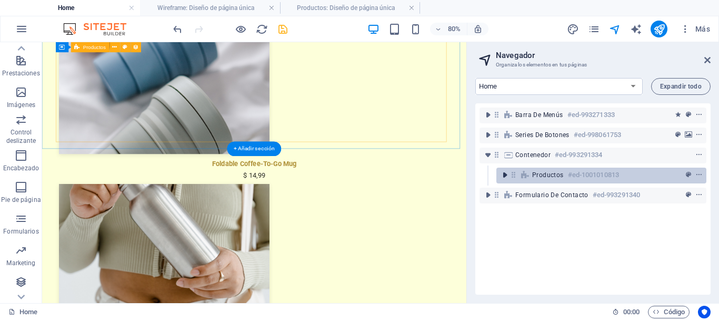
click at [504, 174] on icon "toggle-expand" at bounding box center [505, 175] width 11 height 11
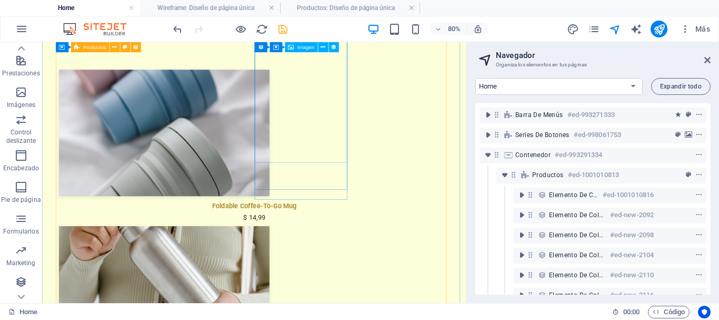
scroll to position [313, 0]
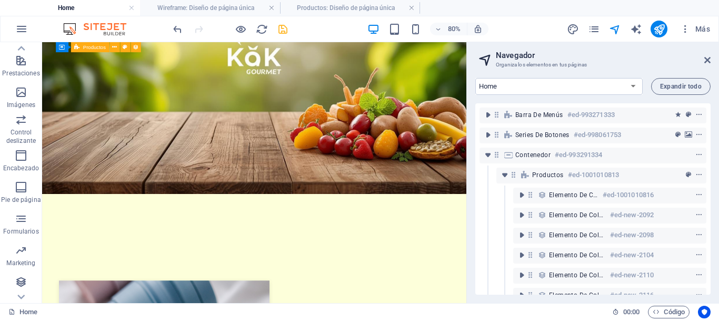
click at [708, 55] on h2 "Navegador" at bounding box center [603, 55] width 215 height 9
click at [705, 57] on icon at bounding box center [708, 60] width 6 height 8
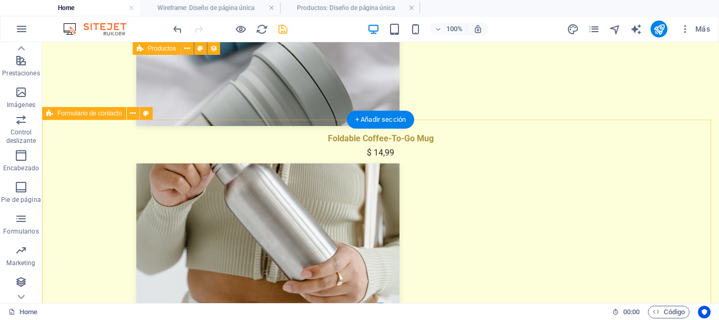
scroll to position [694, 0]
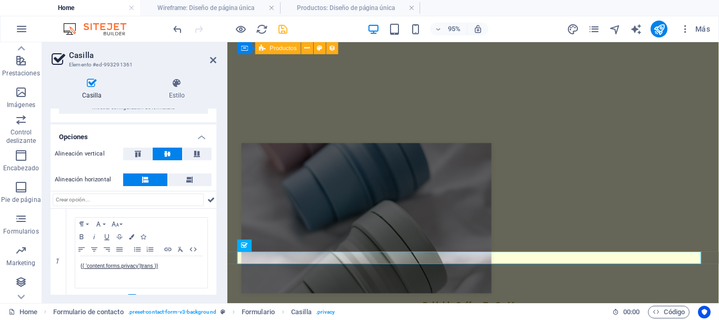
scroll to position [72, 0]
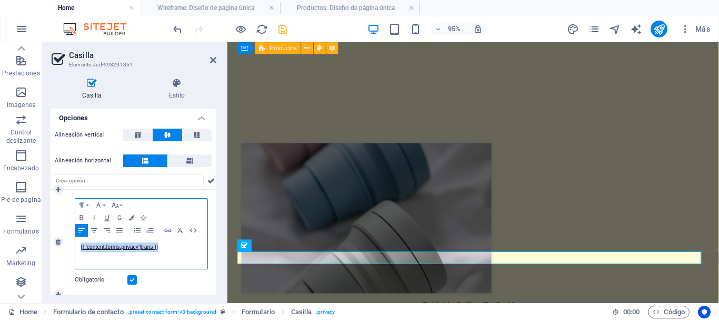
drag, startPoint x: 160, startPoint y: 246, endPoint x: 75, endPoint y: 246, distance: 84.2
click at [75, 246] on div "{{ 'content.forms.privacy'|trans }}" at bounding box center [141, 253] width 132 height 32
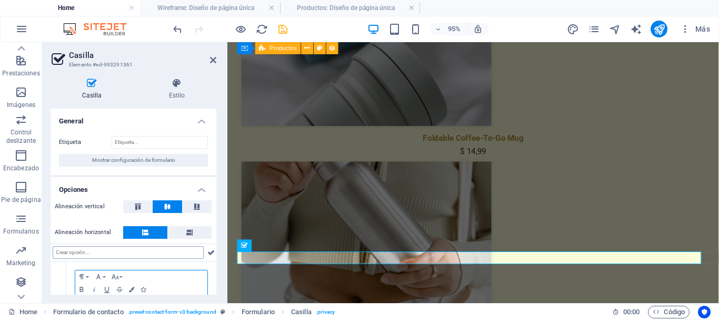
scroll to position [53, 0]
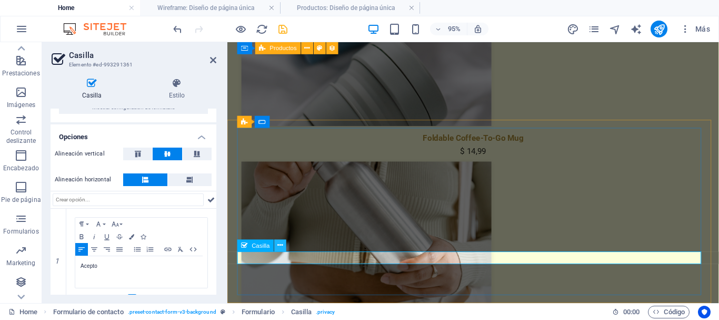
click at [284, 239] on button at bounding box center [280, 245] width 12 height 12
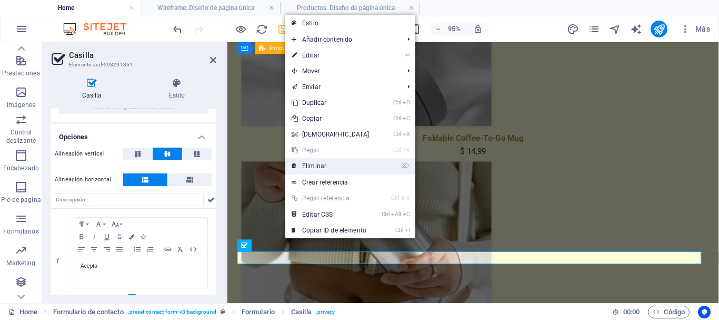
click at [327, 170] on link "⌦ Eliminar" at bounding box center [330, 166] width 91 height 16
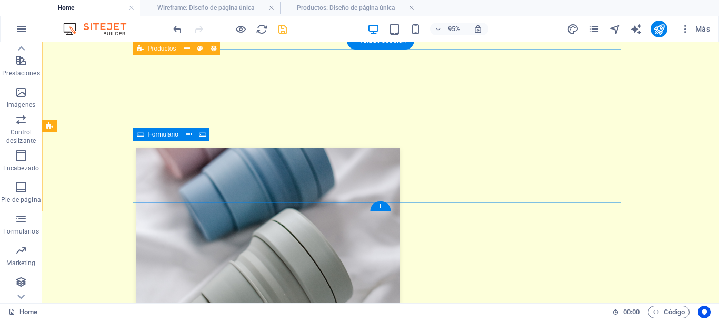
scroll to position [672, 0]
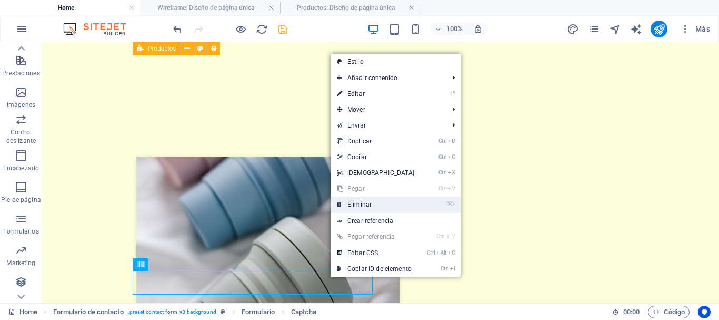
click at [361, 203] on link "⌦ Eliminar" at bounding box center [376, 204] width 91 height 16
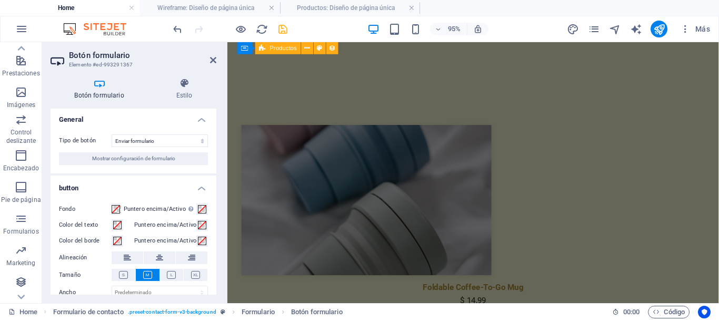
scroll to position [84, 0]
